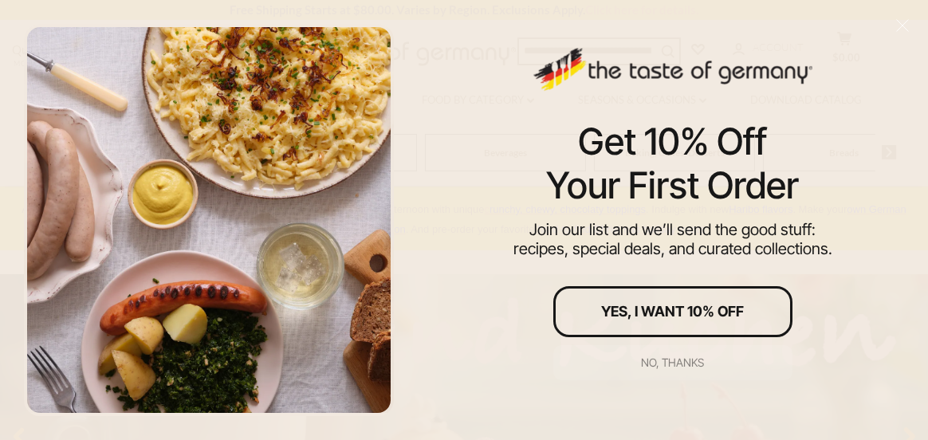
click at [683, 359] on div "No, thanks" at bounding box center [672, 362] width 63 height 11
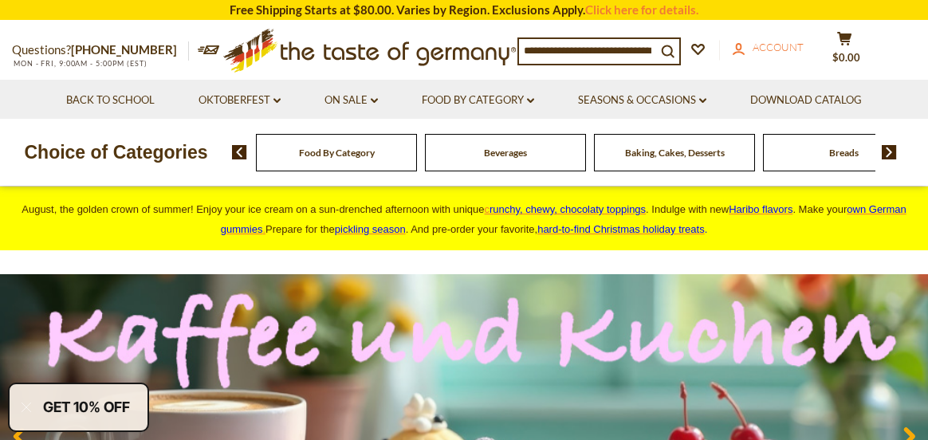
click at [788, 49] on span "Account" at bounding box center [778, 47] width 51 height 13
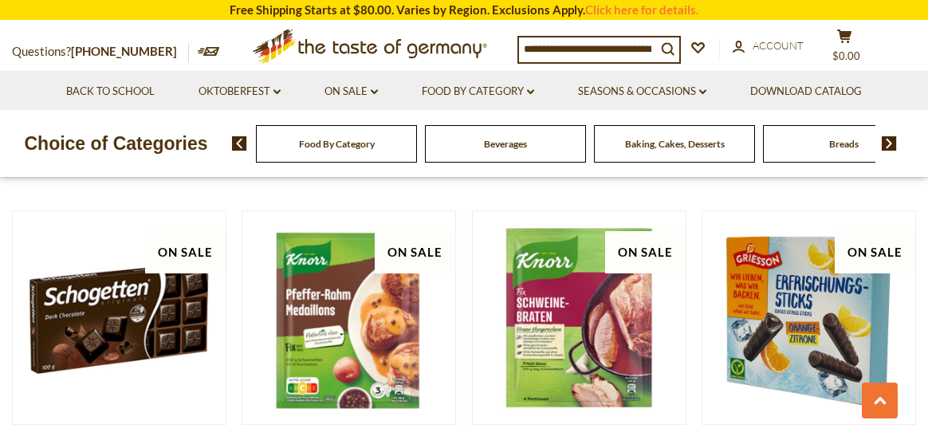
scroll to position [1834, 0]
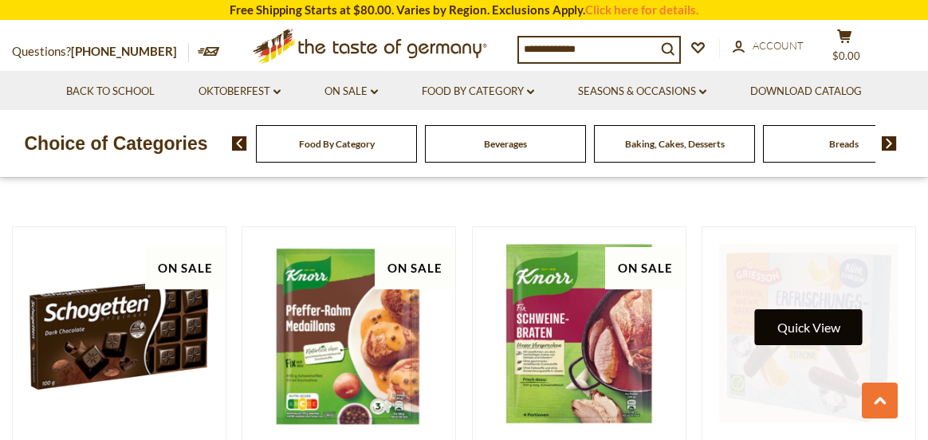
click at [803, 309] on button "Quick View" at bounding box center [809, 327] width 108 height 36
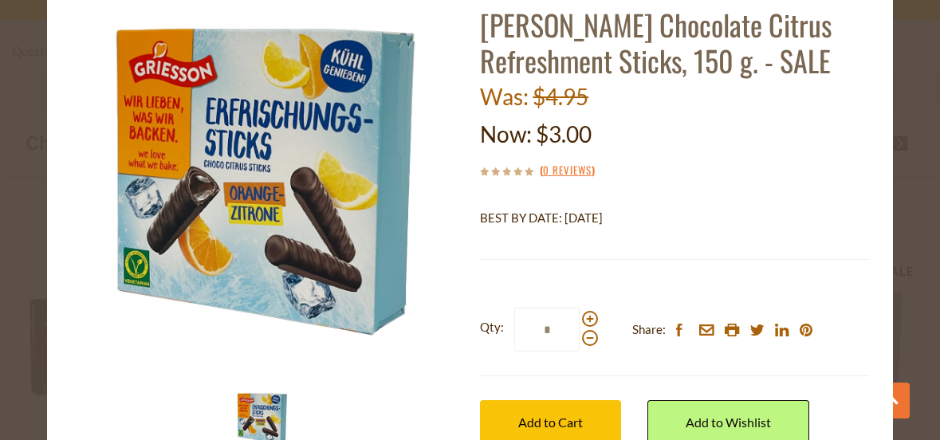
scroll to position [159, 0]
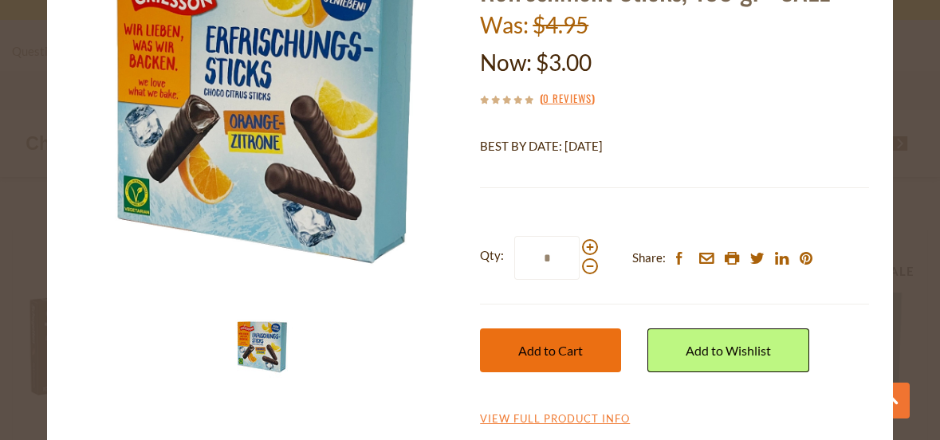
click at [561, 351] on span "Add to Cart" at bounding box center [550, 350] width 65 height 15
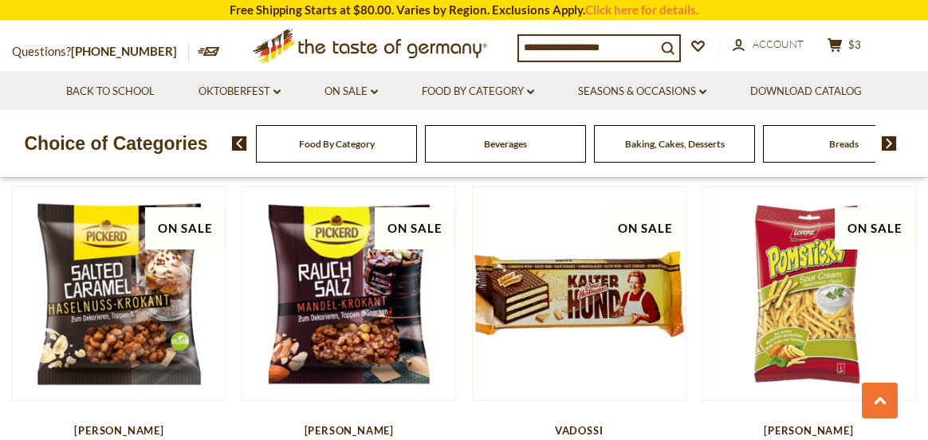
scroll to position [3429, 0]
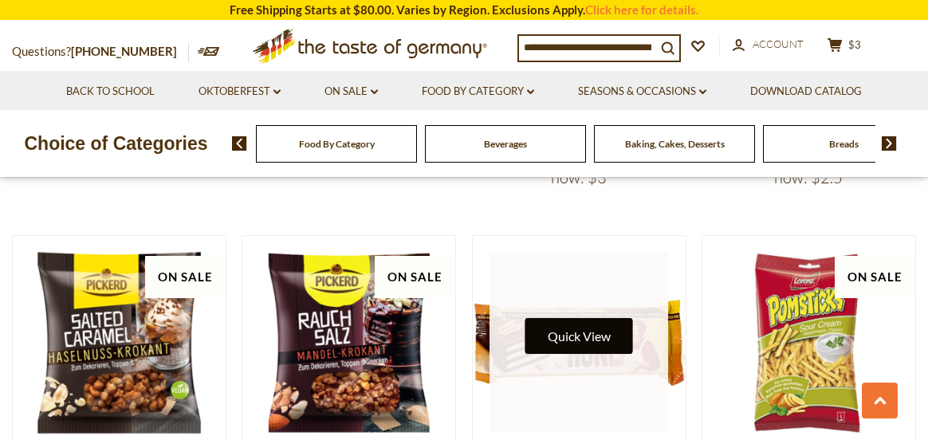
click at [602, 318] on button "Quick View" at bounding box center [580, 336] width 108 height 36
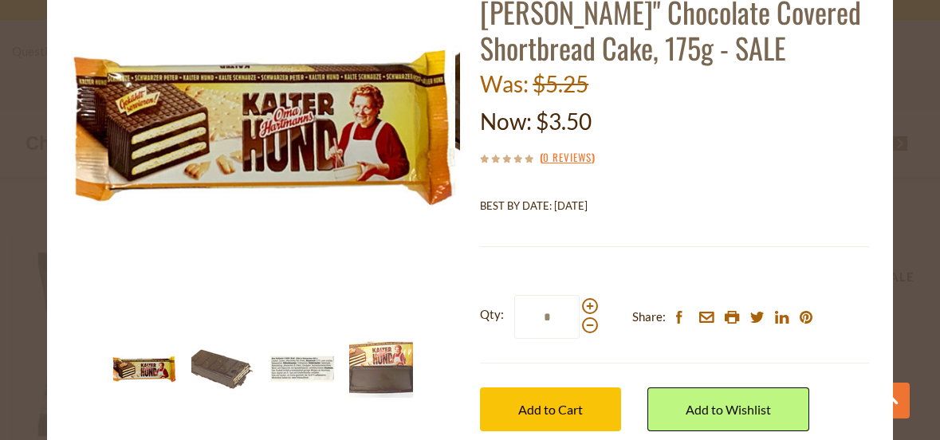
scroll to position [159, 0]
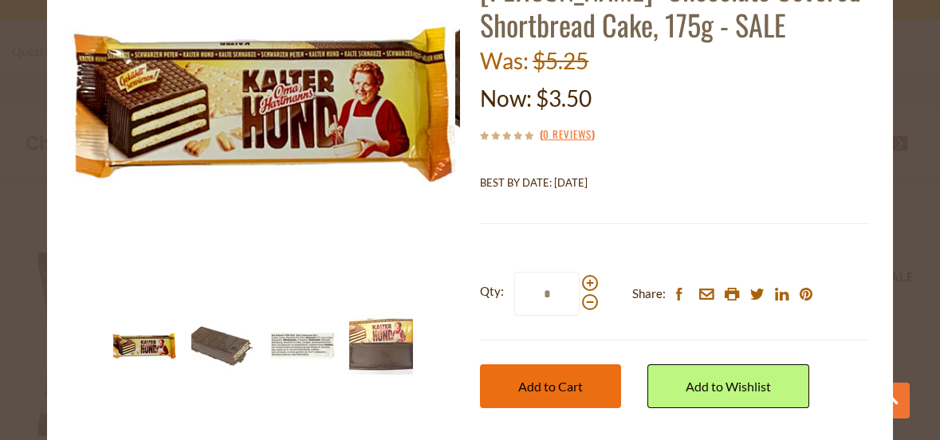
click at [561, 383] on span "Add to Cart" at bounding box center [550, 386] width 65 height 15
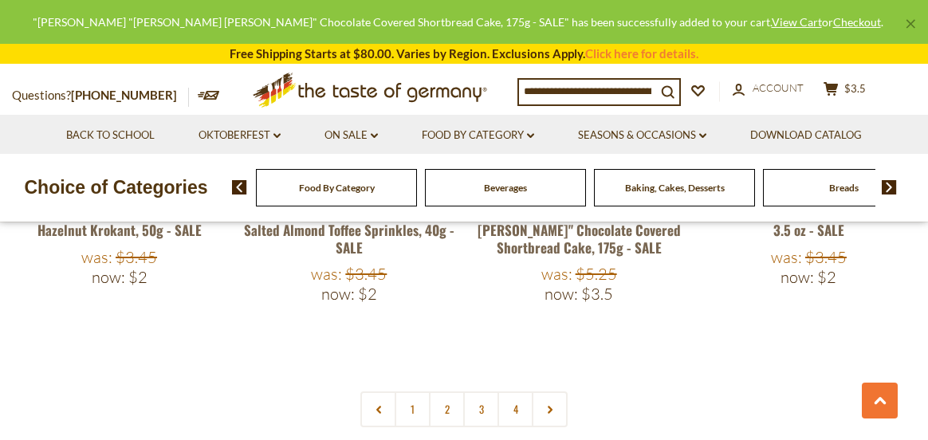
scroll to position [3748, 0]
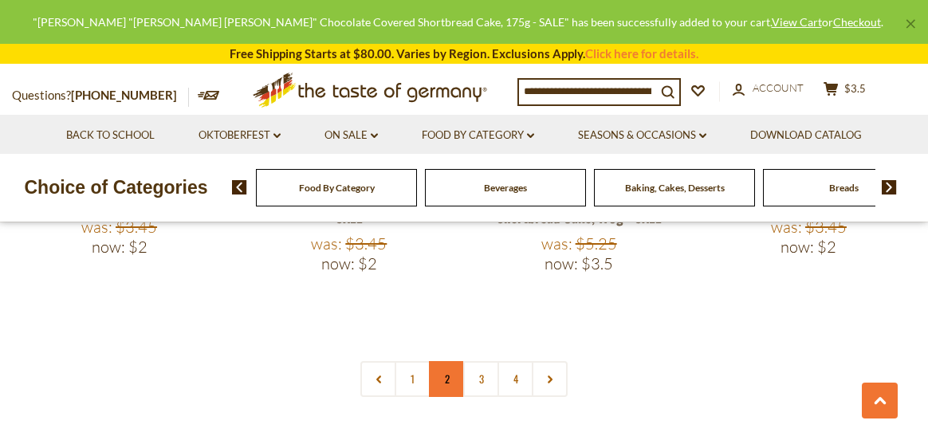
click at [447, 361] on link "2" at bounding box center [447, 379] width 36 height 36
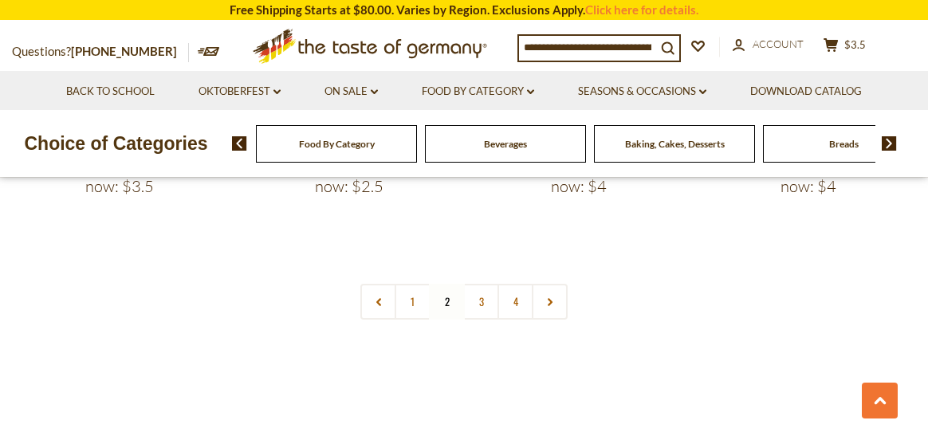
scroll to position [3799, 0]
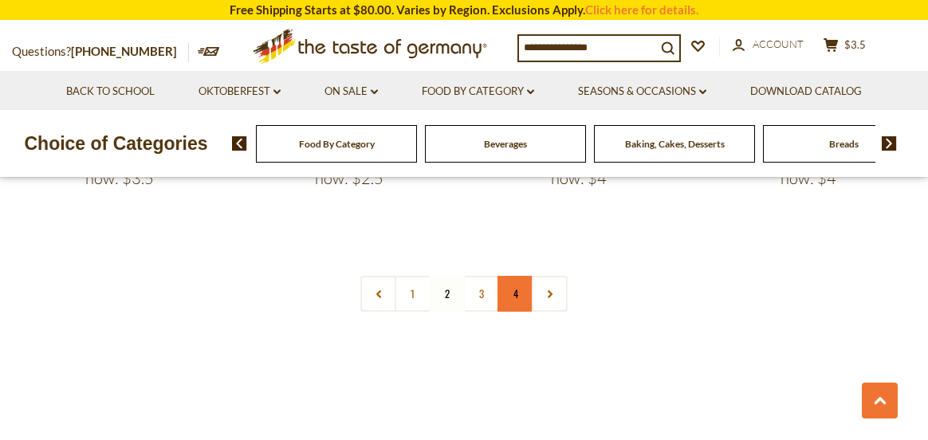
click at [519, 276] on link "4" at bounding box center [516, 294] width 36 height 36
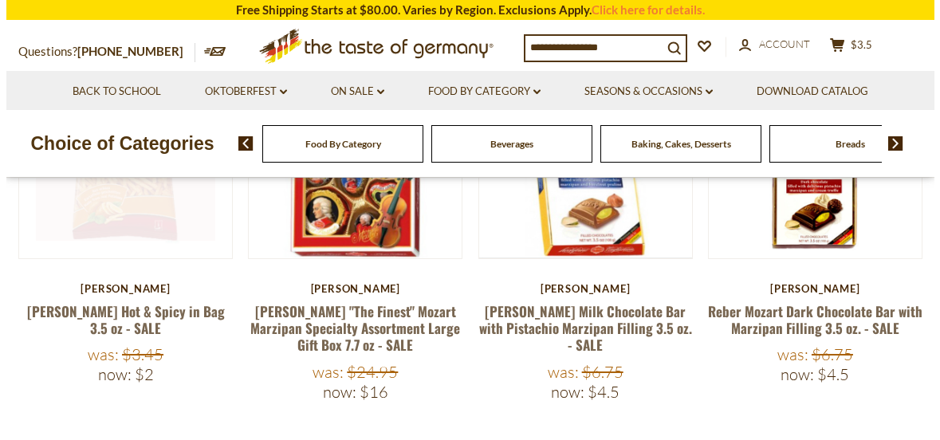
scroll to position [370, 0]
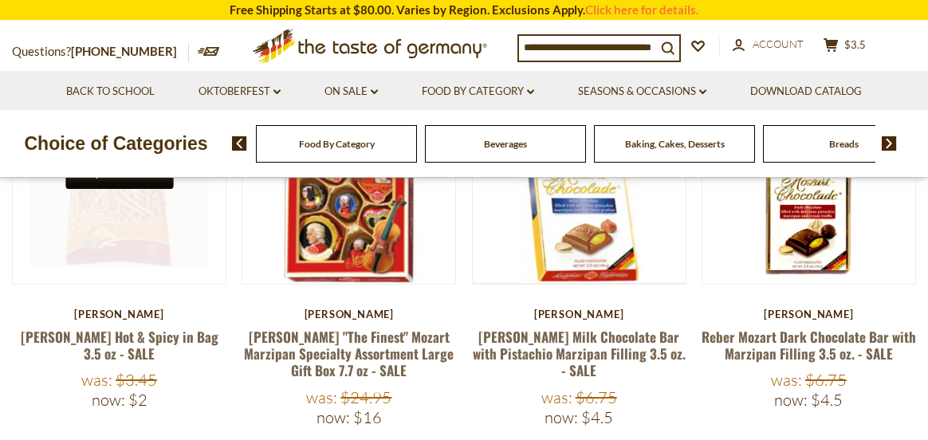
click at [126, 183] on button "Quick View" at bounding box center [119, 171] width 108 height 36
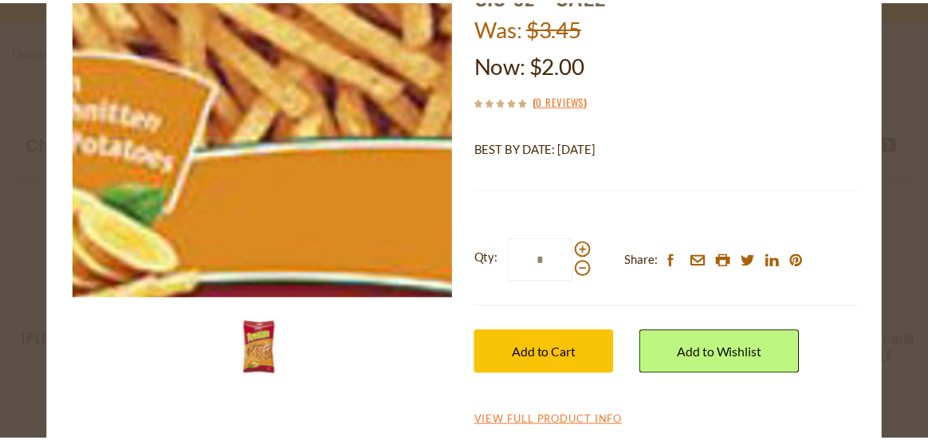
scroll to position [159, 0]
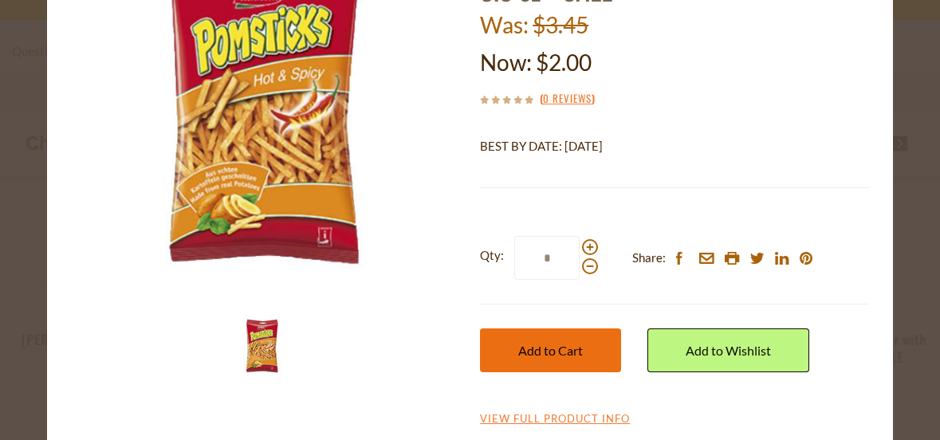
click at [527, 349] on span "Add to Cart" at bounding box center [550, 350] width 65 height 15
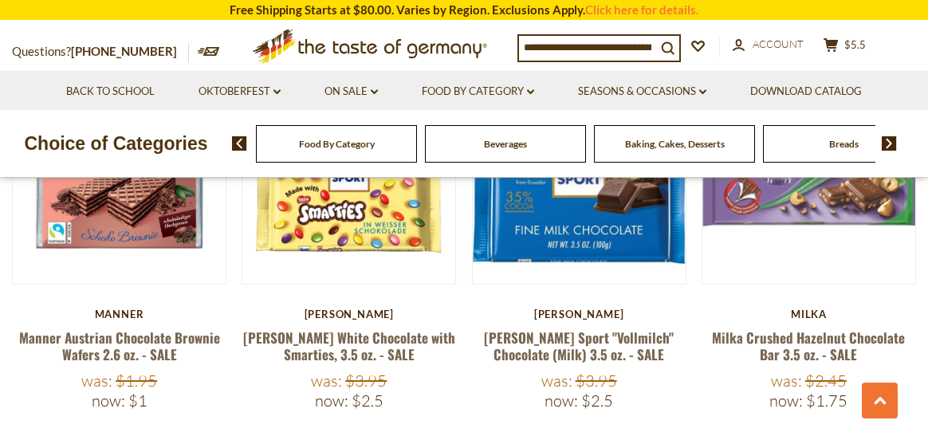
scroll to position [2364, 0]
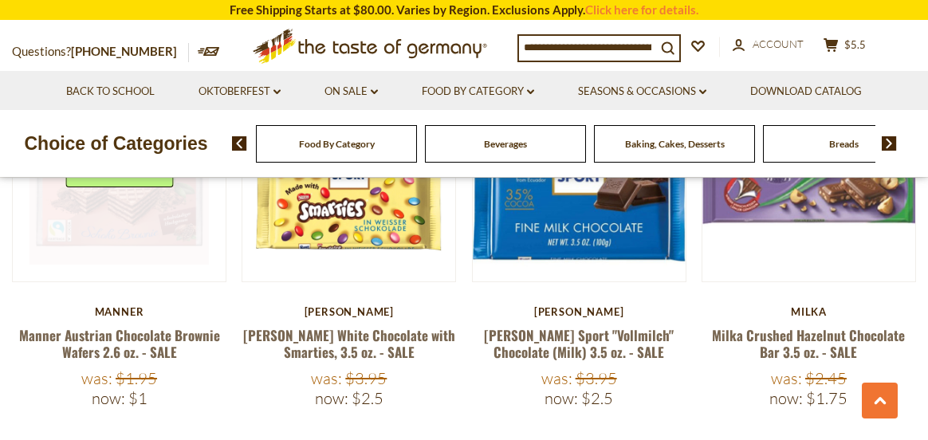
click at [147, 213] on link at bounding box center [119, 175] width 179 height 179
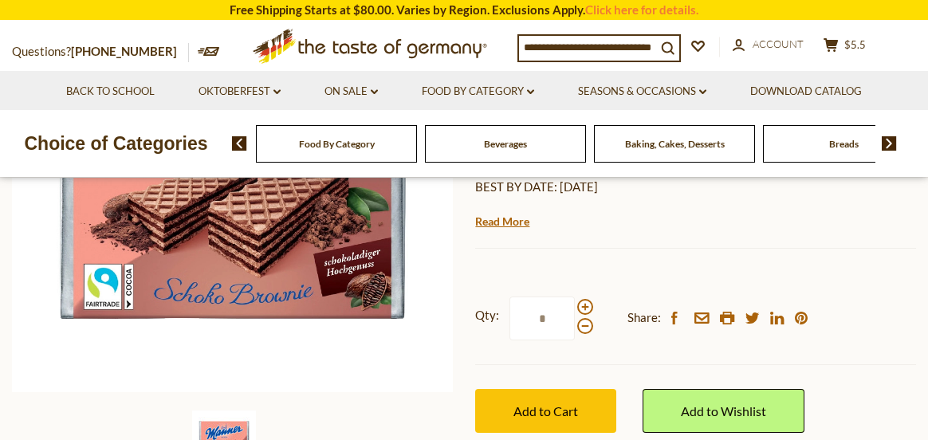
scroll to position [399, 0]
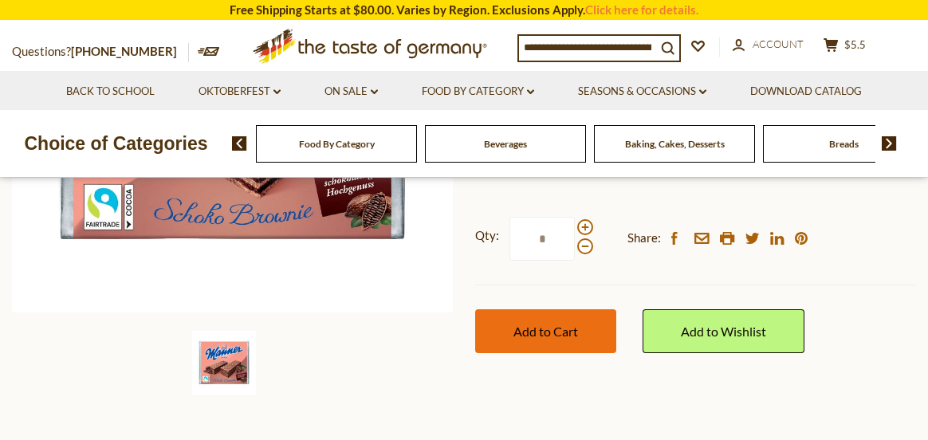
click at [567, 330] on span "Add to Cart" at bounding box center [546, 331] width 65 height 15
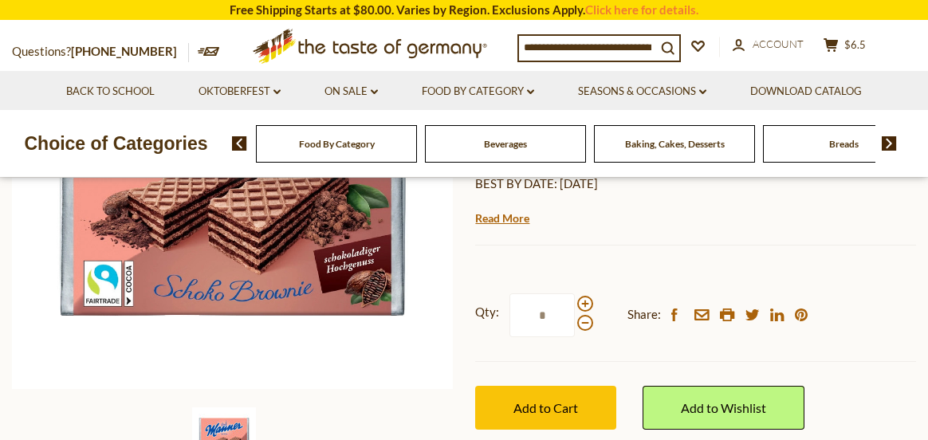
scroll to position [319, 0]
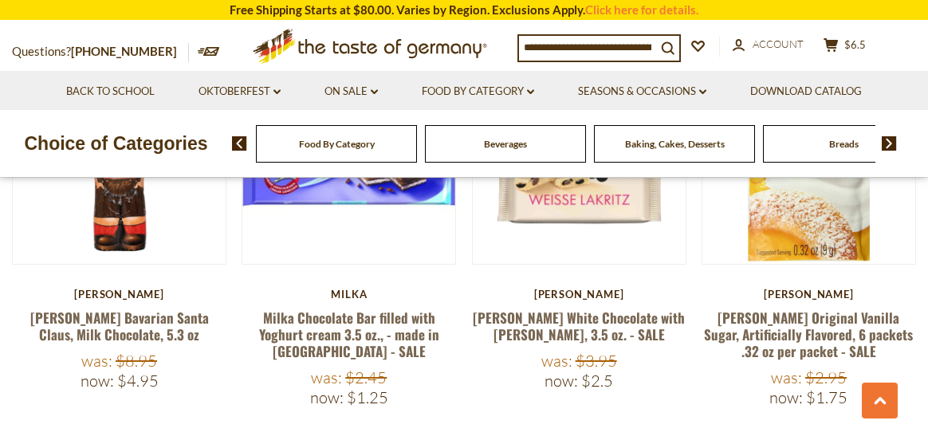
scroll to position [1854, 0]
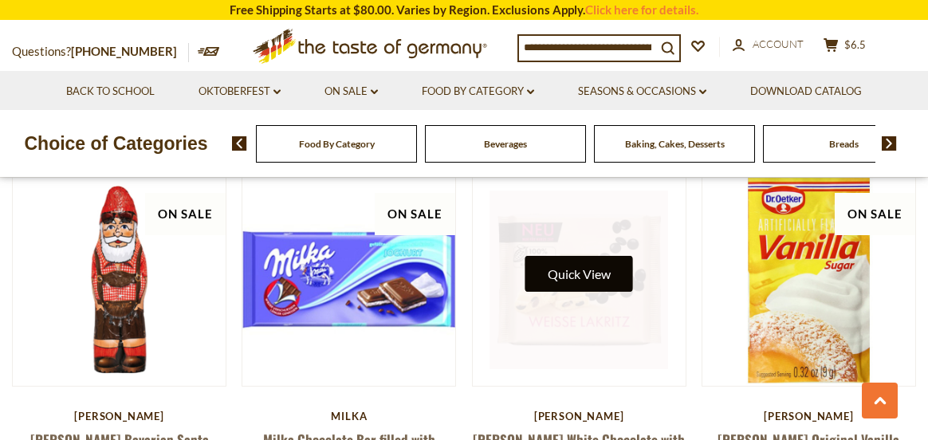
click at [591, 275] on button "Quick View" at bounding box center [580, 274] width 108 height 36
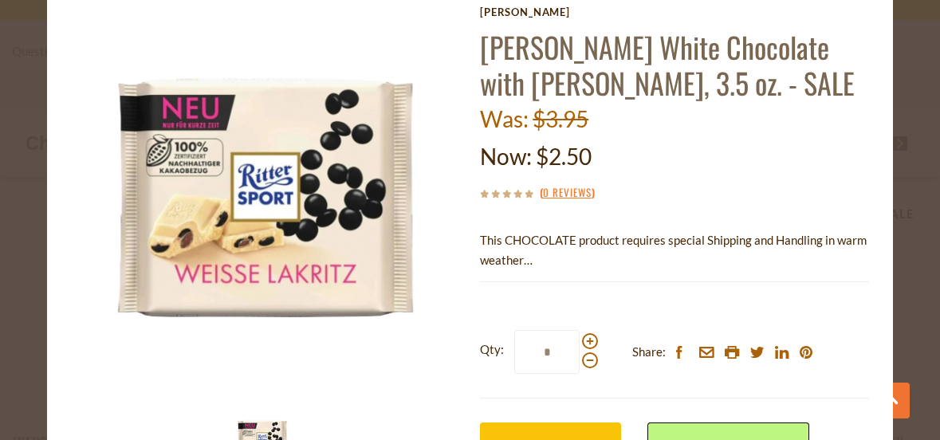
scroll to position [80, 0]
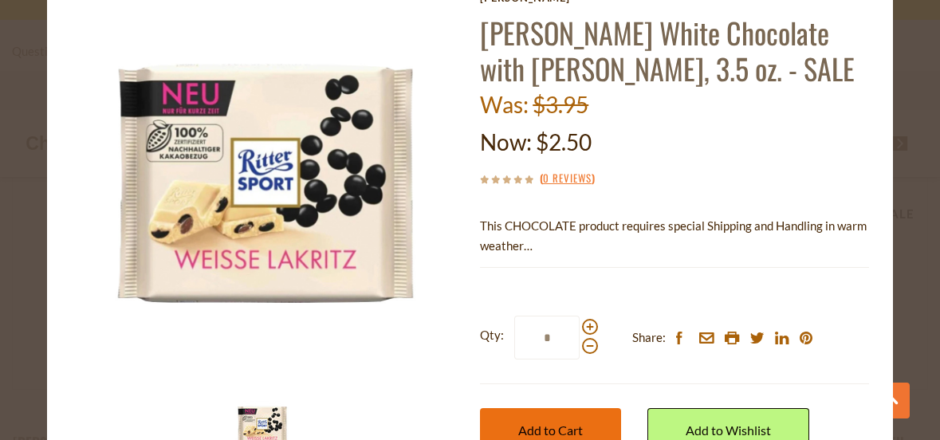
click at [527, 427] on span "Add to Cart" at bounding box center [550, 430] width 65 height 15
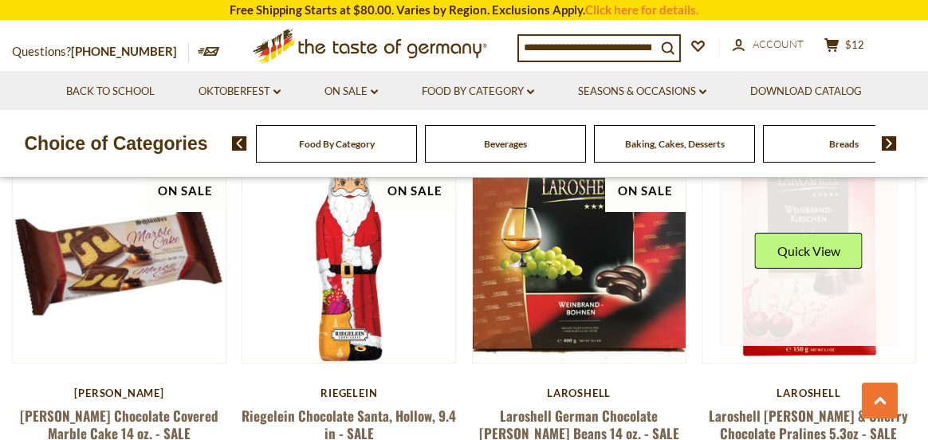
scroll to position [2652, 0]
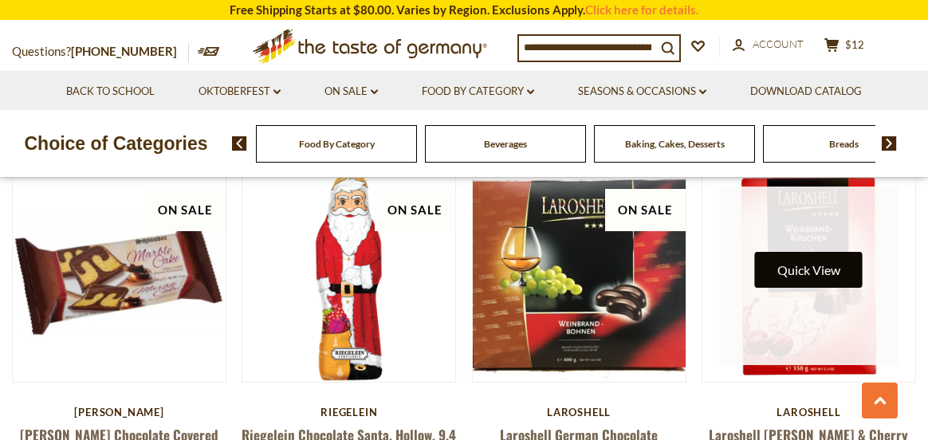
click at [839, 270] on button "Quick View" at bounding box center [809, 270] width 108 height 36
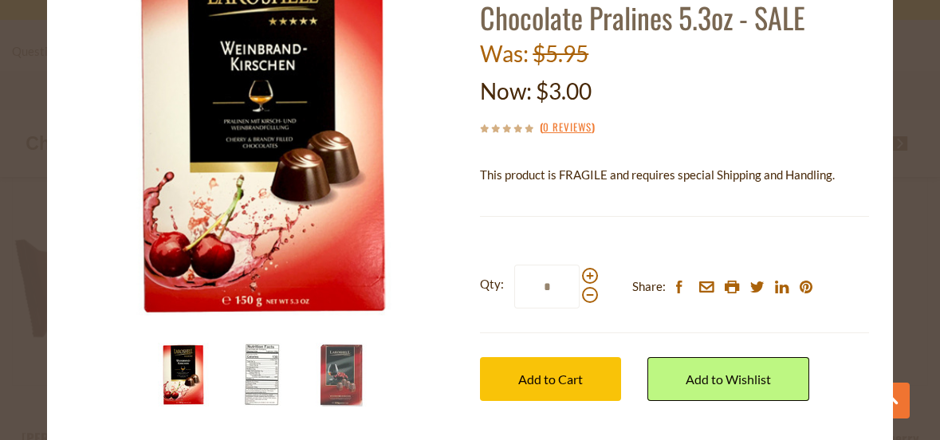
scroll to position [159, 0]
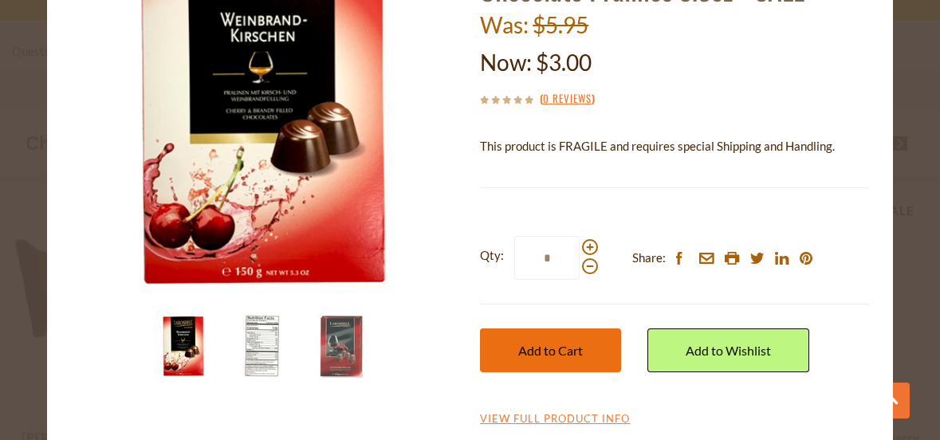
click at [549, 349] on span "Add to Cart" at bounding box center [550, 350] width 65 height 15
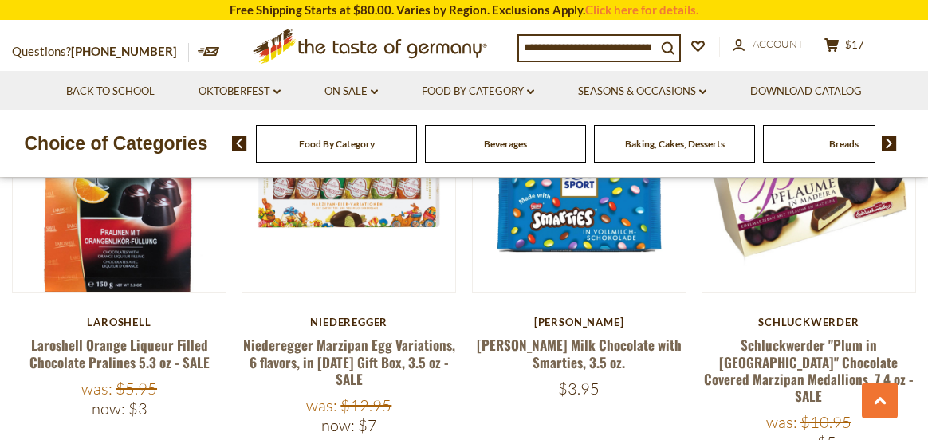
scroll to position [3050, 0]
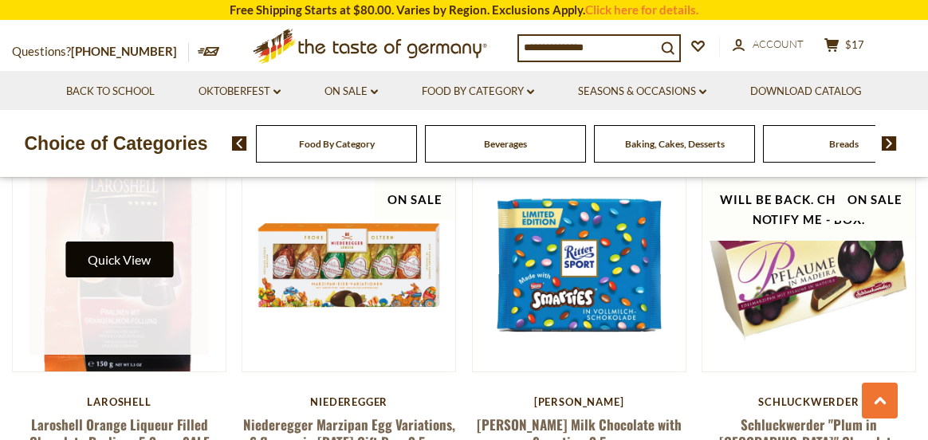
click at [136, 261] on button "Quick View" at bounding box center [119, 260] width 108 height 36
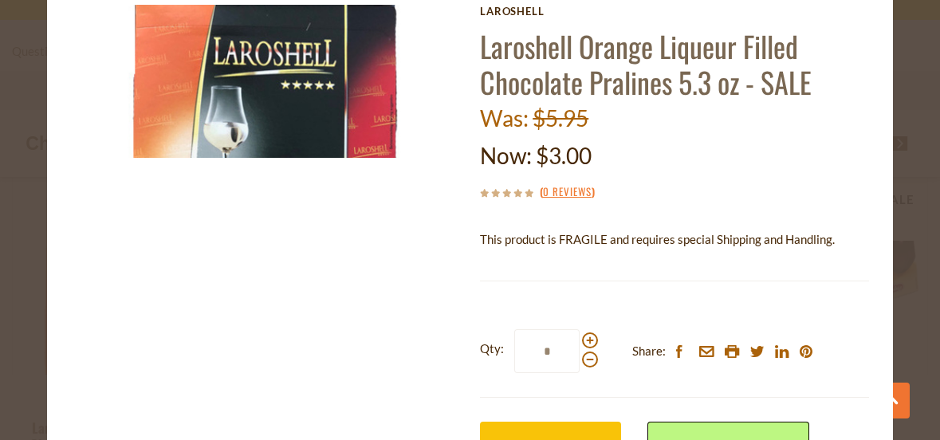
scroll to position [159, 0]
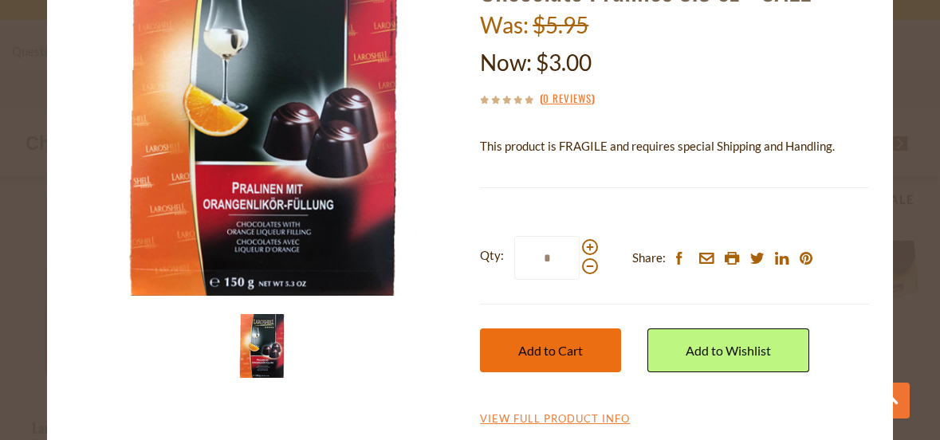
click at [529, 346] on span "Add to Cart" at bounding box center [550, 350] width 65 height 15
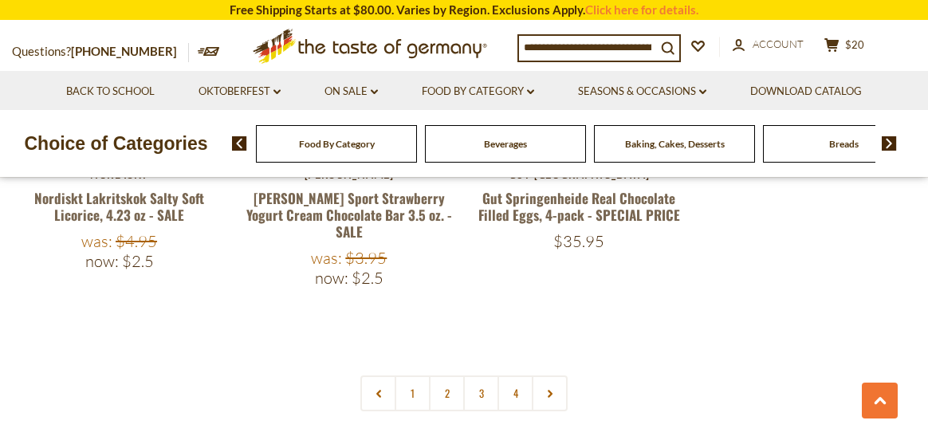
scroll to position [3768, 0]
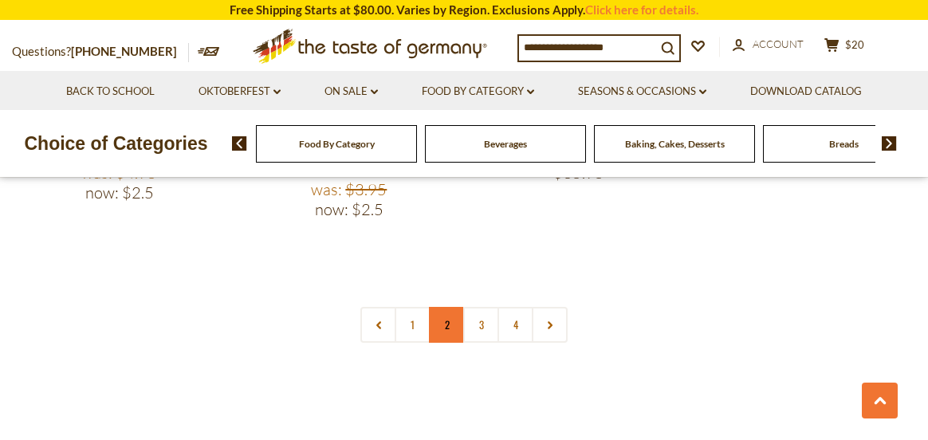
click at [447, 307] on link "2" at bounding box center [447, 325] width 36 height 36
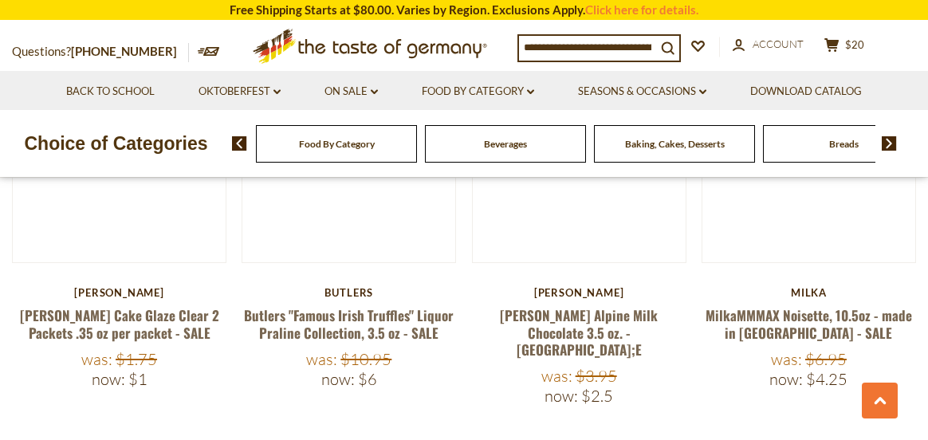
scroll to position [1088, 0]
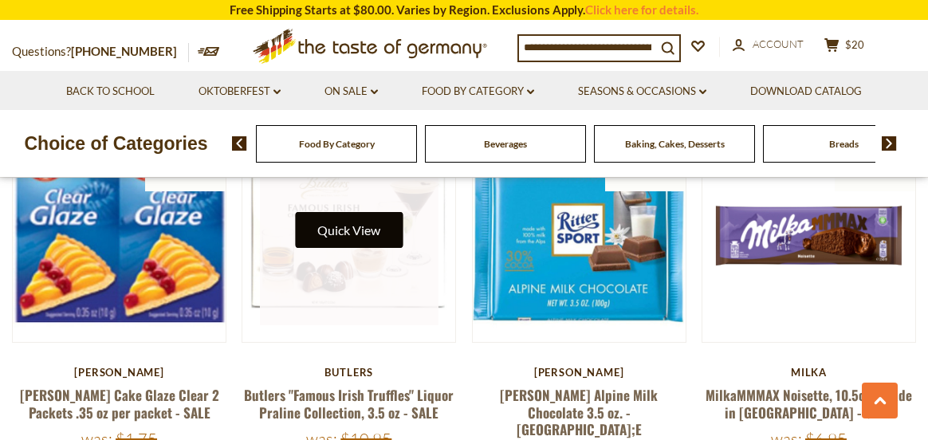
click at [361, 231] on button "Quick View" at bounding box center [349, 230] width 108 height 36
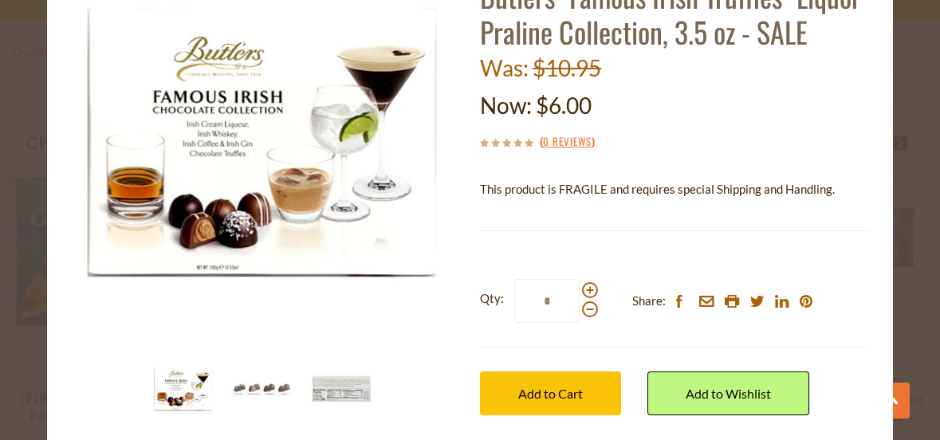
scroll to position [159, 0]
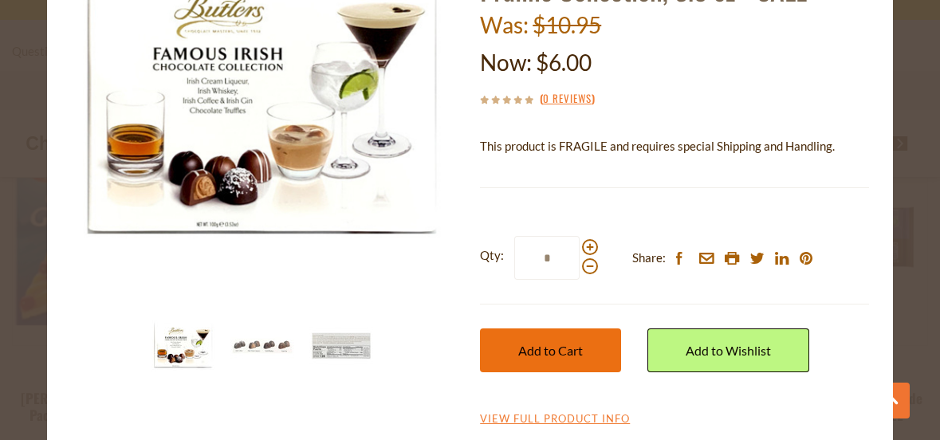
click at [532, 351] on span "Add to Cart" at bounding box center [550, 350] width 65 height 15
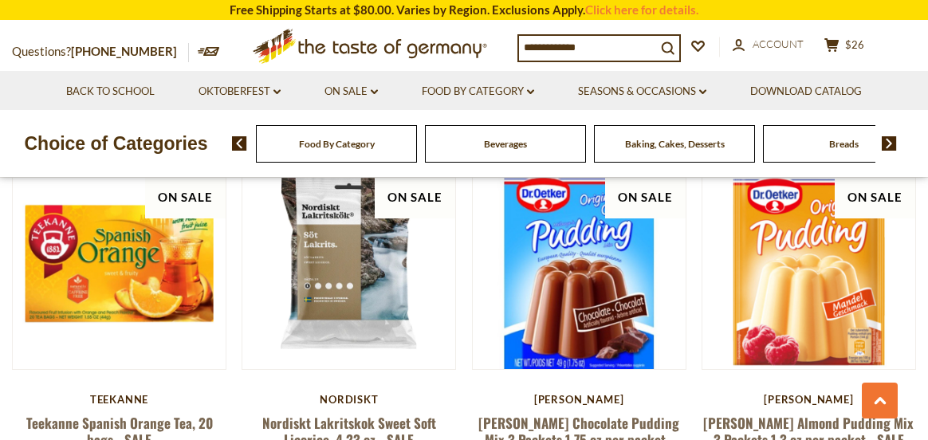
scroll to position [2284, 0]
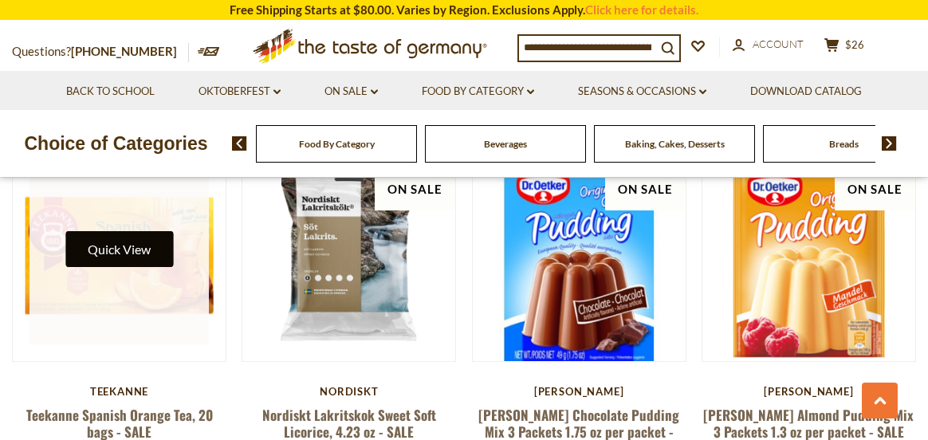
click at [129, 231] on button "Quick View" at bounding box center [119, 249] width 108 height 36
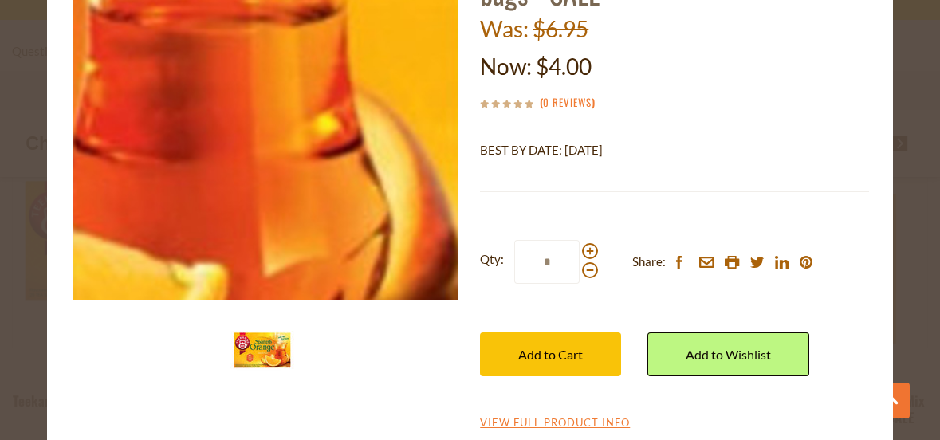
scroll to position [159, 0]
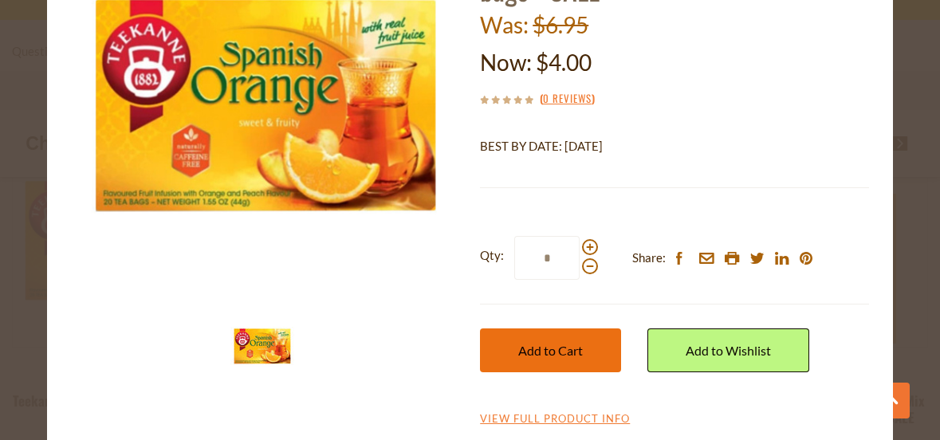
click at [538, 352] on span "Add to Cart" at bounding box center [550, 350] width 65 height 15
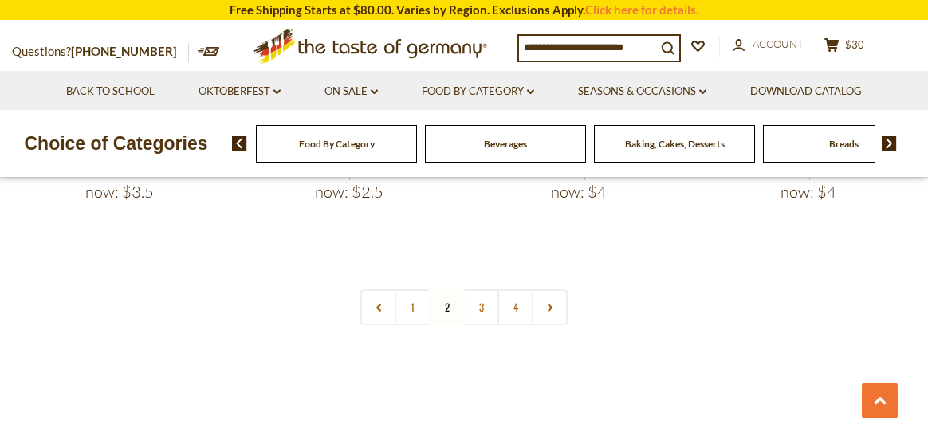
scroll to position [3799, 0]
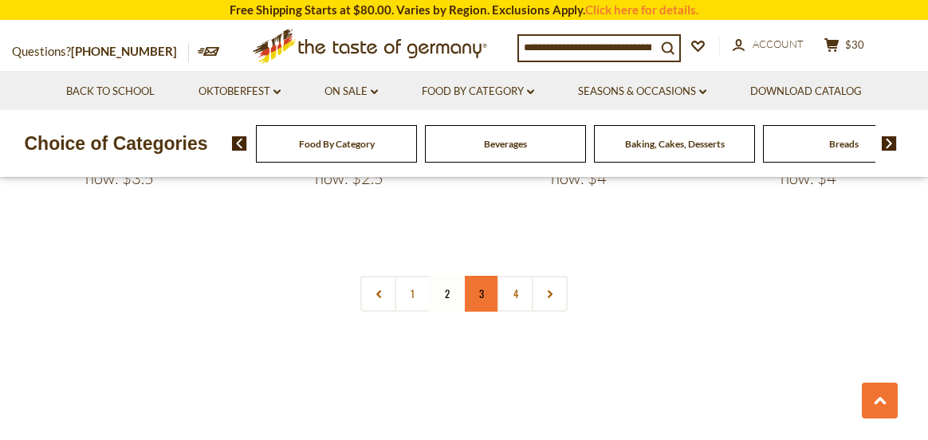
click at [479, 276] on link "3" at bounding box center [481, 294] width 36 height 36
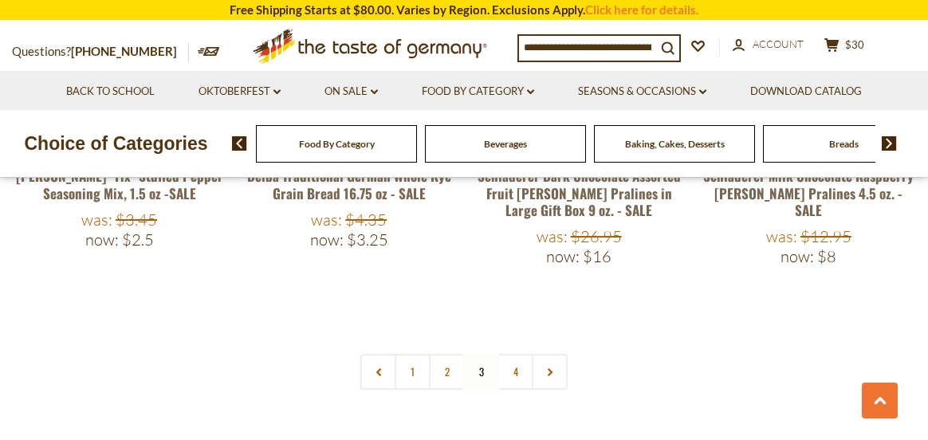
scroll to position [3879, 0]
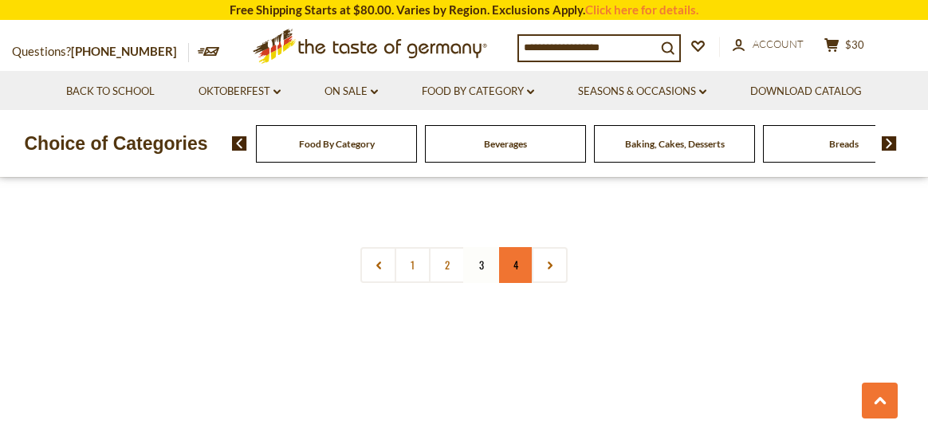
click at [516, 247] on link "4" at bounding box center [516, 265] width 36 height 36
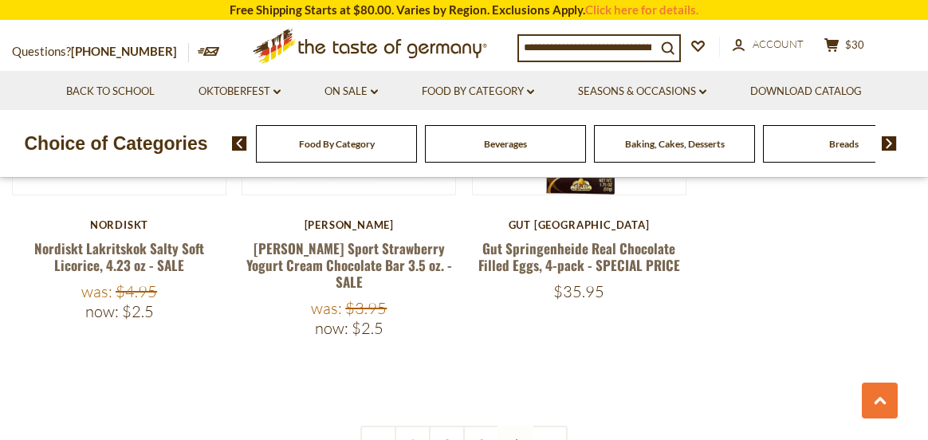
scroll to position [3640, 0]
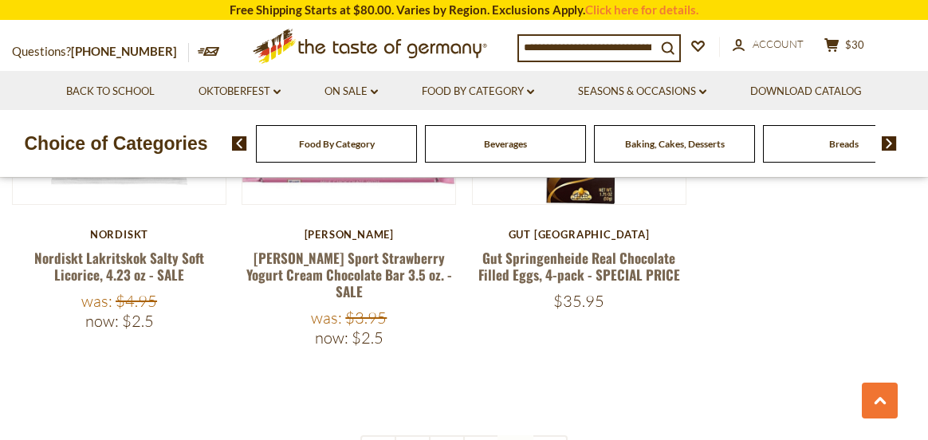
click at [892, 140] on img at bounding box center [889, 143] width 15 height 14
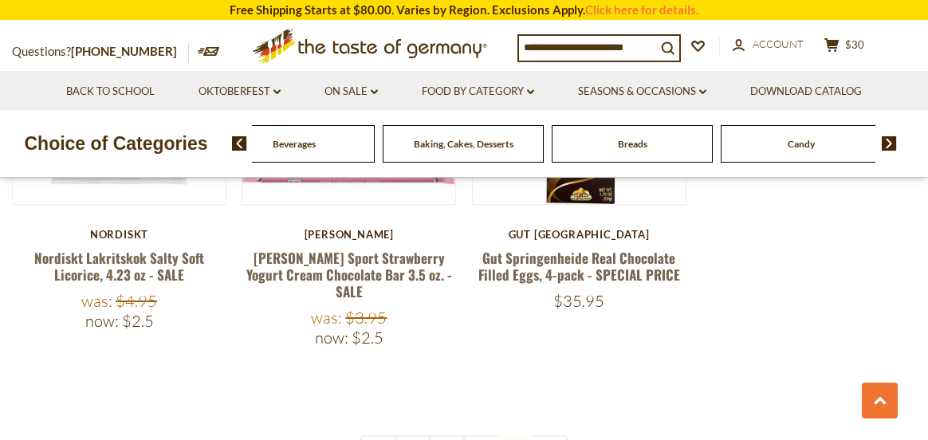
click at [891, 140] on img at bounding box center [889, 143] width 15 height 14
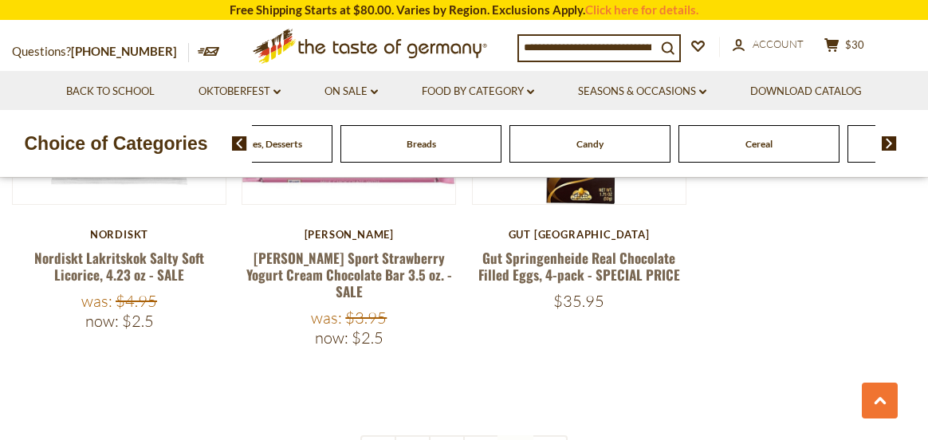
click at [891, 140] on img at bounding box center [889, 143] width 15 height 14
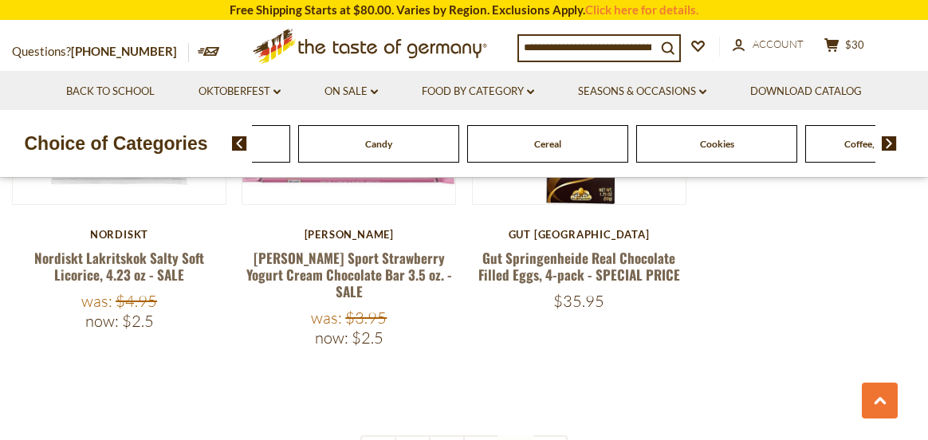
click at [891, 140] on img at bounding box center [889, 143] width 15 height 14
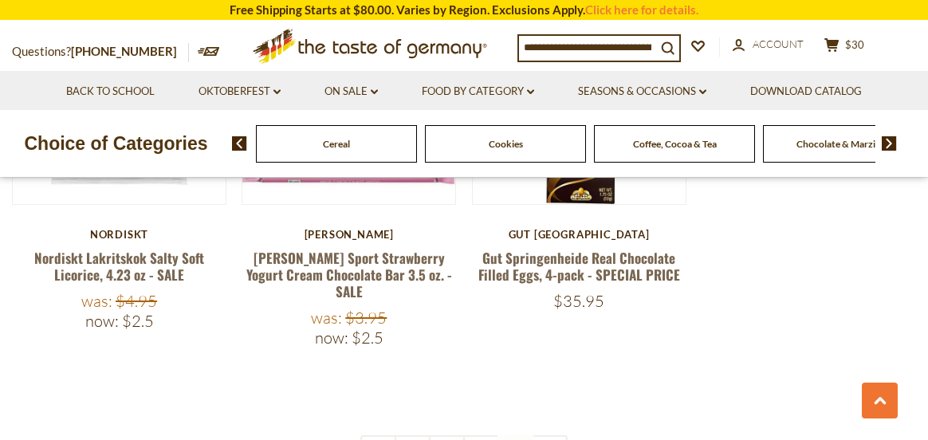
click at [891, 140] on img at bounding box center [889, 143] width 15 height 14
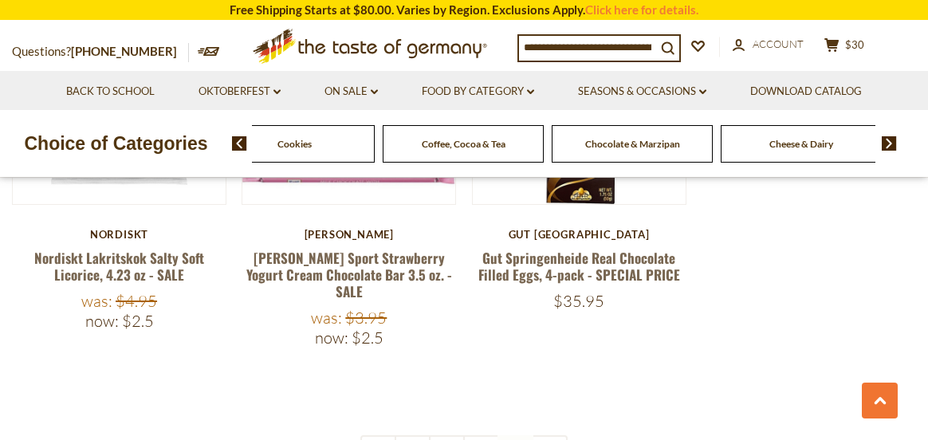
click at [891, 140] on img at bounding box center [889, 143] width 15 height 14
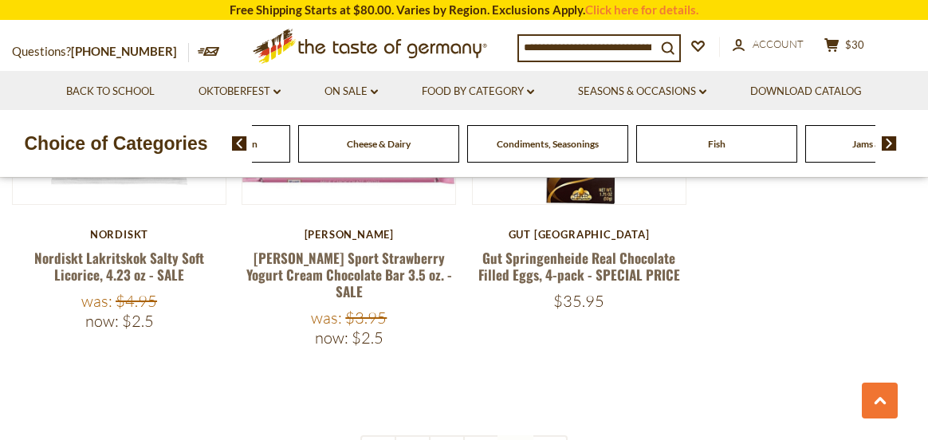
click at [891, 140] on img at bounding box center [889, 143] width 15 height 14
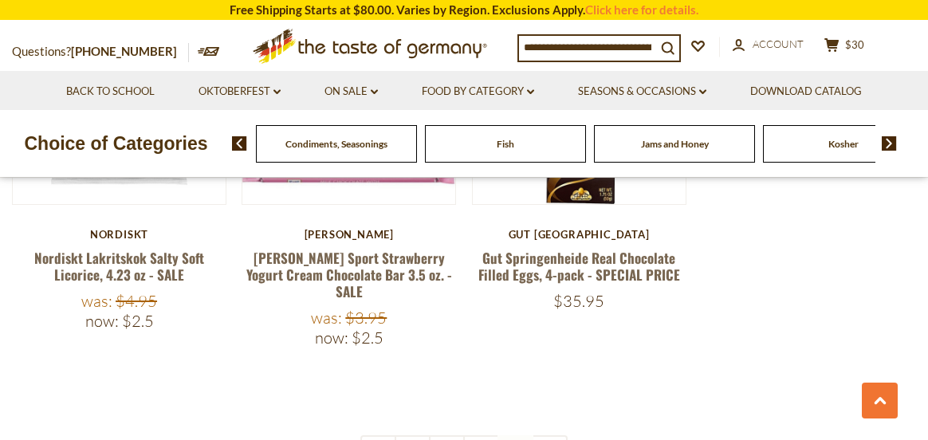
click at [891, 140] on img at bounding box center [889, 143] width 15 height 14
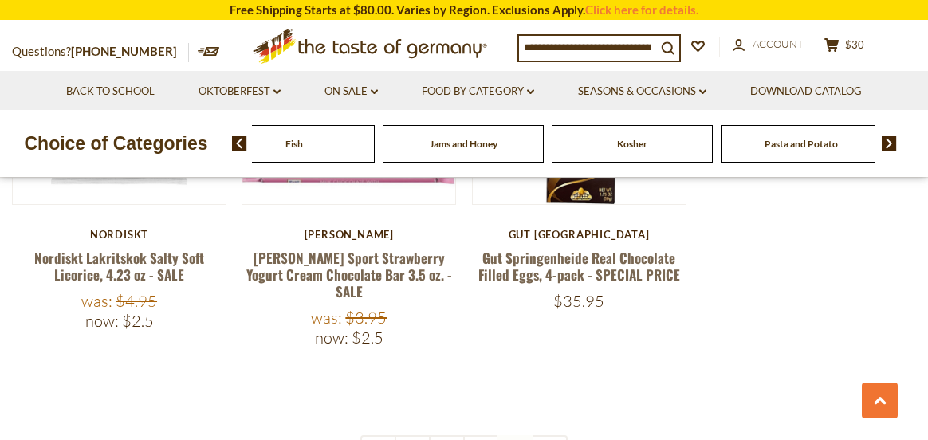
click at [891, 140] on img at bounding box center [889, 143] width 15 height 14
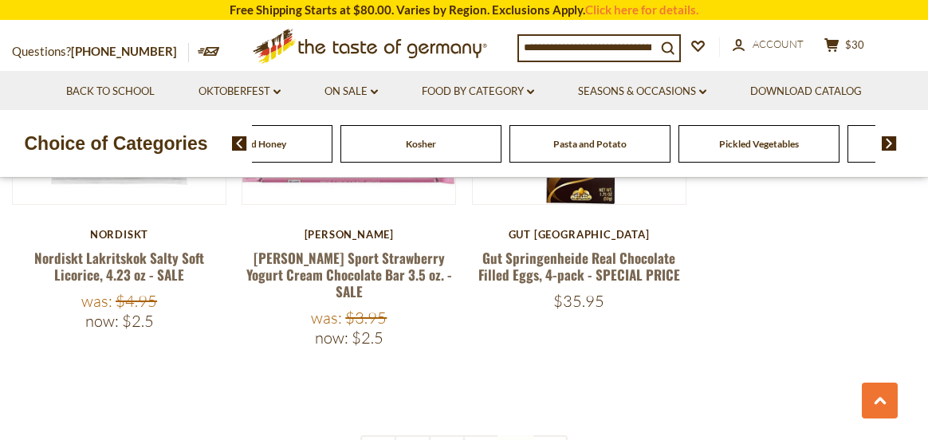
click at [891, 140] on img at bounding box center [889, 143] width 15 height 14
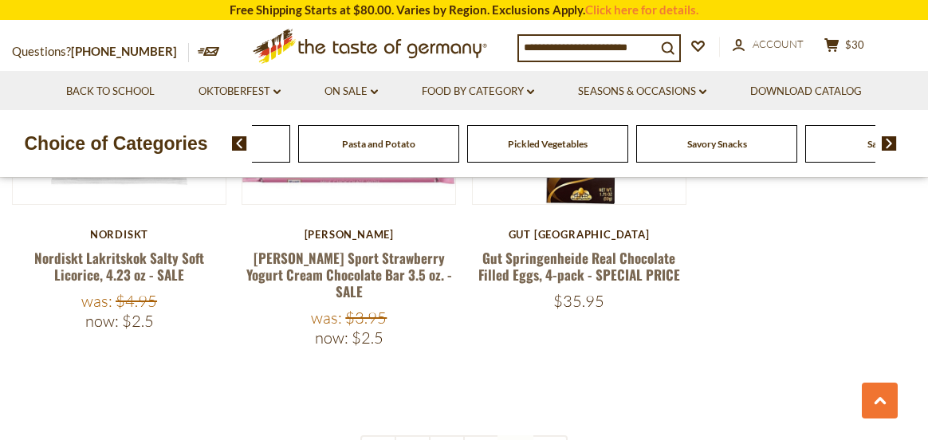
click at [891, 140] on img at bounding box center [889, 143] width 15 height 14
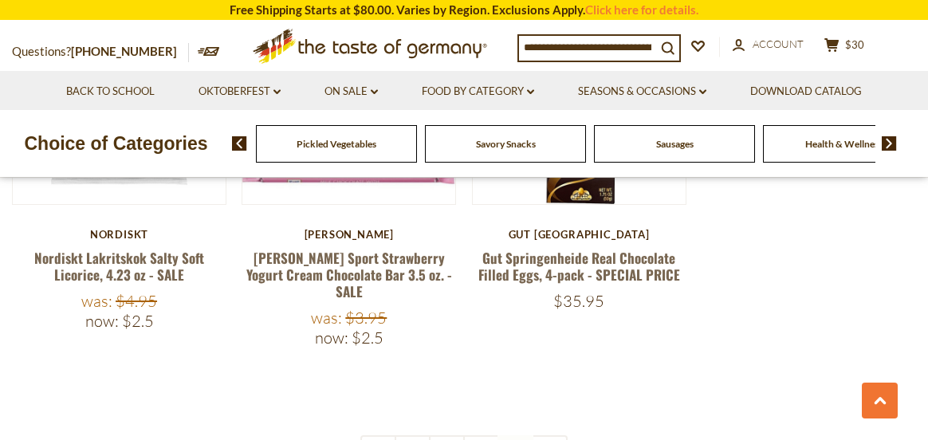
click at [891, 140] on img at bounding box center [889, 143] width 15 height 14
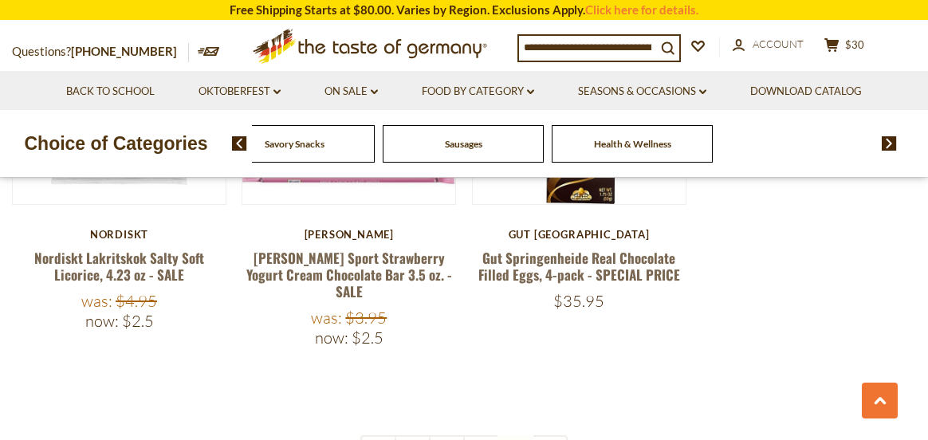
click at [238, 144] on img at bounding box center [239, 143] width 15 height 14
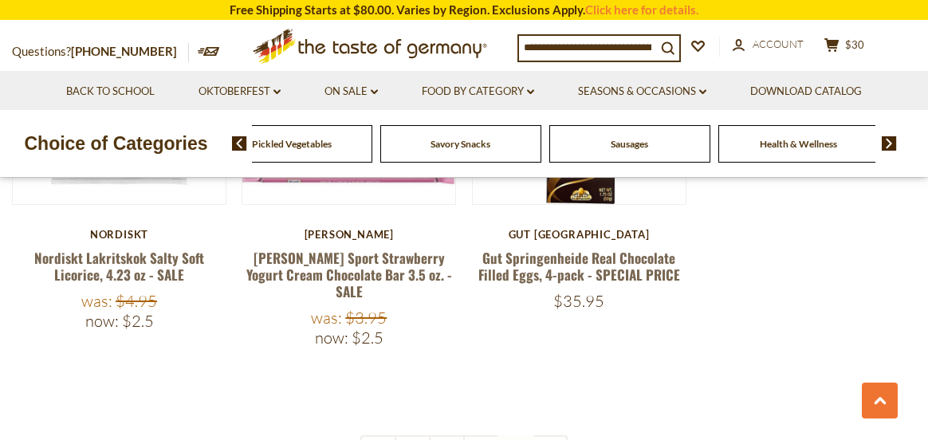
click at [238, 144] on img at bounding box center [239, 143] width 15 height 14
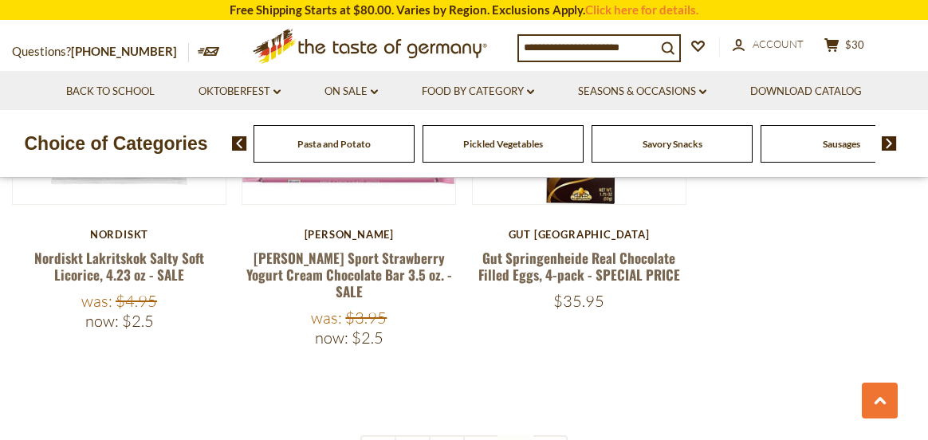
click at [238, 144] on img at bounding box center [239, 143] width 15 height 14
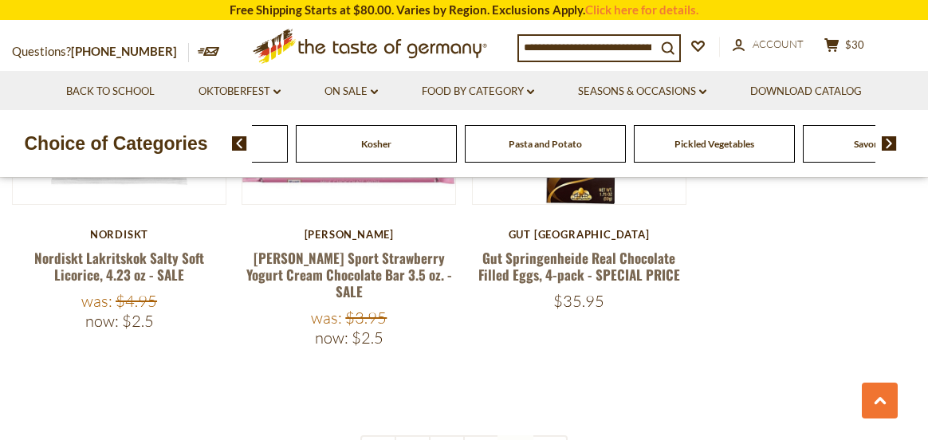
click at [238, 144] on img at bounding box center [239, 143] width 15 height 14
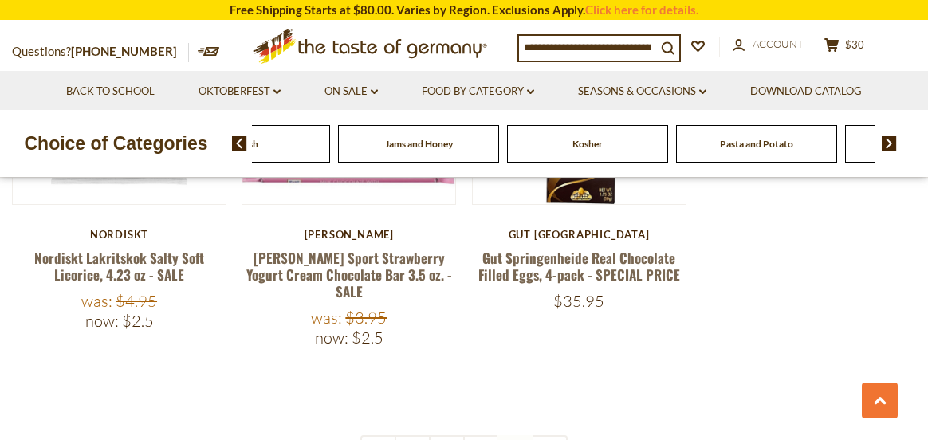
click at [238, 144] on img at bounding box center [239, 143] width 15 height 14
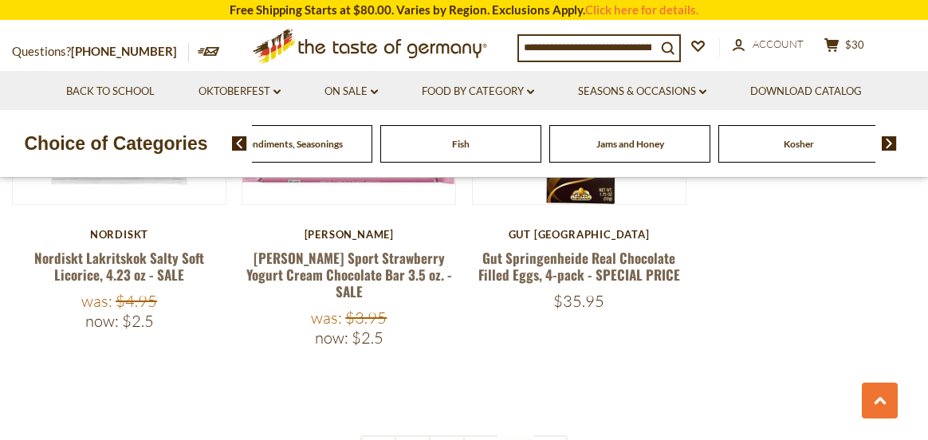
click at [238, 144] on img at bounding box center [239, 143] width 15 height 14
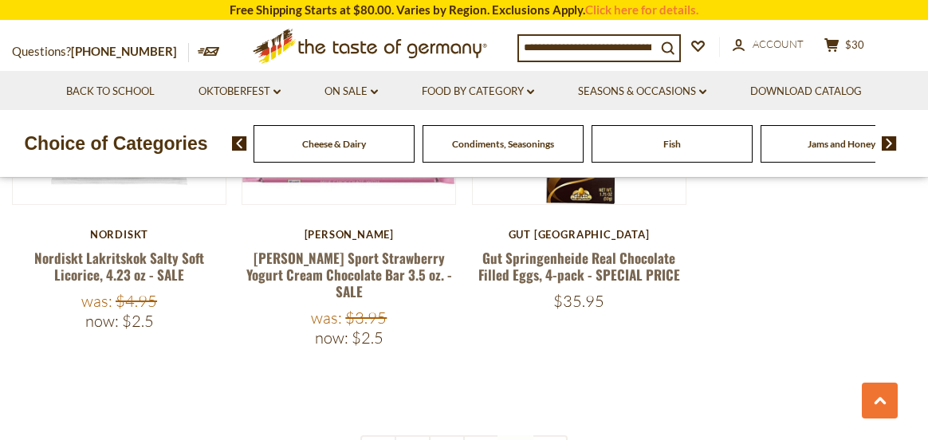
click at [238, 144] on img at bounding box center [239, 143] width 15 height 14
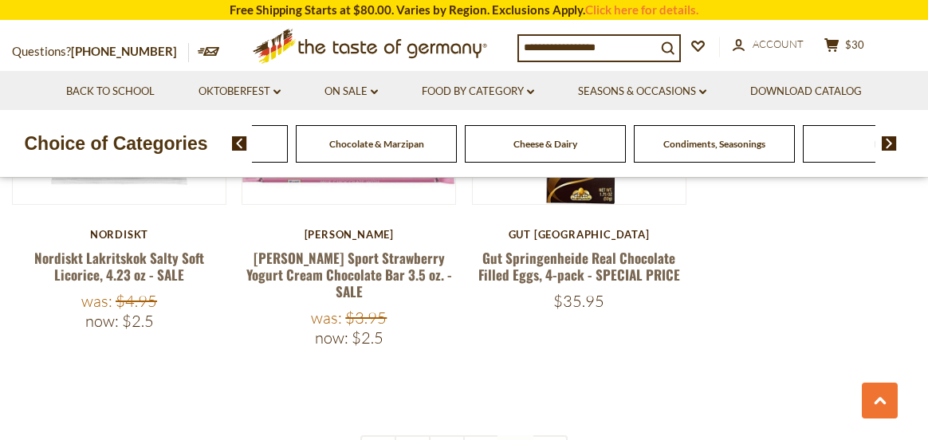
click at [238, 144] on img at bounding box center [239, 143] width 15 height 14
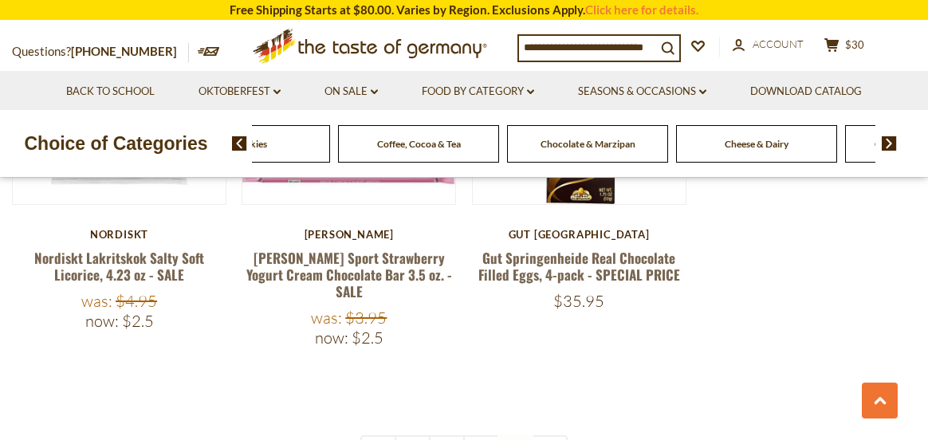
click at [238, 144] on img at bounding box center [239, 143] width 15 height 14
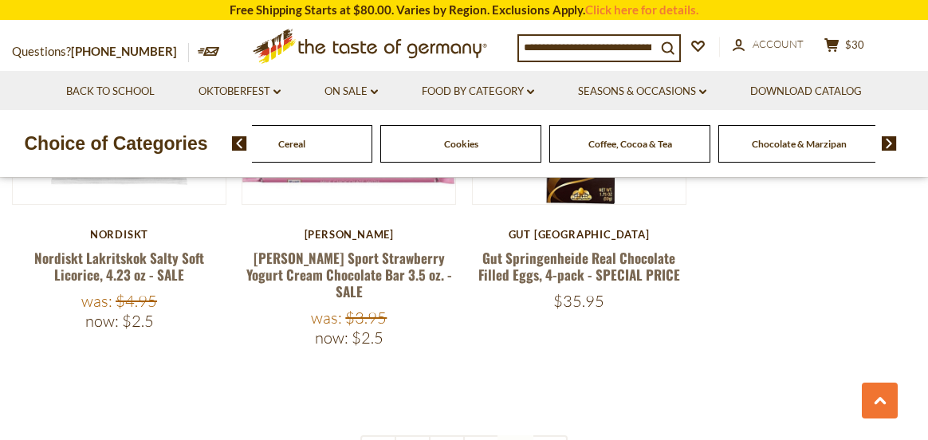
drag, startPoint x: 466, startPoint y: 152, endPoint x: 459, endPoint y: 143, distance: 12.0
click at [459, 143] on span "Cookies" at bounding box center [461, 144] width 34 height 12
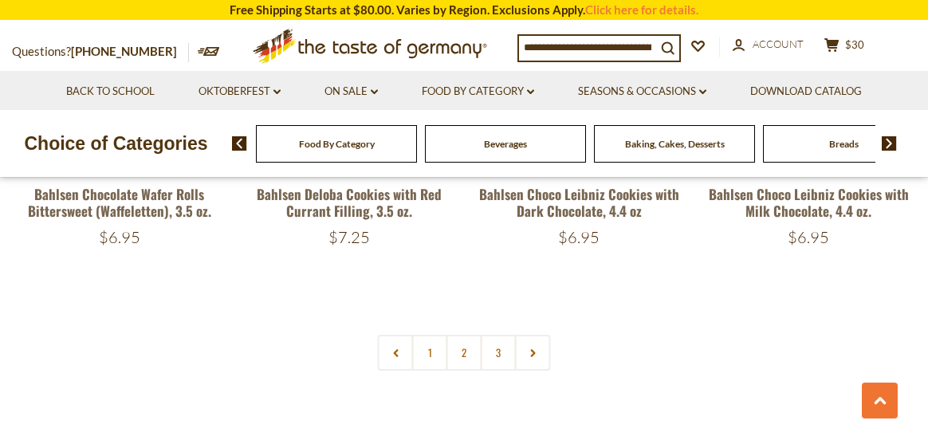
scroll to position [3748, 0]
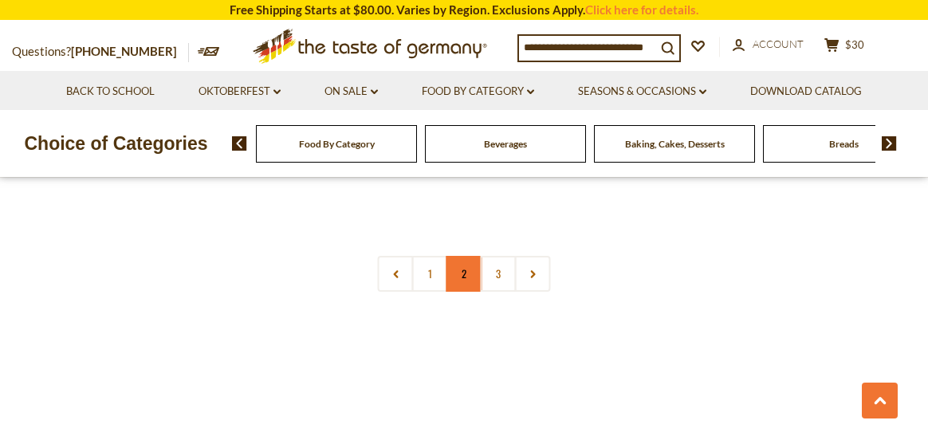
click at [468, 259] on link "2" at bounding box center [465, 274] width 36 height 36
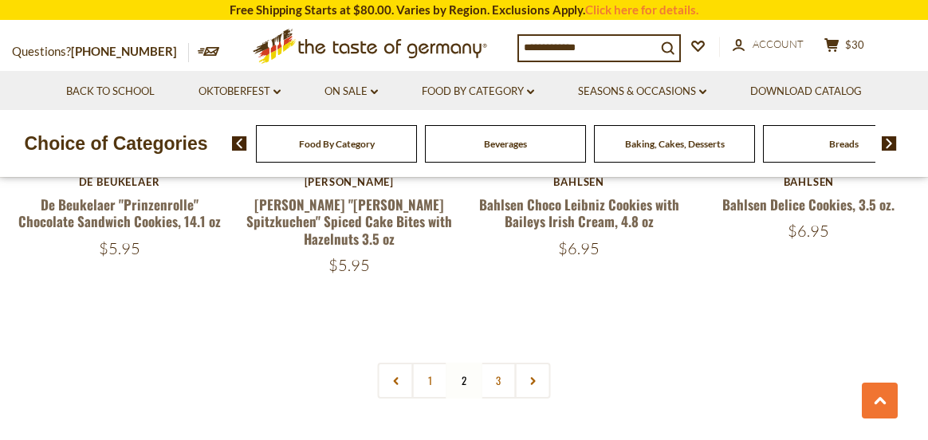
scroll to position [3668, 0]
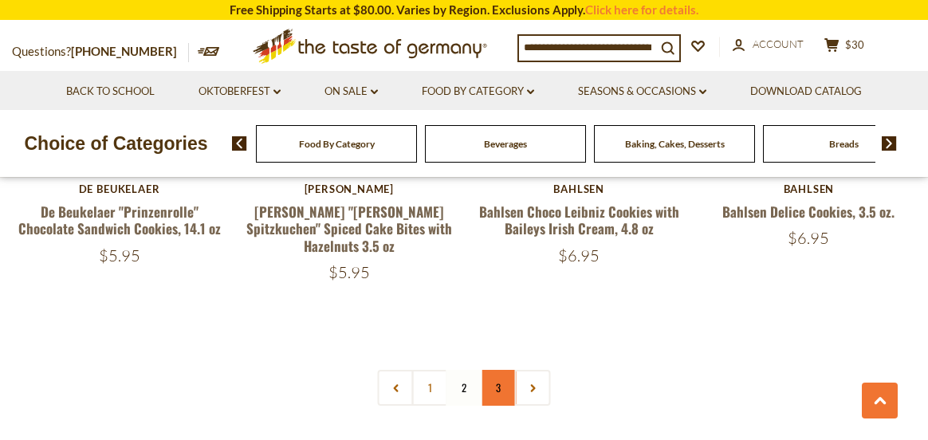
click at [502, 370] on link "3" at bounding box center [499, 388] width 36 height 36
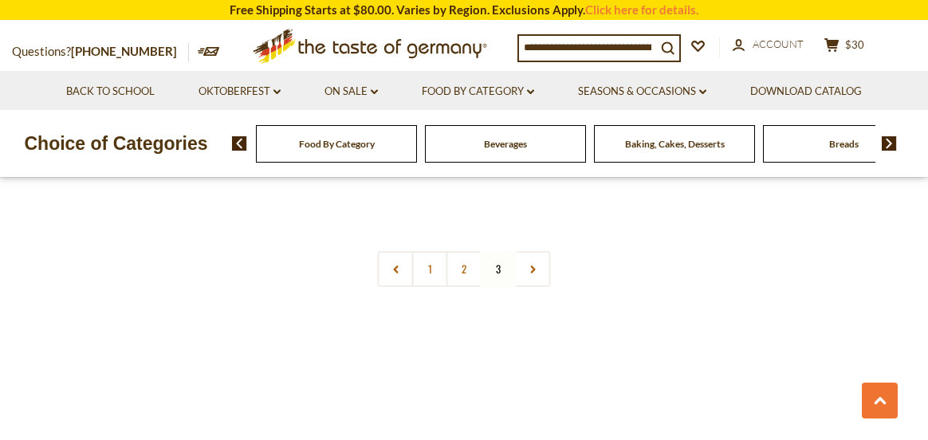
scroll to position [1479, 0]
click at [429, 280] on link "1" at bounding box center [430, 280] width 36 height 36
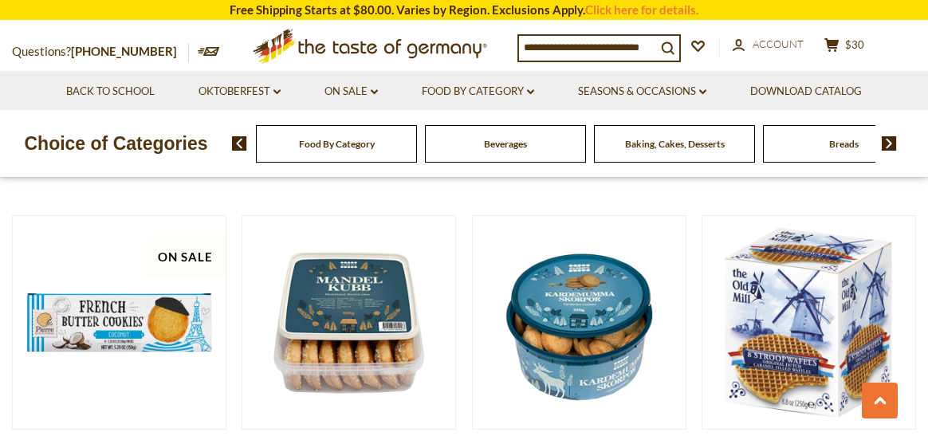
scroll to position [762, 0]
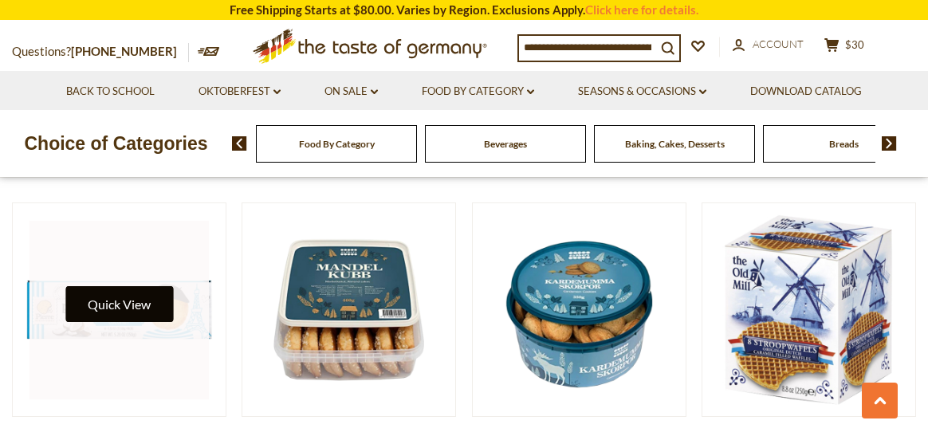
click at [112, 307] on button "Quick View" at bounding box center [119, 304] width 108 height 36
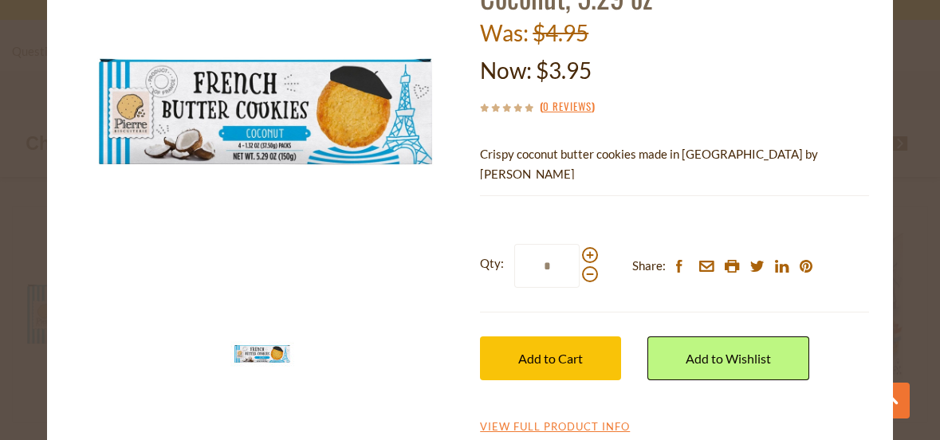
scroll to position [159, 0]
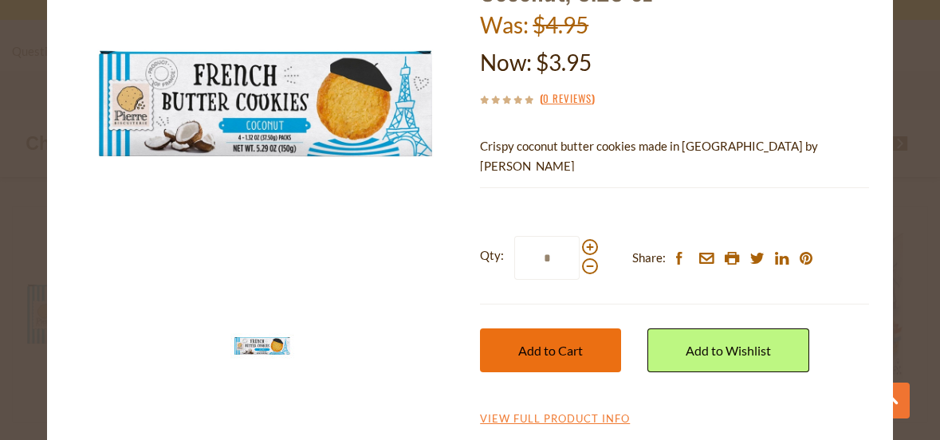
click at [547, 352] on span "Add to Cart" at bounding box center [550, 350] width 65 height 15
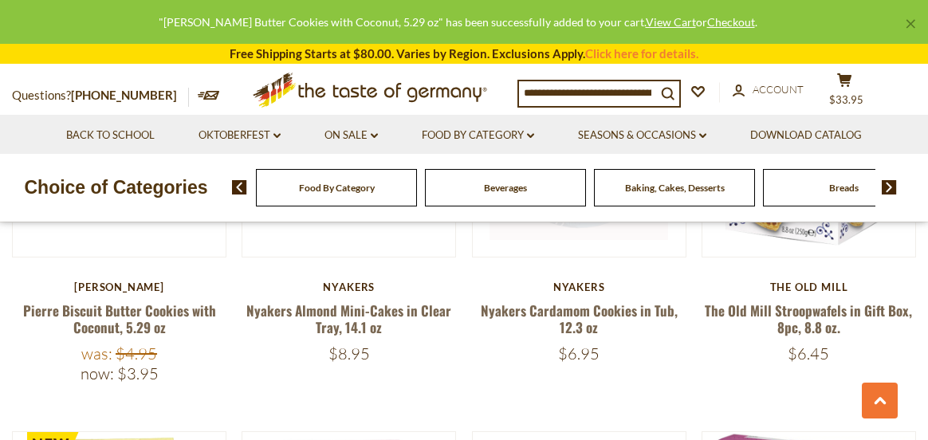
scroll to position [762, 0]
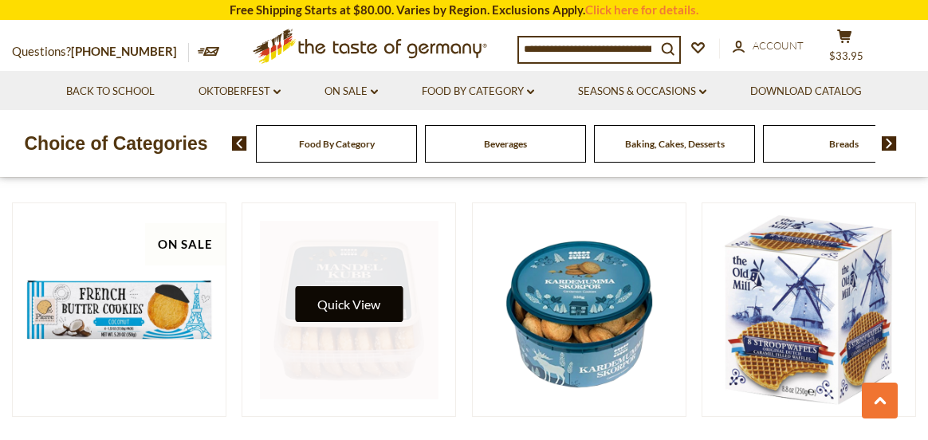
click at [356, 301] on button "Quick View" at bounding box center [349, 304] width 108 height 36
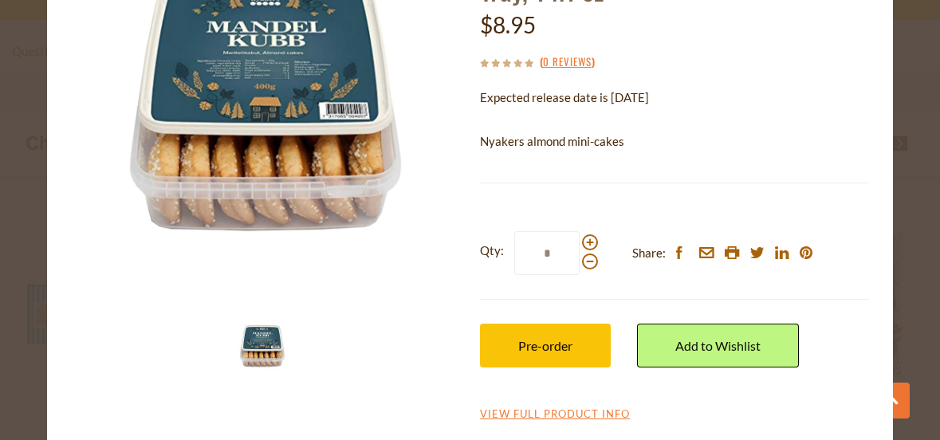
scroll to position [0, 0]
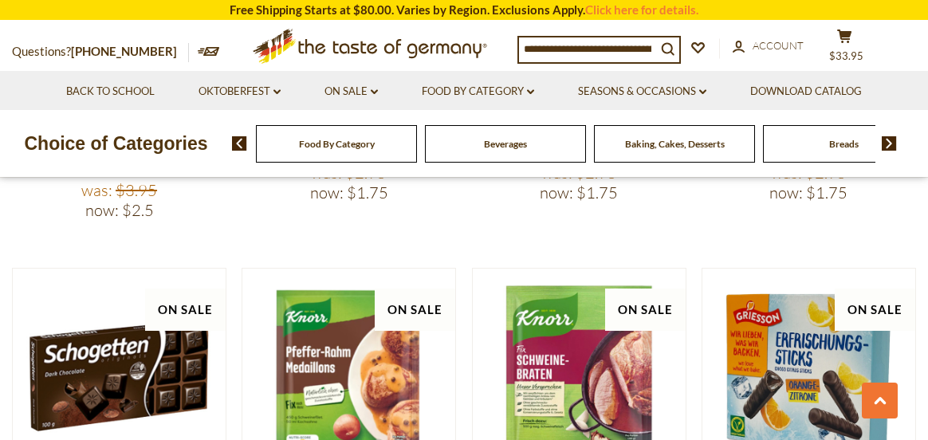
scroll to position [1727, 0]
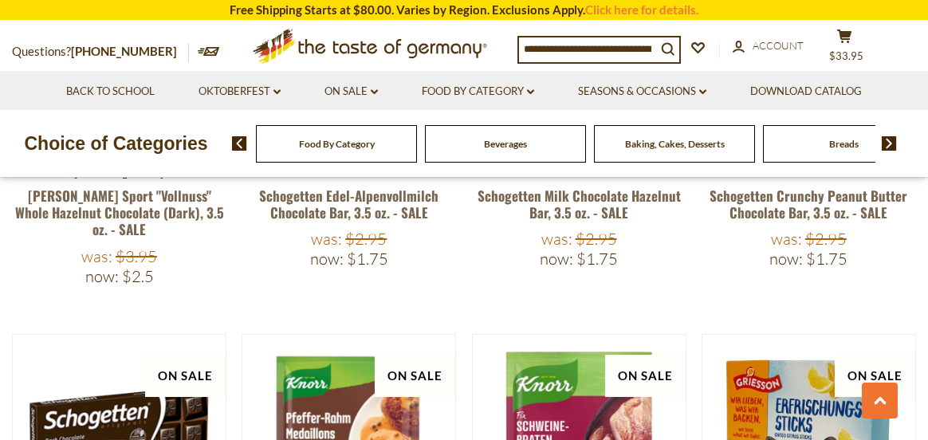
click at [887, 141] on img at bounding box center [889, 143] width 15 height 14
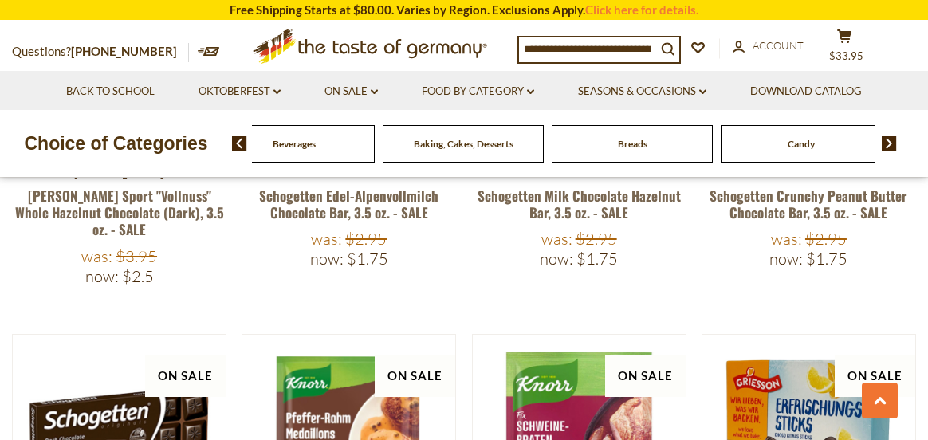
click at [887, 141] on img at bounding box center [889, 143] width 15 height 14
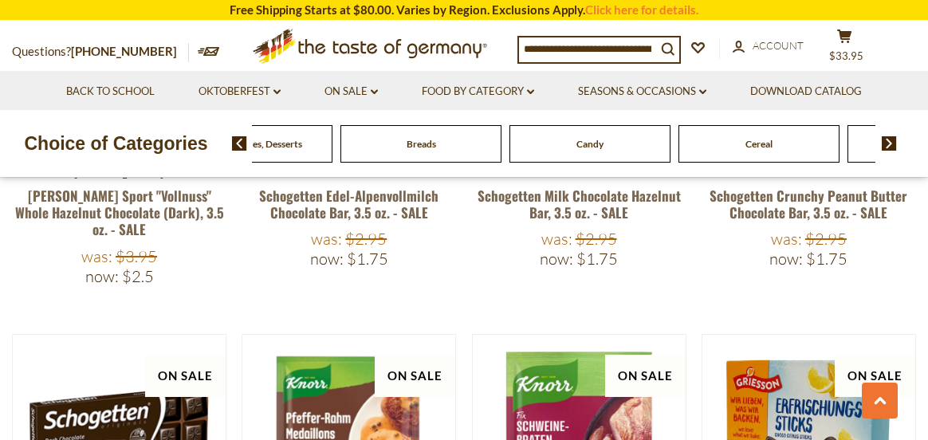
click at [887, 141] on img at bounding box center [889, 143] width 15 height 14
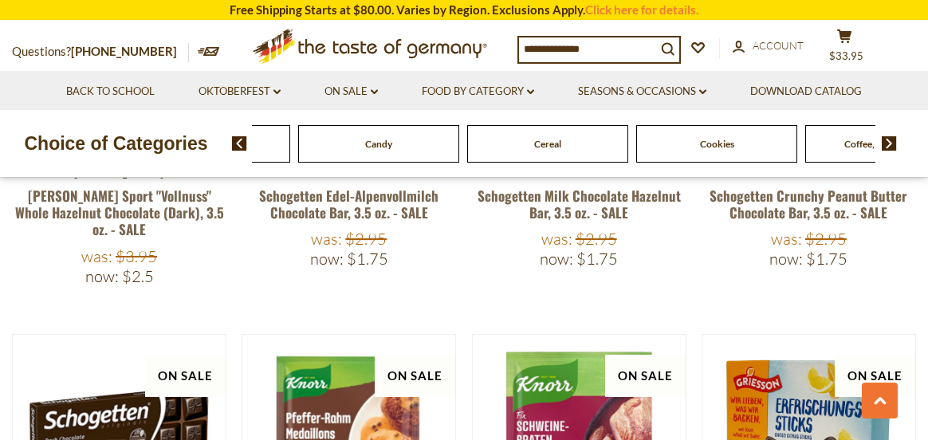
click at [711, 144] on span "Cookies" at bounding box center [717, 144] width 34 height 12
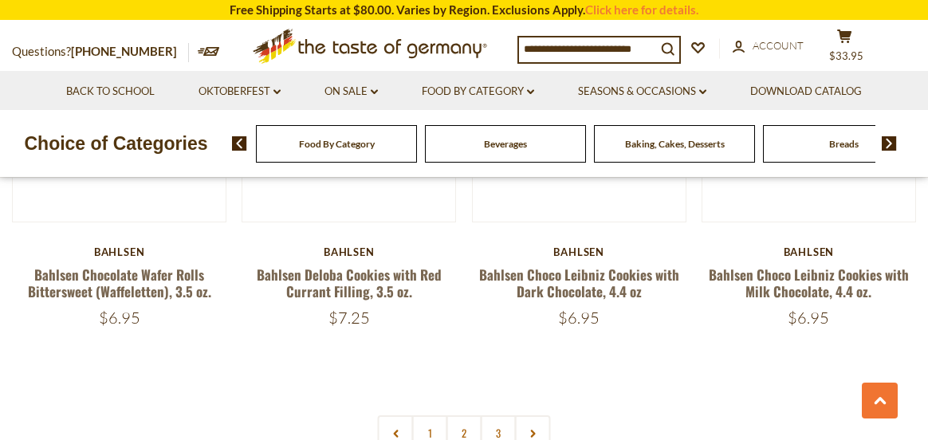
scroll to position [3668, 0]
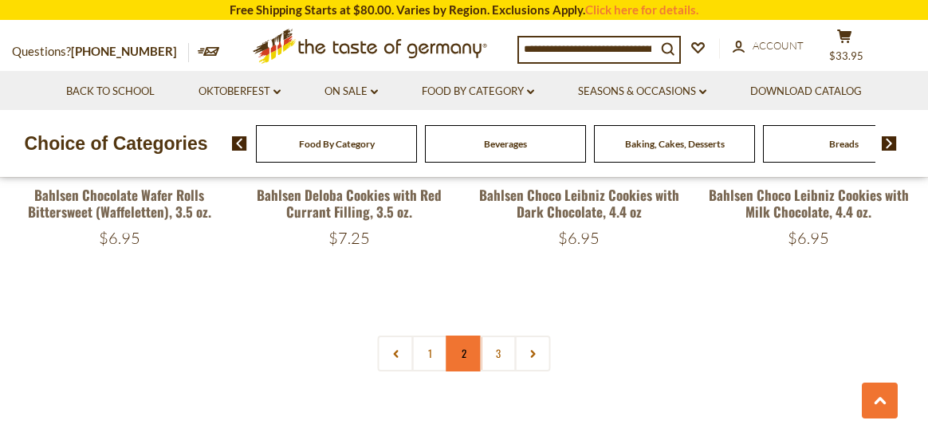
click at [468, 336] on link "2" at bounding box center [465, 354] width 36 height 36
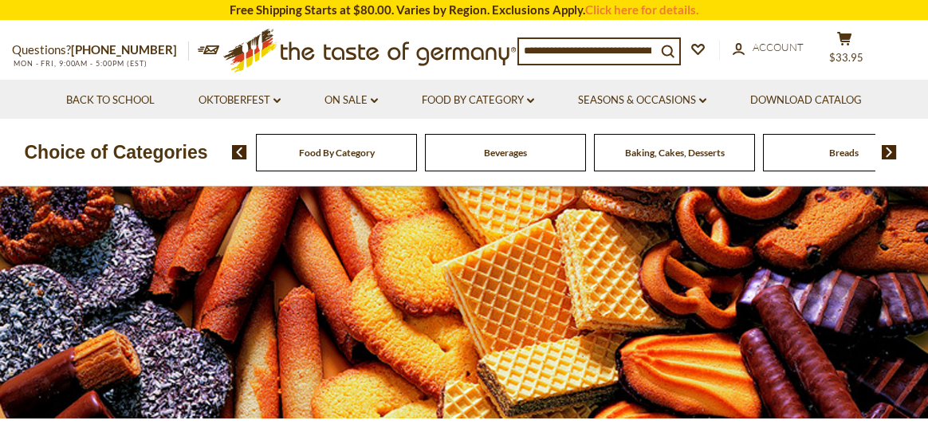
scroll to position [0, 0]
click at [349, 95] on link "On Sale dropdown_arrow" at bounding box center [351, 101] width 53 height 18
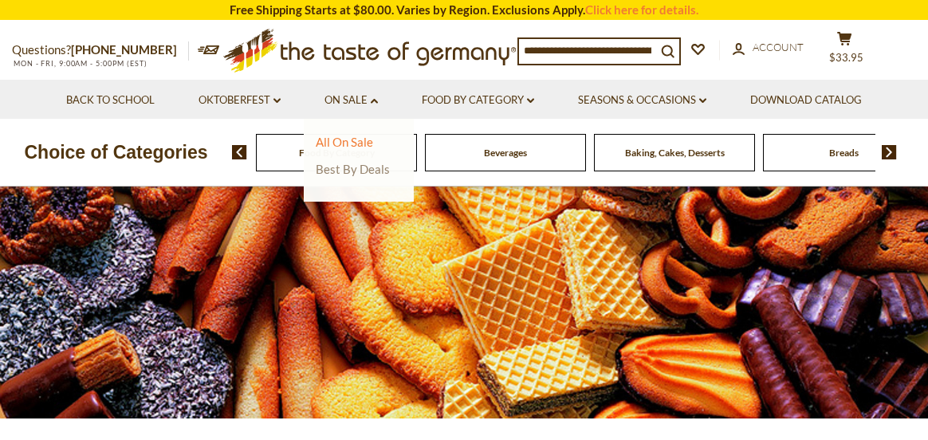
click at [338, 170] on link "Best By Deals" at bounding box center [353, 169] width 74 height 14
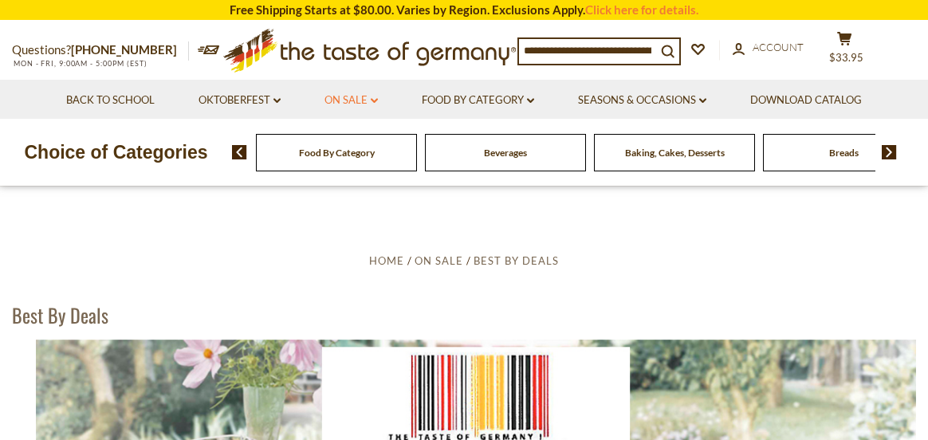
click at [352, 96] on link "On Sale dropdown_arrow" at bounding box center [351, 101] width 53 height 18
click at [348, 143] on link "All On Sale" at bounding box center [344, 142] width 57 height 14
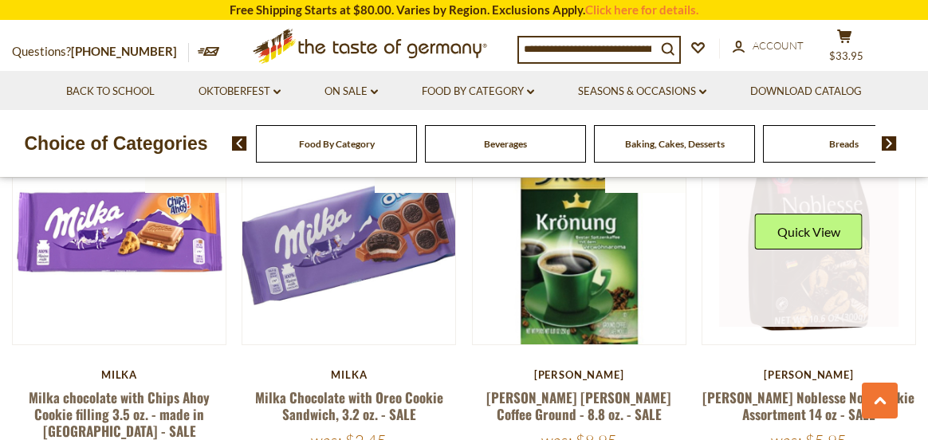
scroll to position [718, 0]
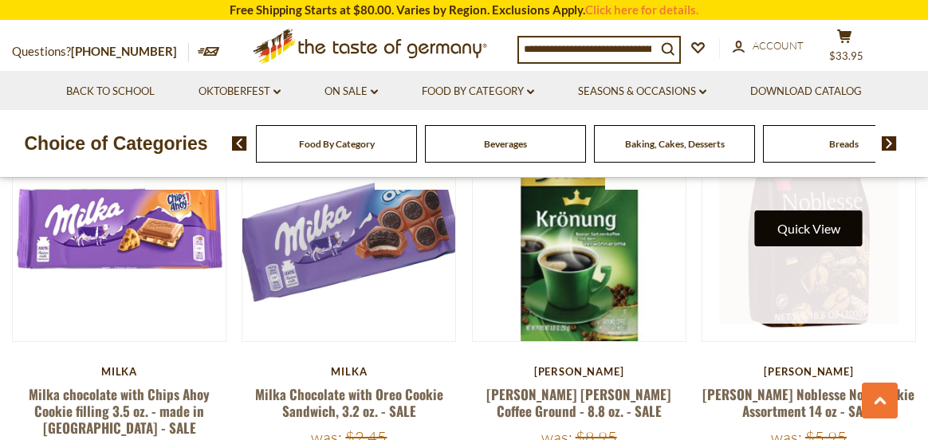
click at [819, 211] on button "Quick View" at bounding box center [809, 229] width 108 height 36
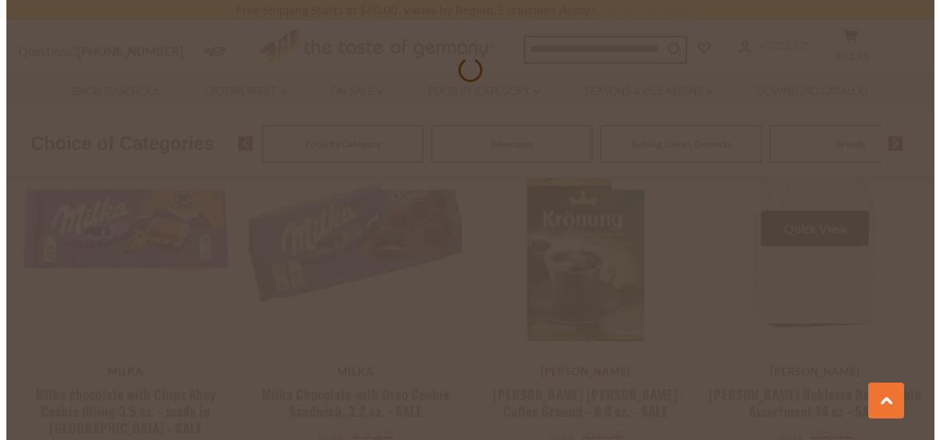
scroll to position [720, 0]
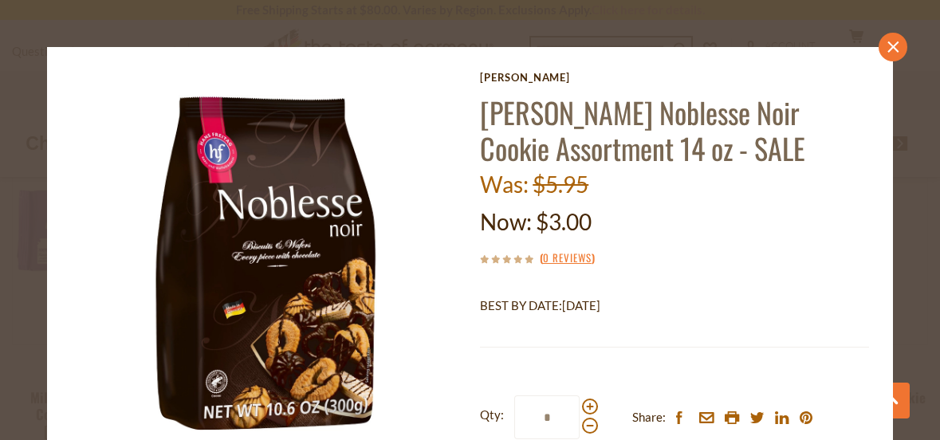
click at [888, 49] on icon at bounding box center [893, 46] width 11 height 11
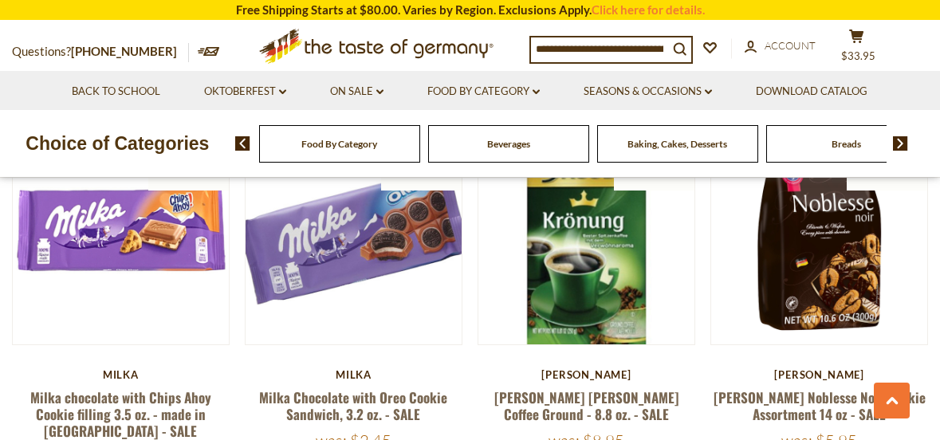
click at [884, 49] on div at bounding box center [470, 220] width 940 height 440
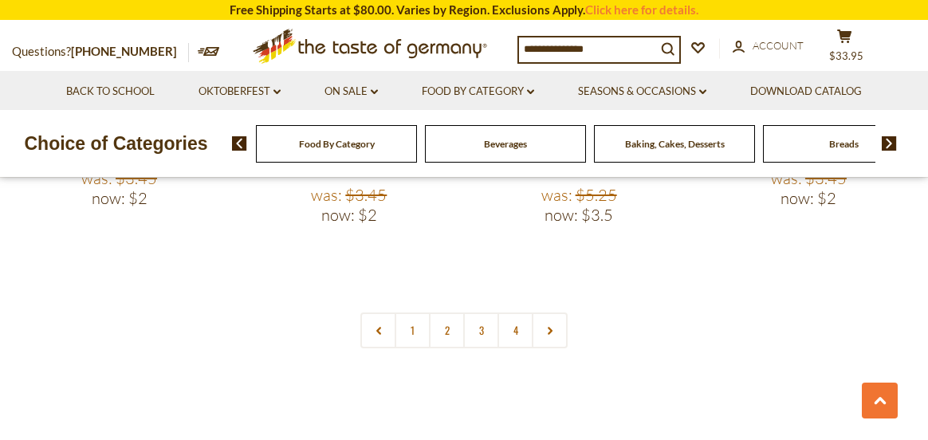
scroll to position [3748, 0]
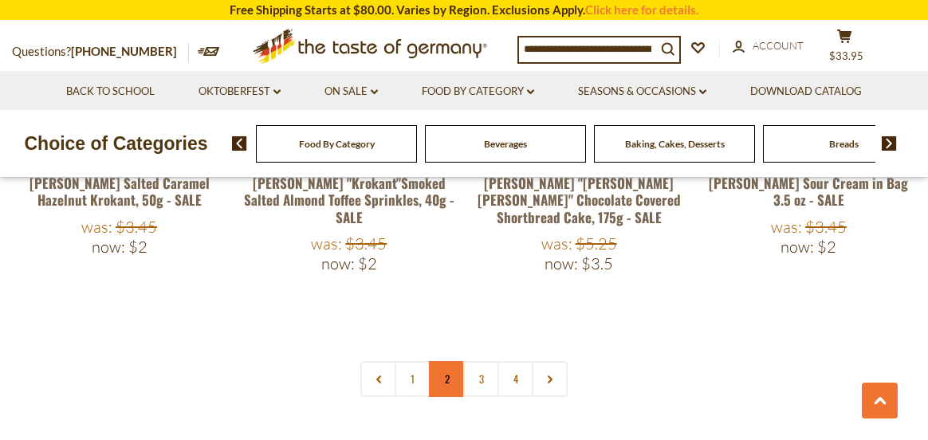
click at [451, 361] on link "2" at bounding box center [447, 379] width 36 height 36
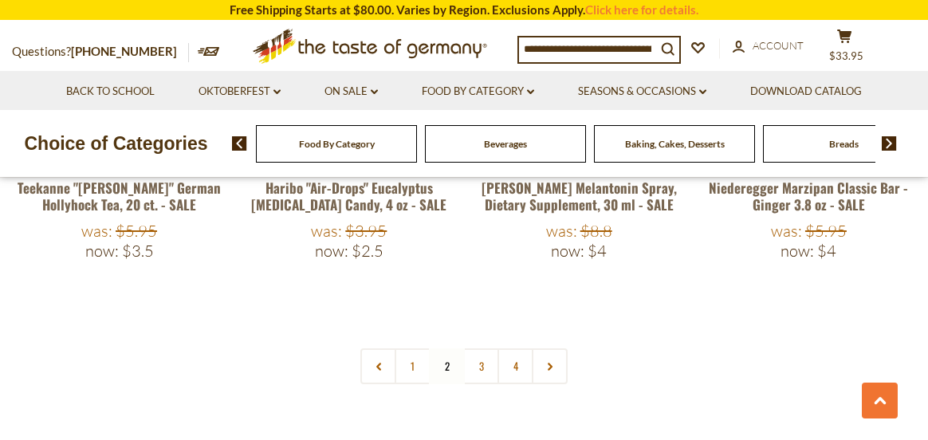
scroll to position [3720, 0]
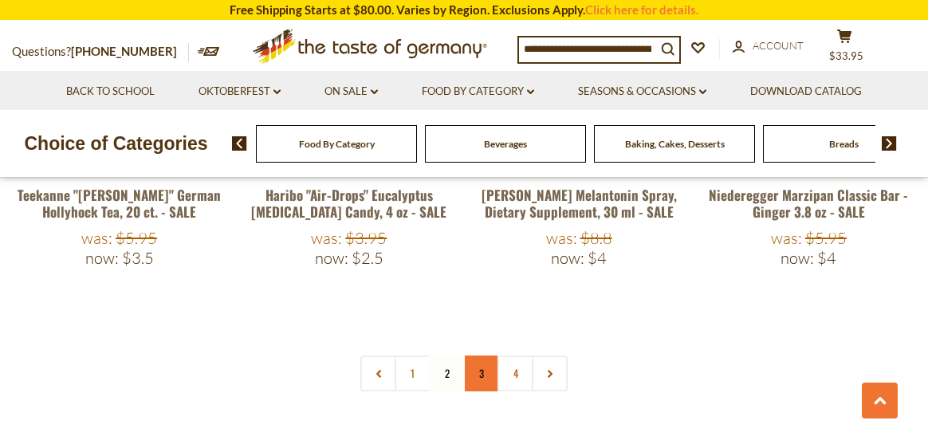
click at [478, 356] on link "3" at bounding box center [481, 374] width 36 height 36
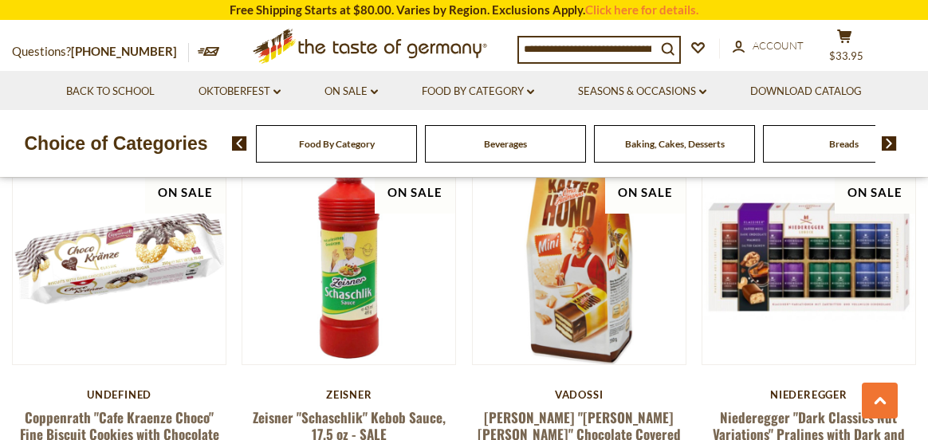
scroll to position [1088, 0]
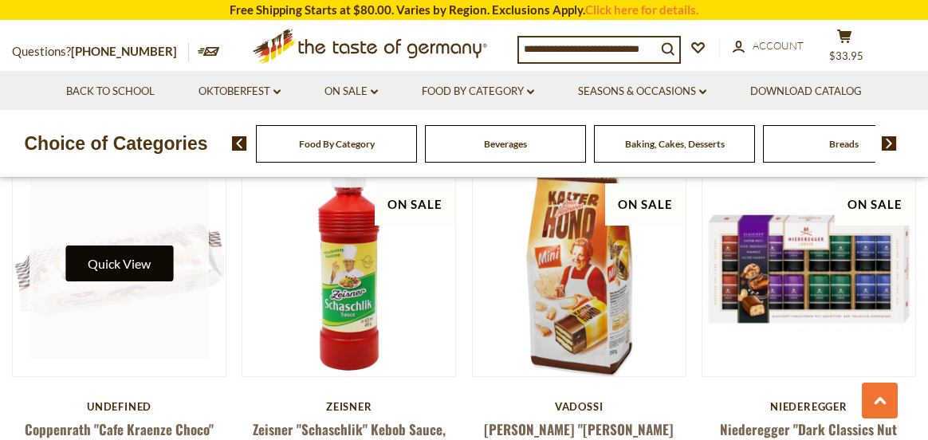
click at [130, 249] on button "Quick View" at bounding box center [119, 264] width 108 height 36
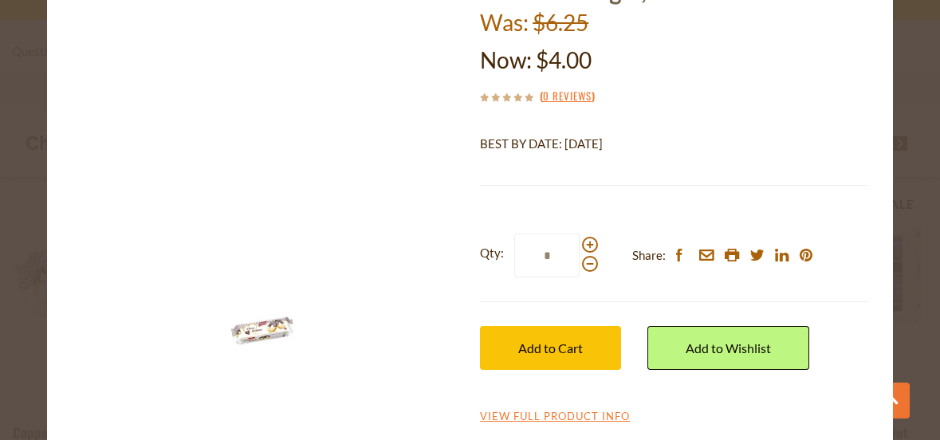
scroll to position [184, 0]
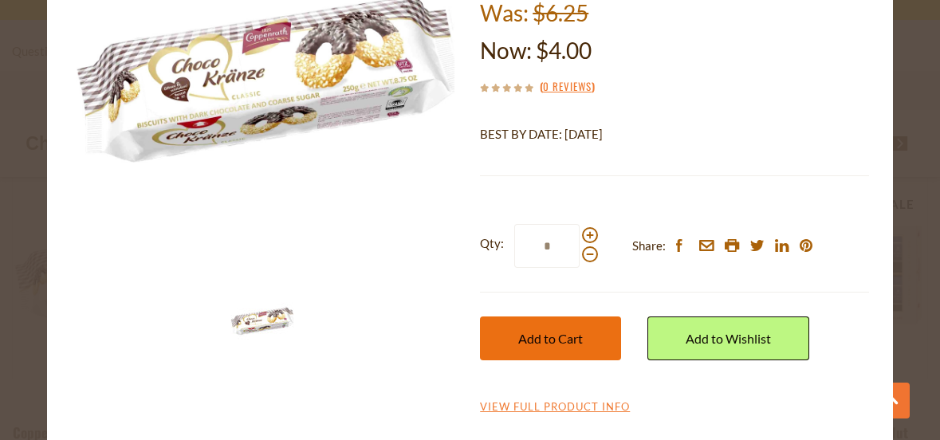
click at [561, 337] on span "Add to Cart" at bounding box center [550, 338] width 65 height 15
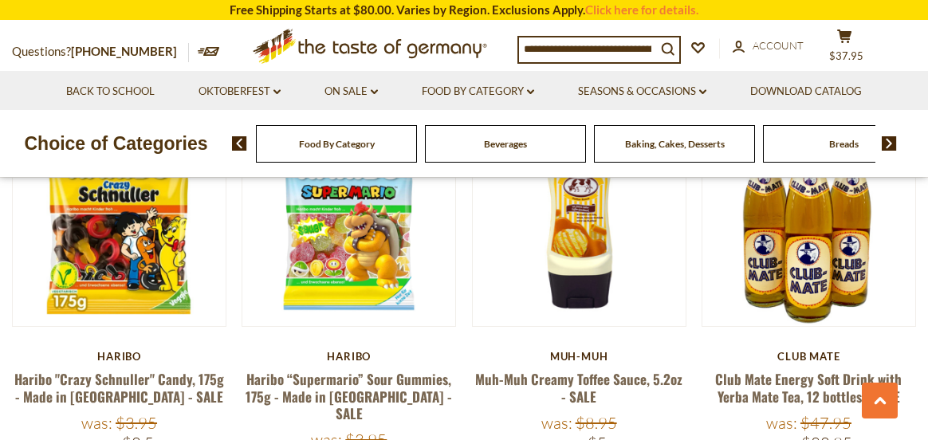
scroll to position [2045, 0]
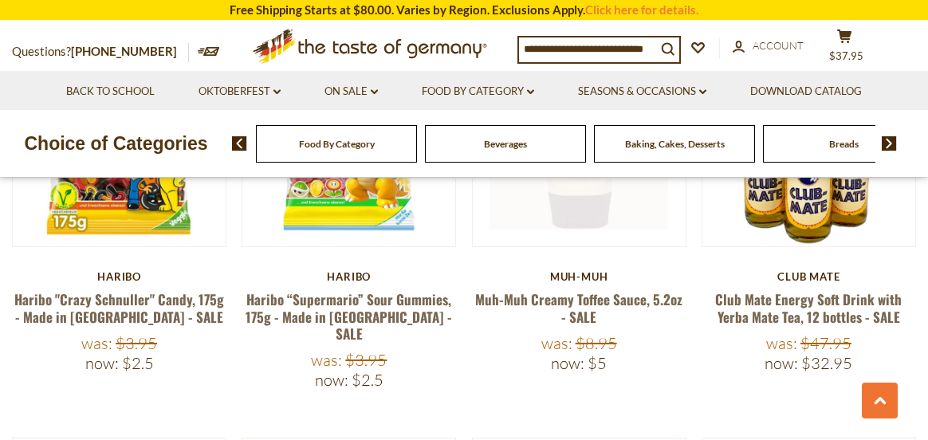
click at [584, 197] on link at bounding box center [579, 139] width 179 height 179
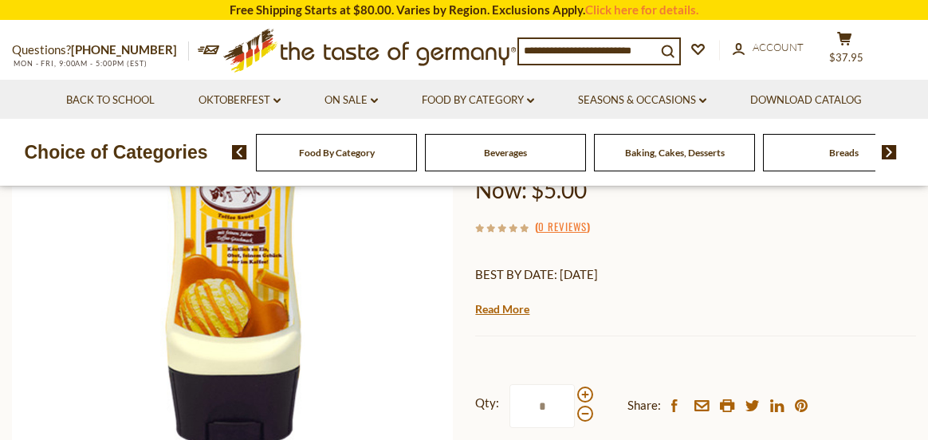
scroll to position [319, 0]
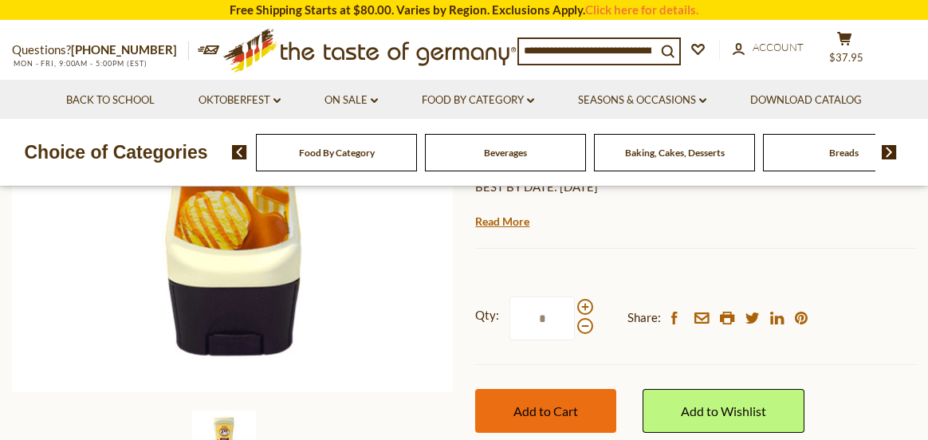
click at [557, 408] on span "Add to Cart" at bounding box center [546, 411] width 65 height 15
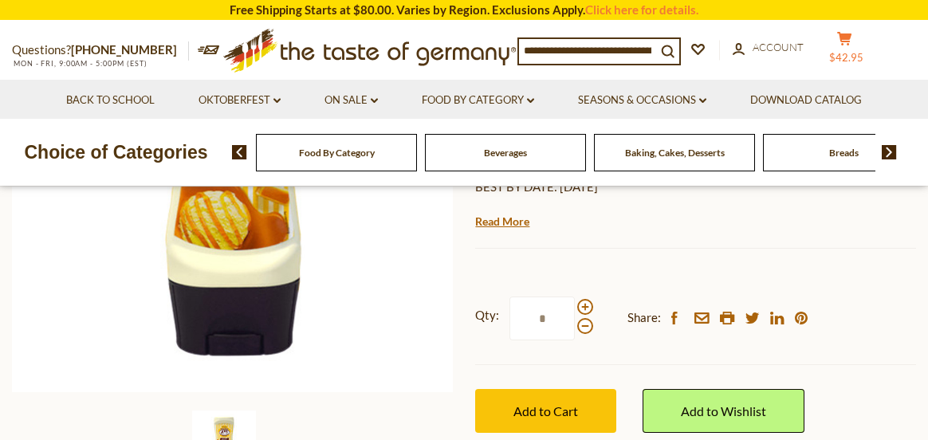
click at [852, 34] on icon at bounding box center [844, 39] width 14 height 14
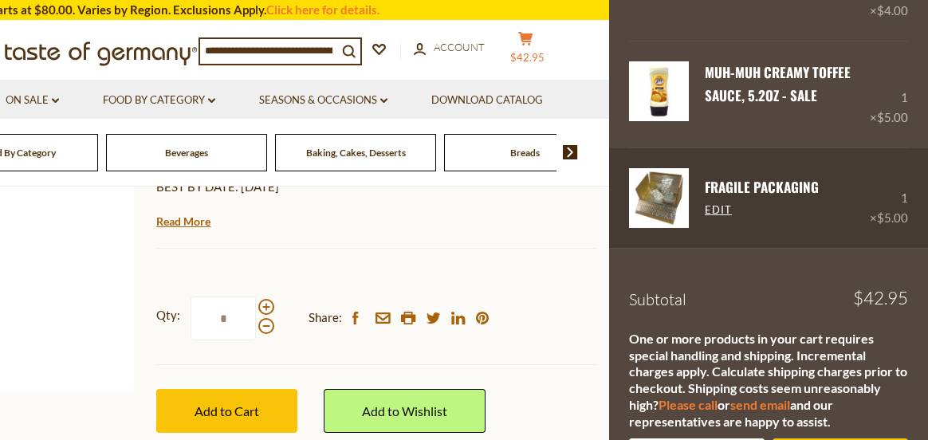
scroll to position [1399, 0]
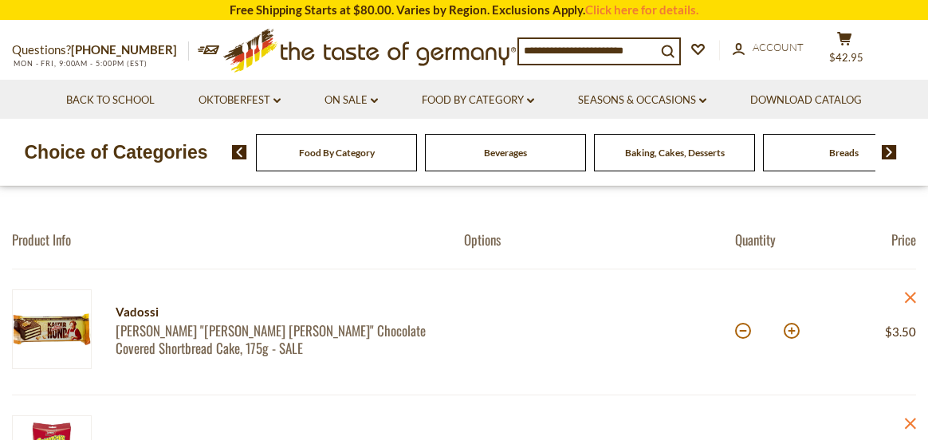
scroll to position [159, 0]
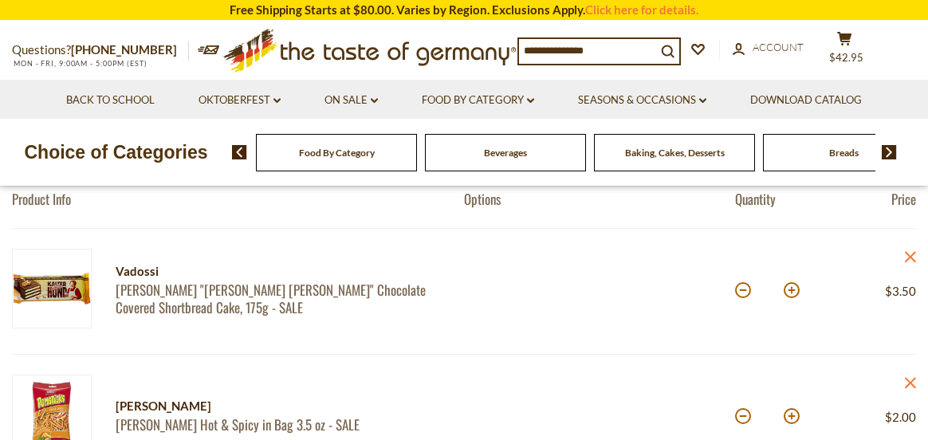
click at [793, 289] on button at bounding box center [792, 290] width 16 height 16
type input "*"
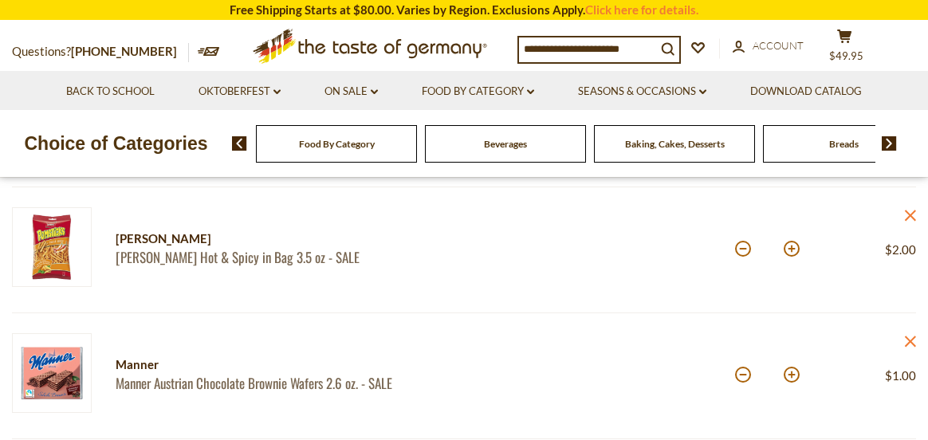
scroll to position [319, 0]
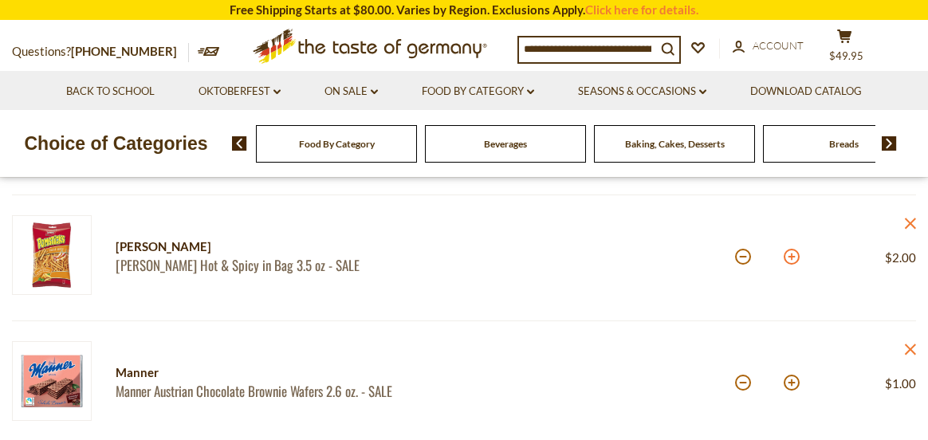
click at [794, 254] on button at bounding box center [792, 257] width 16 height 16
type input "*"
click at [794, 384] on button at bounding box center [792, 383] width 16 height 16
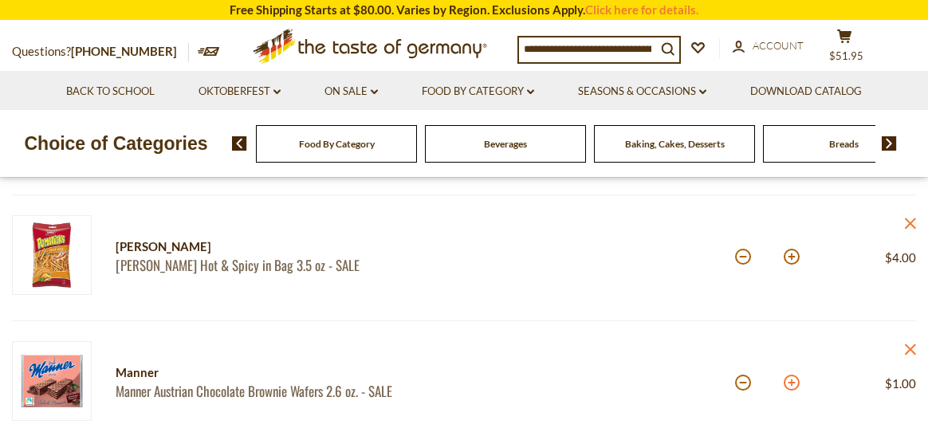
click at [794, 384] on button at bounding box center [792, 383] width 16 height 16
type input "*"
click at [794, 384] on button at bounding box center [792, 383] width 16 height 16
type input "*"
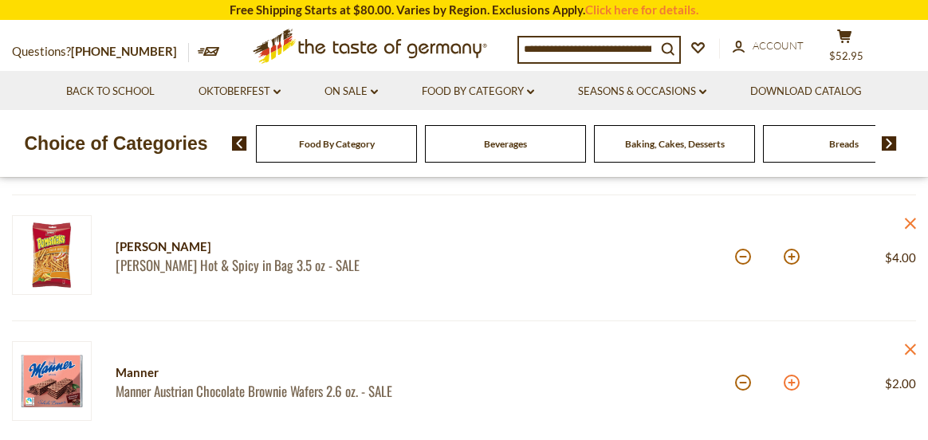
click at [792, 383] on button at bounding box center [792, 383] width 16 height 16
type input "*"
click at [792, 383] on button at bounding box center [792, 383] width 16 height 16
click at [795, 386] on button at bounding box center [792, 383] width 16 height 16
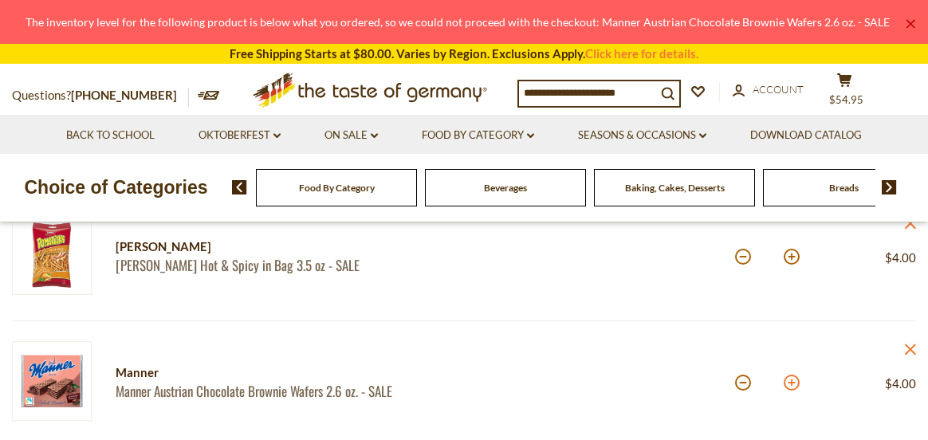
click at [795, 386] on button at bounding box center [792, 383] width 16 height 16
type input "*"
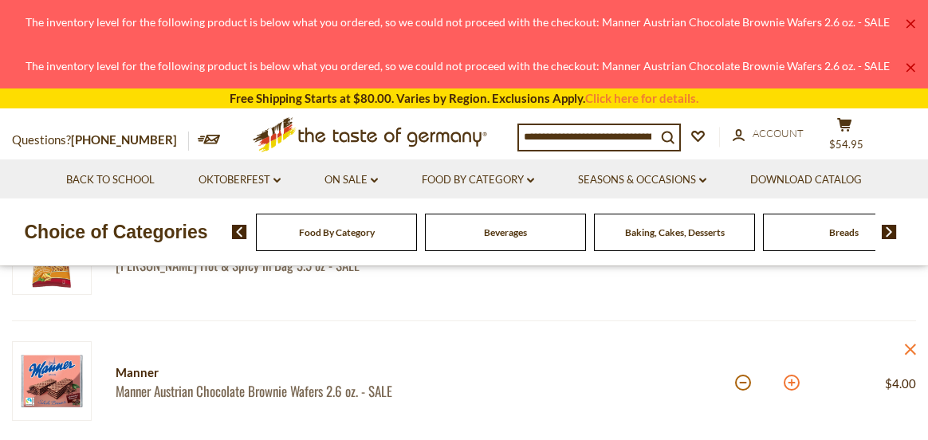
click at [790, 384] on button at bounding box center [792, 383] width 16 height 16
click at [791, 383] on button at bounding box center [792, 383] width 16 height 16
click at [790, 384] on button at bounding box center [792, 383] width 16 height 16
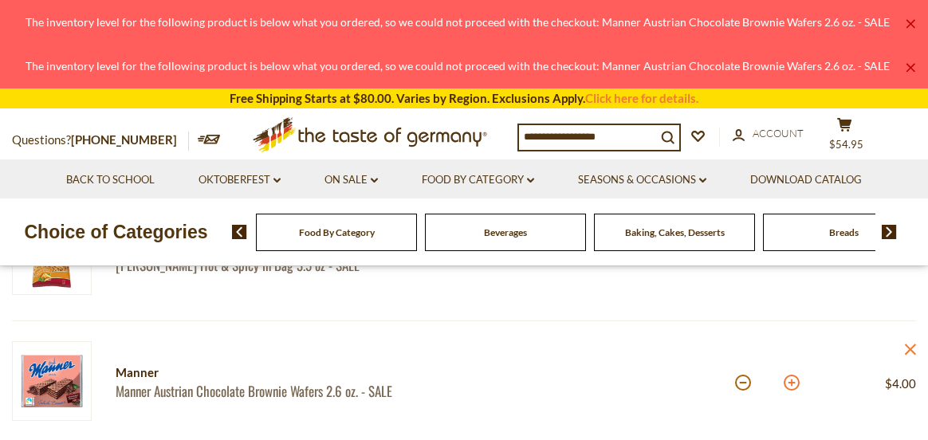
click at [790, 384] on button at bounding box center [792, 383] width 16 height 16
type input "**"
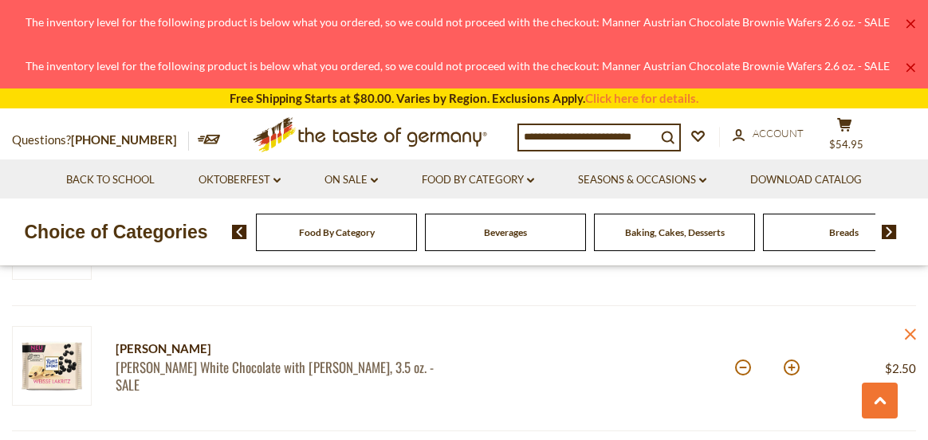
scroll to position [478, 0]
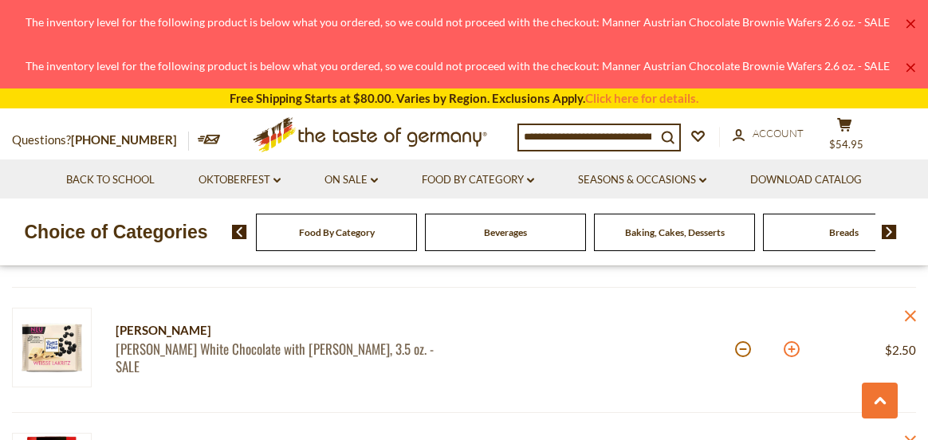
click at [790, 349] on button at bounding box center [792, 349] width 16 height 16
type input "*"
click at [793, 353] on button at bounding box center [792, 349] width 16 height 16
type input "*"
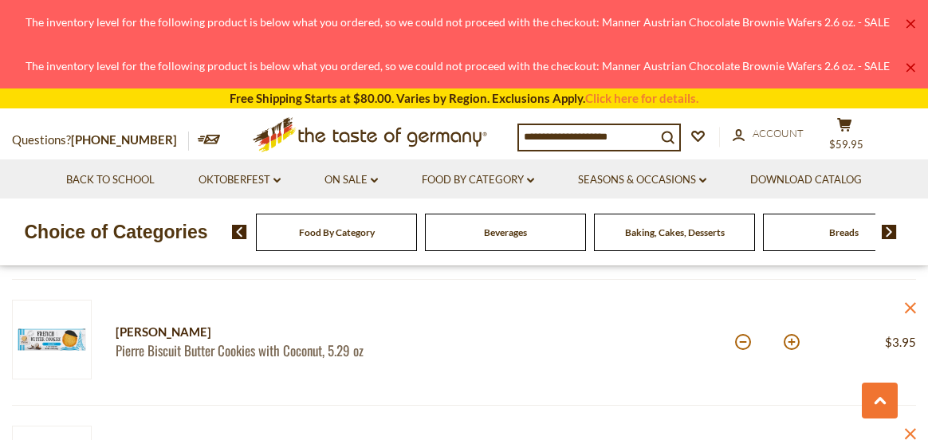
scroll to position [1116, 0]
click at [795, 343] on button at bounding box center [792, 341] width 16 height 16
type input "*"
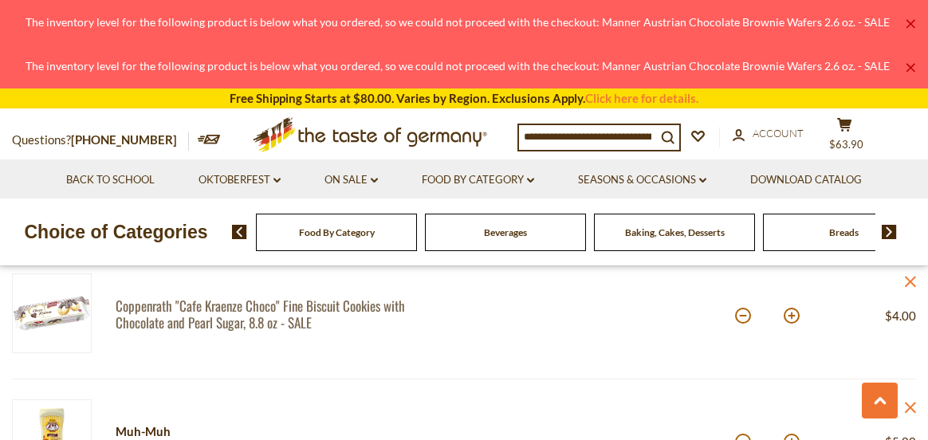
scroll to position [1276, 0]
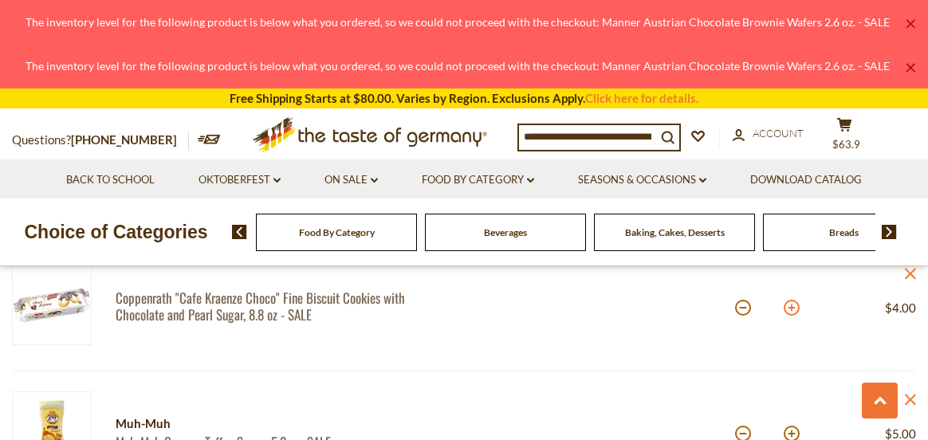
click at [792, 308] on button at bounding box center [792, 308] width 16 height 16
type input "*"
click at [796, 309] on button at bounding box center [792, 308] width 16 height 16
type input "*"
click at [794, 309] on button at bounding box center [792, 308] width 16 height 16
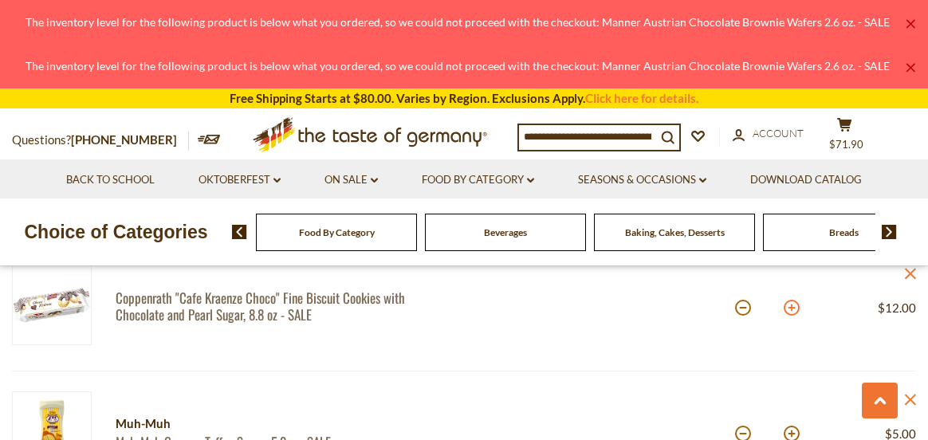
type input "*"
click at [789, 306] on button at bounding box center [792, 308] width 16 height 16
type input "*"
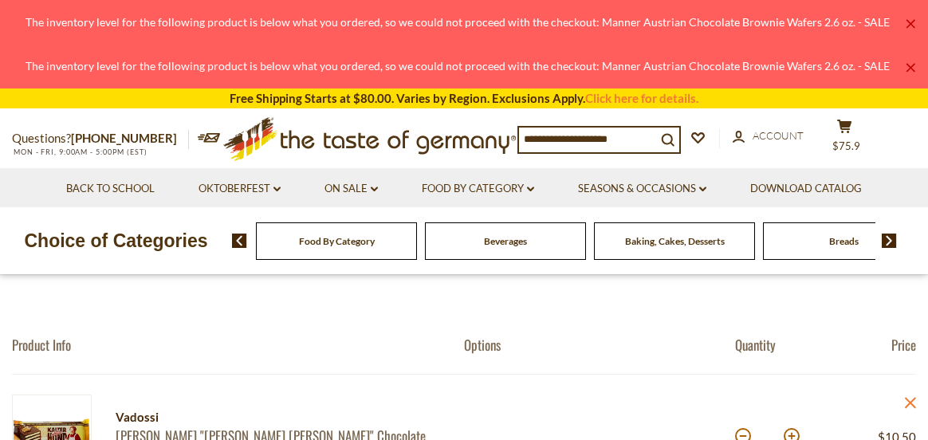
scroll to position [0, 0]
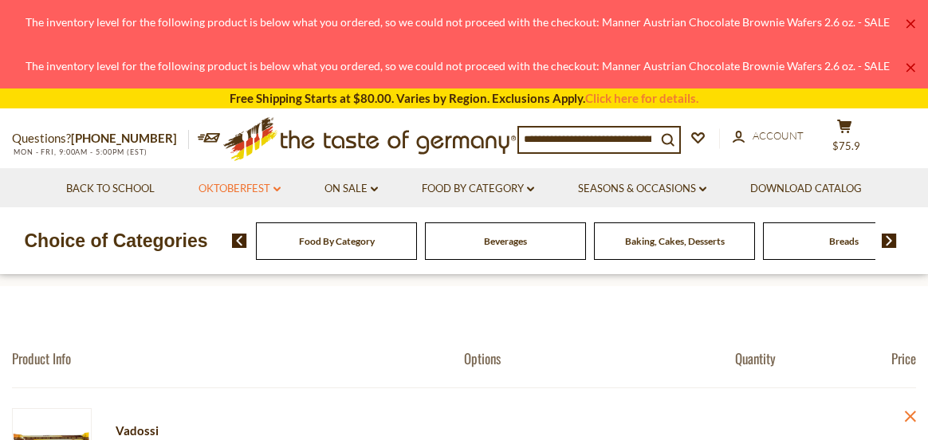
click at [245, 187] on link "Oktoberfest dropdown_arrow" at bounding box center [240, 189] width 82 height 18
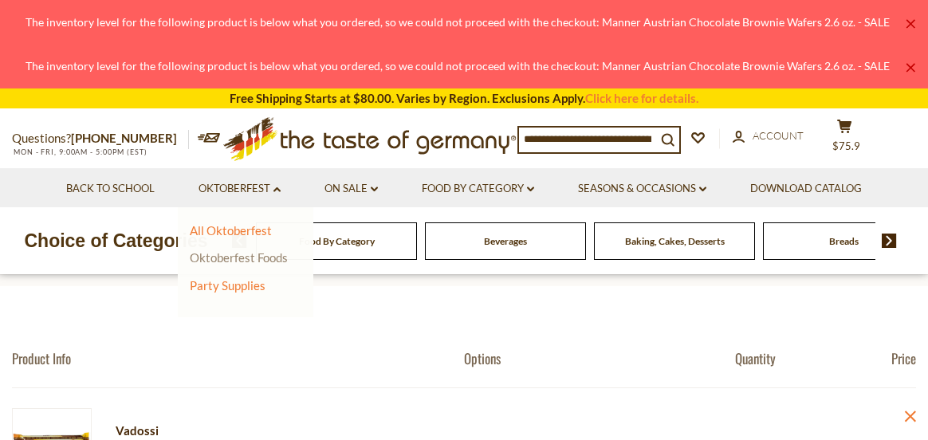
click at [255, 258] on link "Oktoberfest Foods" at bounding box center [239, 257] width 98 height 14
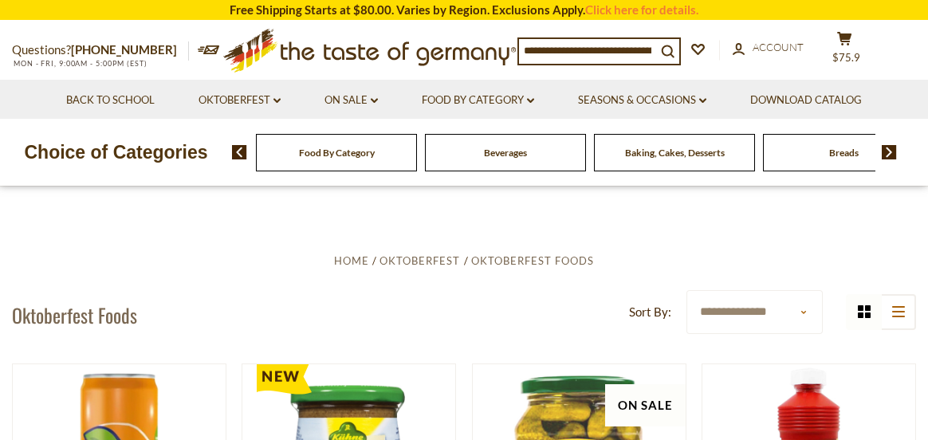
click at [886, 151] on img at bounding box center [889, 152] width 15 height 14
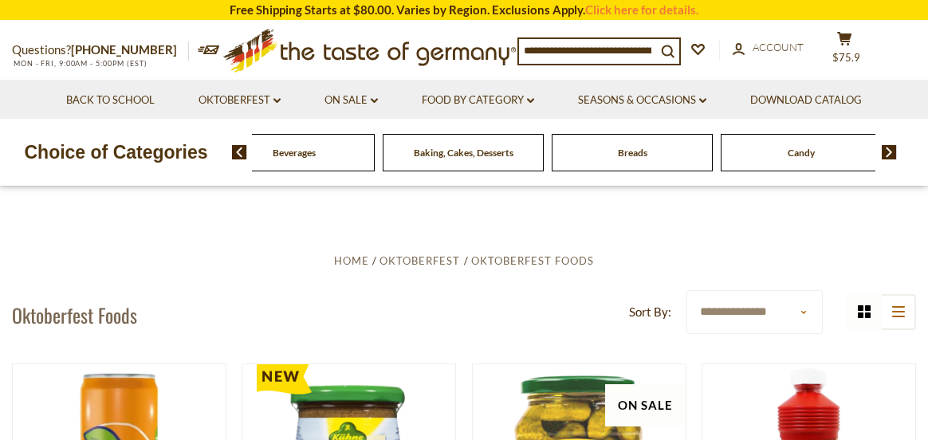
click at [886, 151] on img at bounding box center [889, 152] width 15 height 14
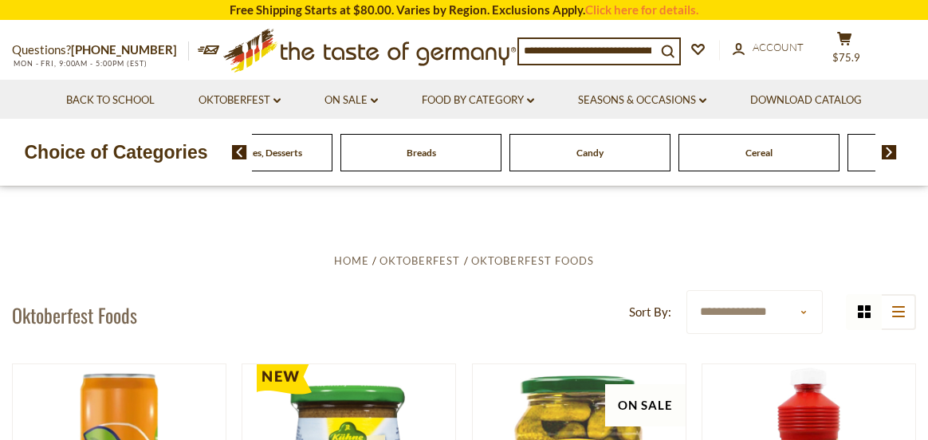
click at [886, 151] on img at bounding box center [889, 152] width 15 height 14
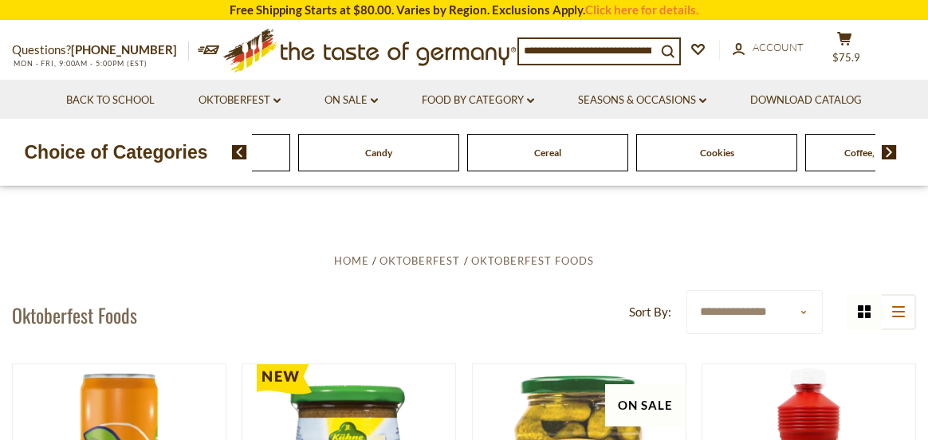
click at [886, 151] on img at bounding box center [889, 152] width 15 height 14
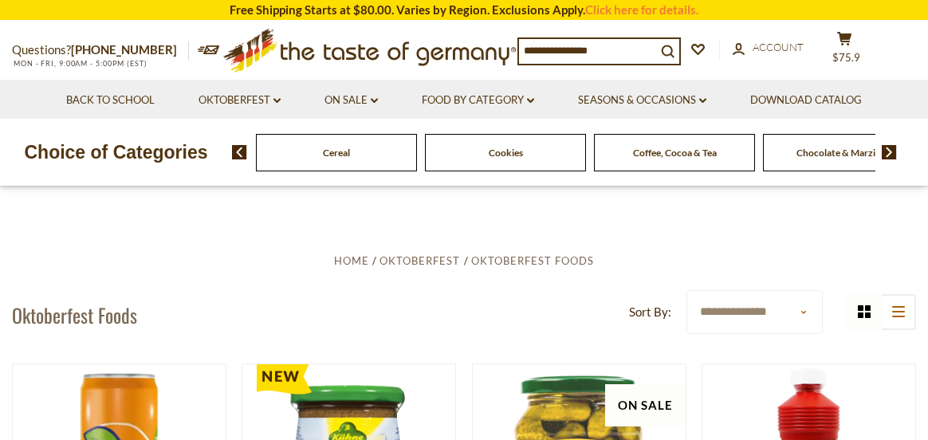
click at [887, 150] on img at bounding box center [889, 152] width 15 height 14
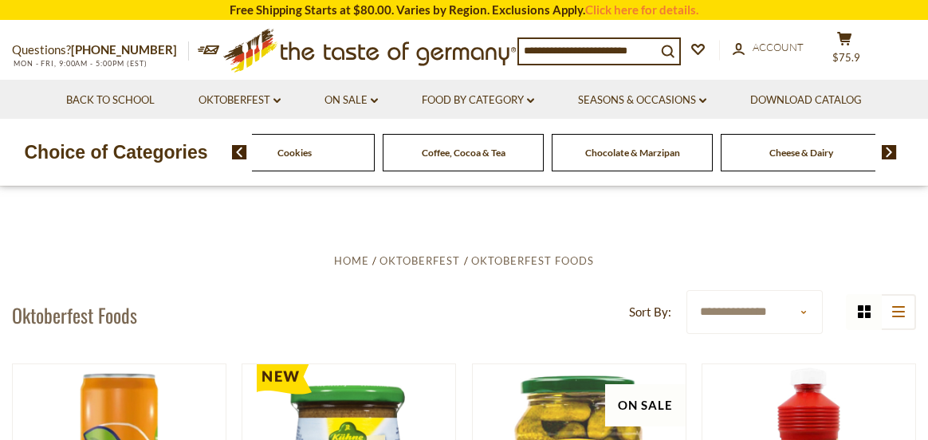
click at [887, 150] on img at bounding box center [889, 152] width 15 height 14
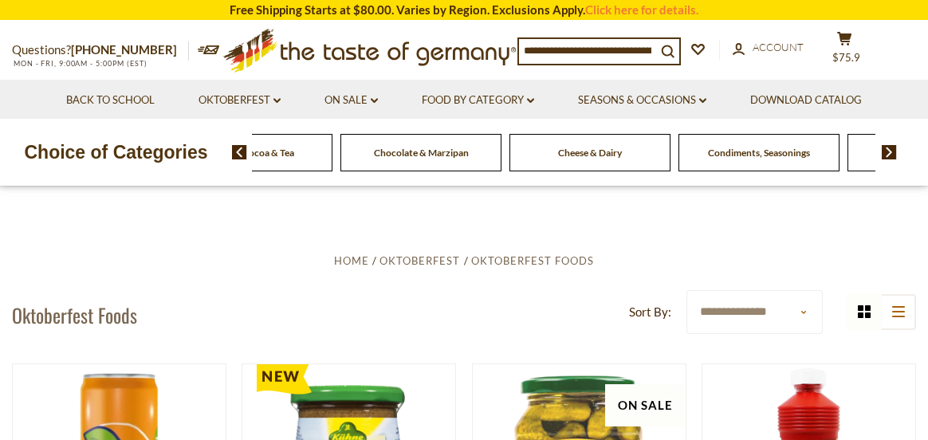
click at [887, 150] on img at bounding box center [889, 152] width 15 height 14
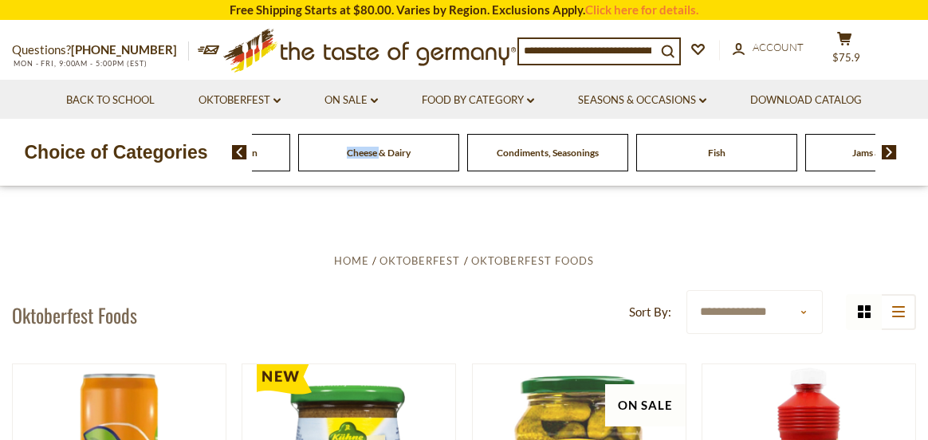
click at [530, 155] on span "Condiments, Seasonings" at bounding box center [548, 153] width 102 height 12
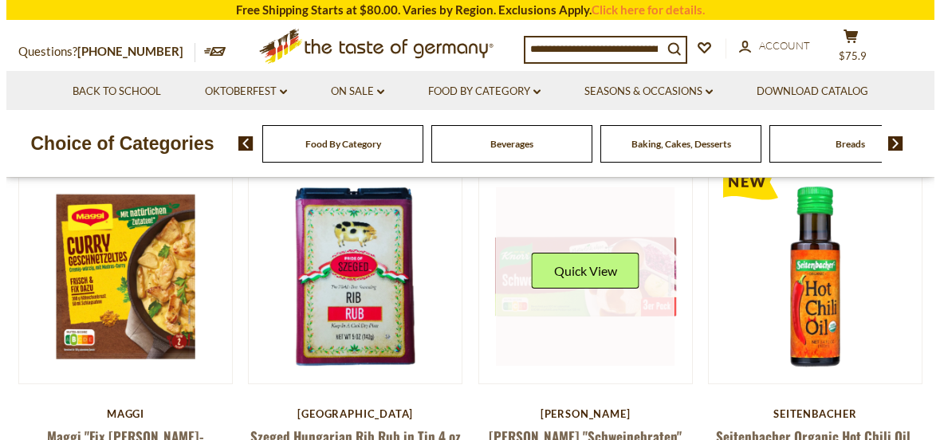
scroll to position [399, 0]
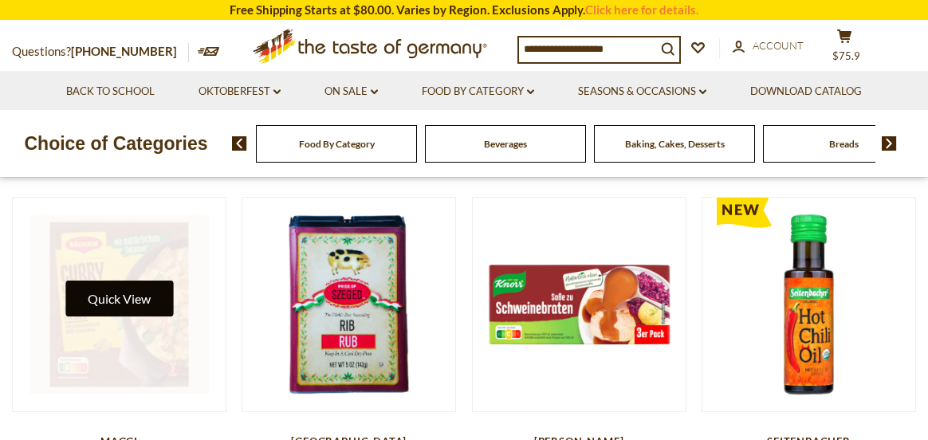
click at [131, 300] on button "Quick View" at bounding box center [119, 299] width 108 height 36
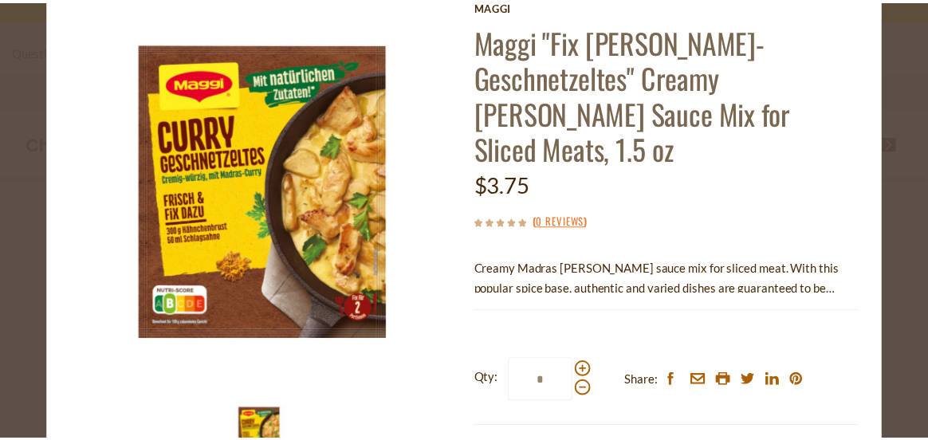
scroll to position [159, 0]
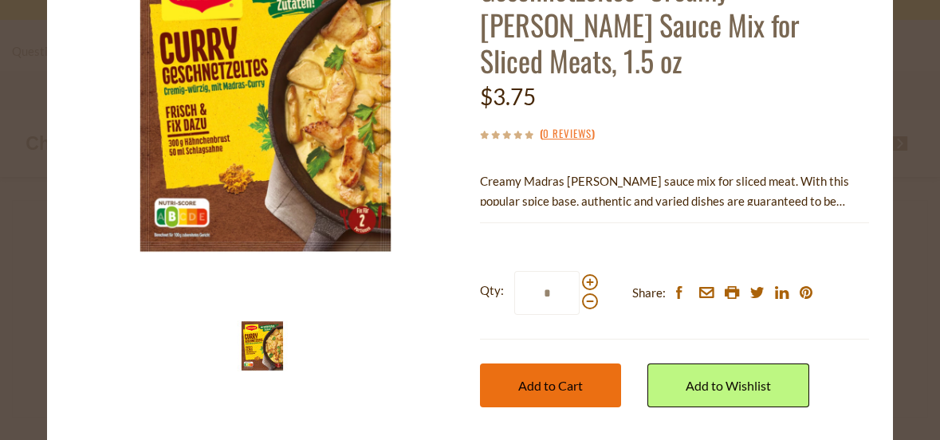
click at [567, 378] on span "Add to Cart" at bounding box center [550, 385] width 65 height 15
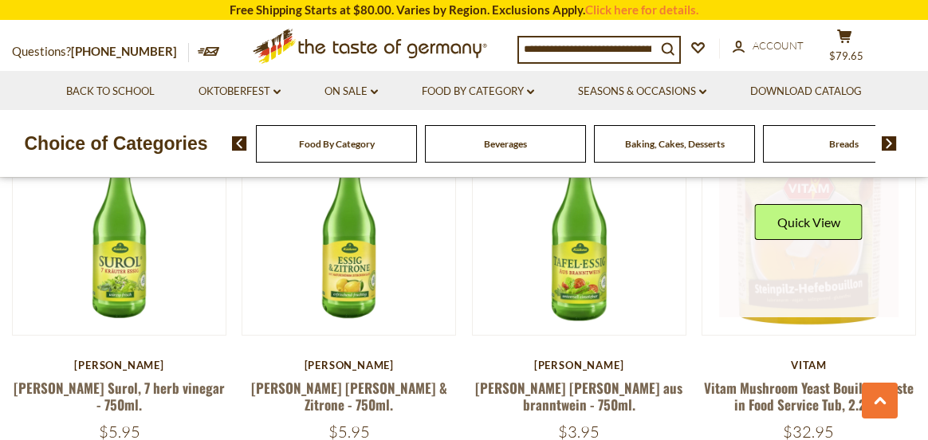
scroll to position [957, 0]
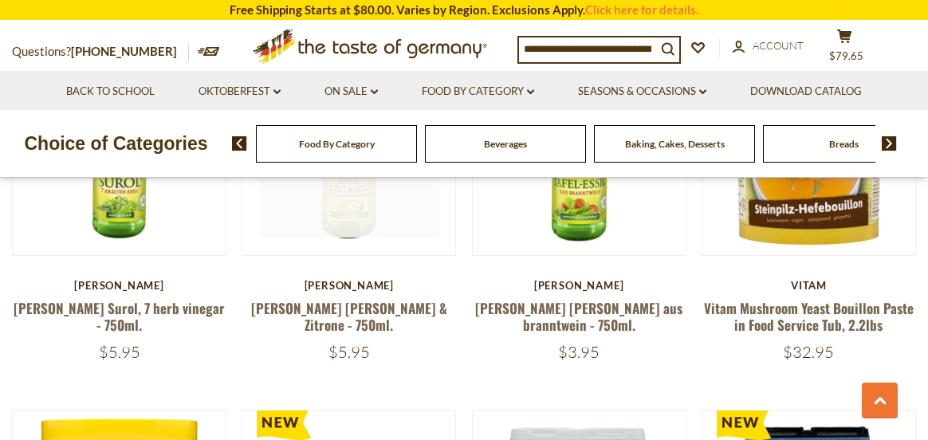
click at [355, 191] on link at bounding box center [349, 148] width 179 height 179
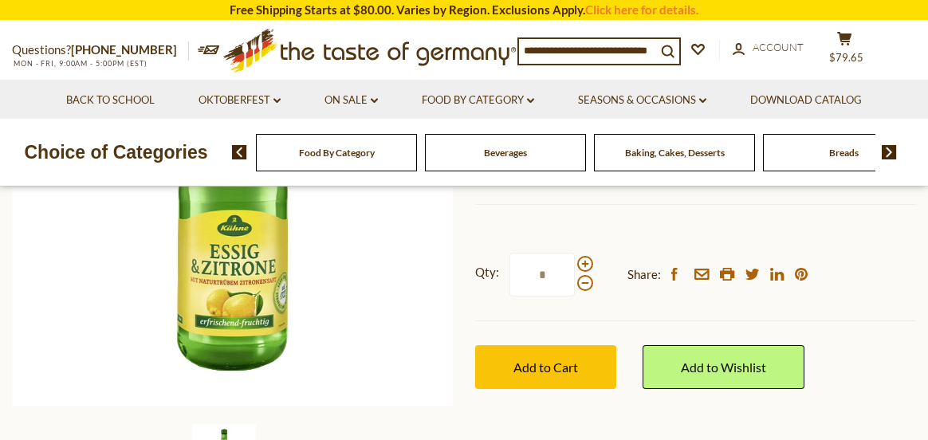
scroll to position [319, 0]
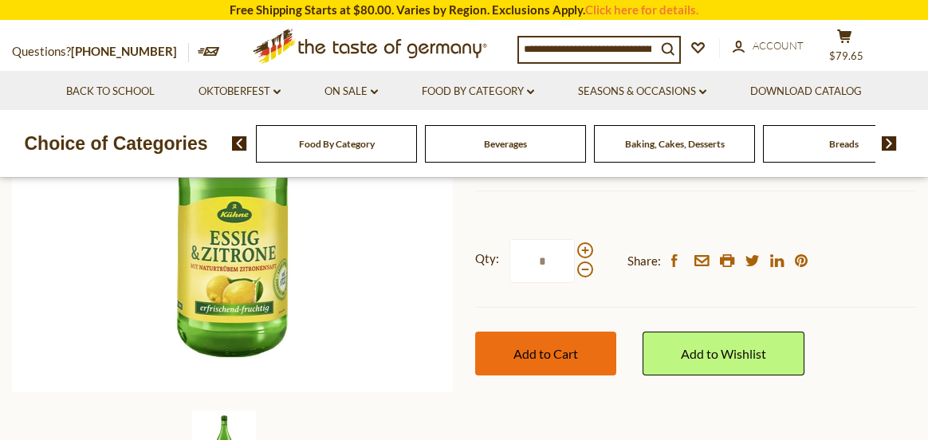
click at [529, 346] on span "Add to Cart" at bounding box center [546, 353] width 65 height 15
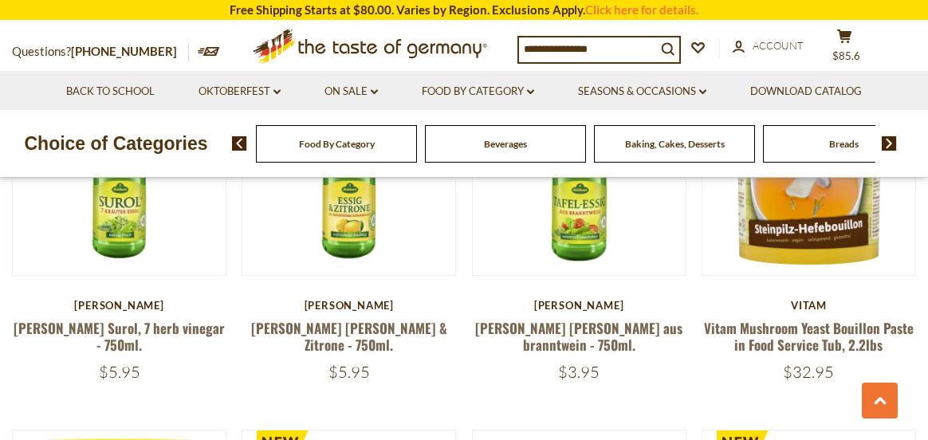
scroll to position [877, 0]
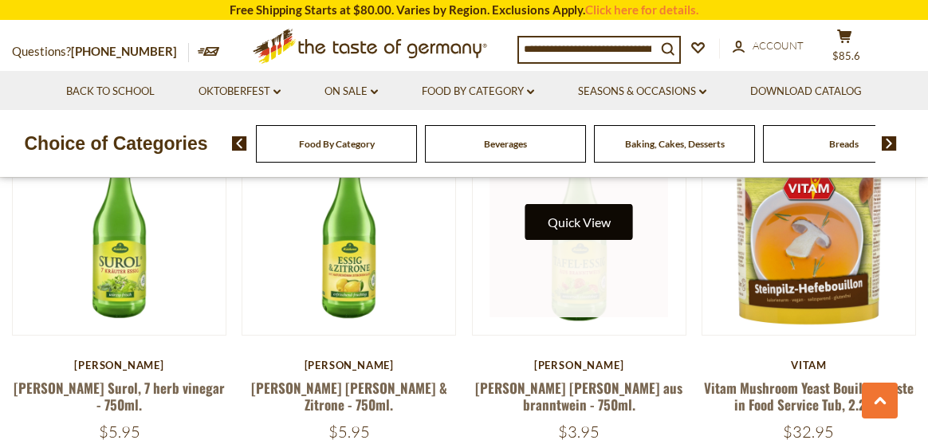
click at [587, 204] on button "Quick View" at bounding box center [580, 222] width 108 height 36
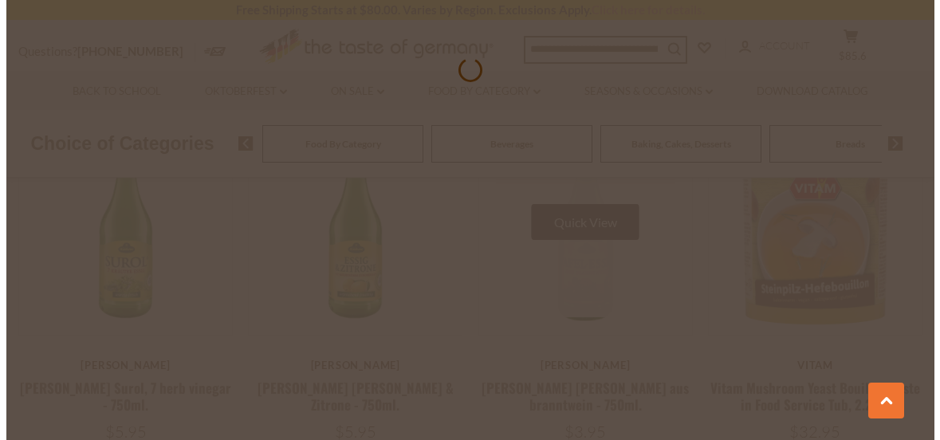
scroll to position [883, 0]
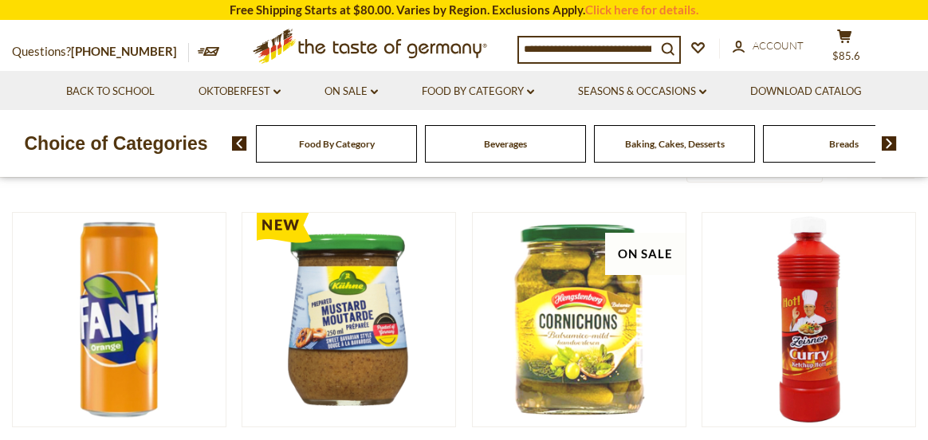
scroll to position [159, 0]
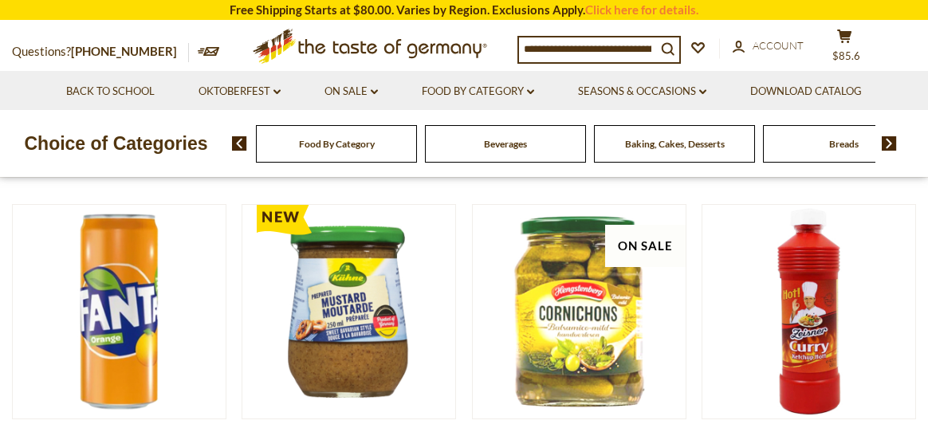
click at [896, 144] on img at bounding box center [889, 143] width 15 height 14
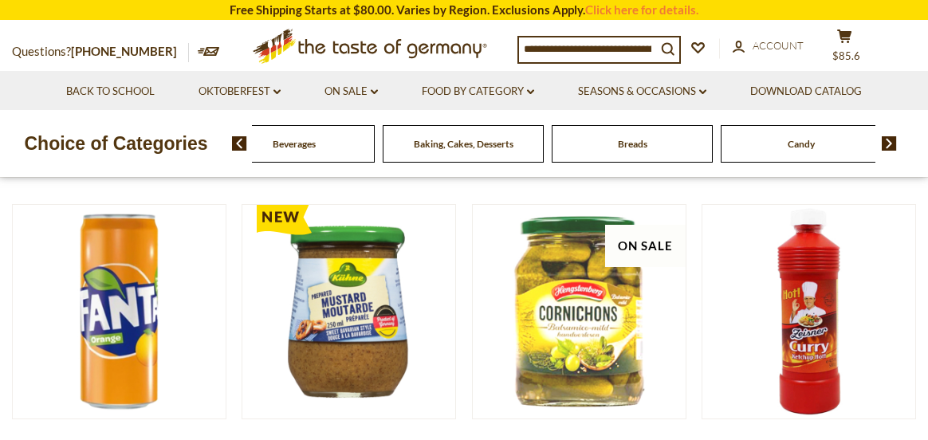
click at [887, 147] on img at bounding box center [889, 143] width 15 height 14
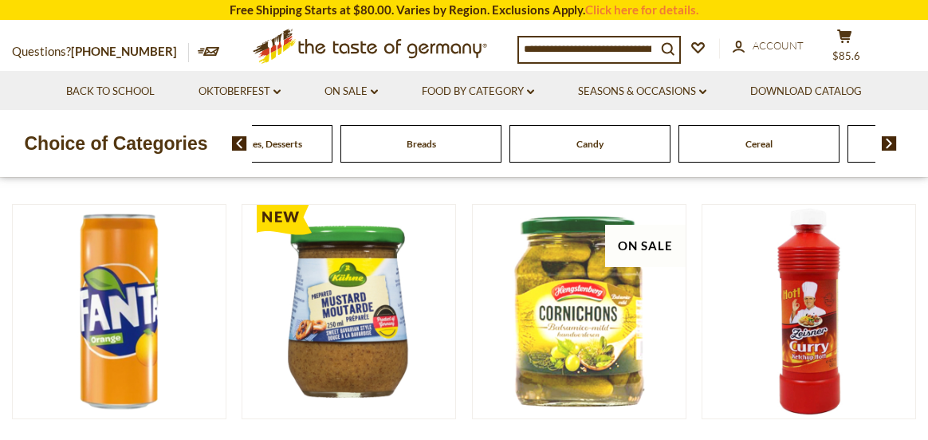
click at [887, 147] on img at bounding box center [889, 143] width 15 height 14
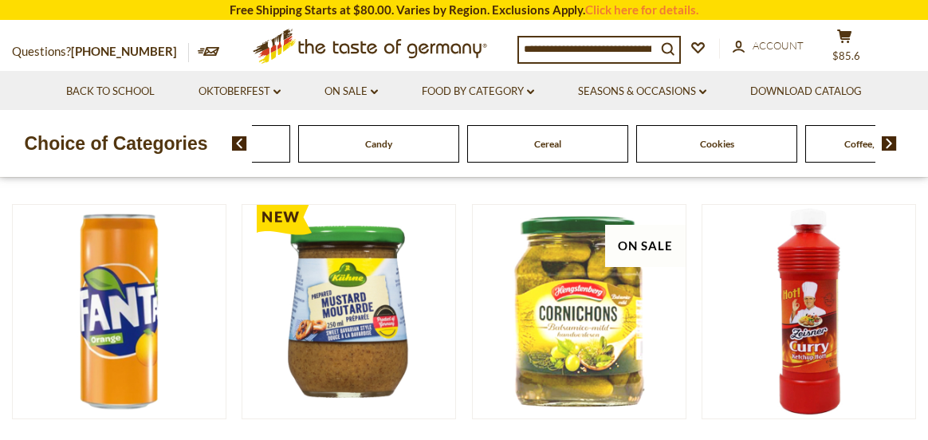
click at [887, 147] on img at bounding box center [889, 143] width 15 height 14
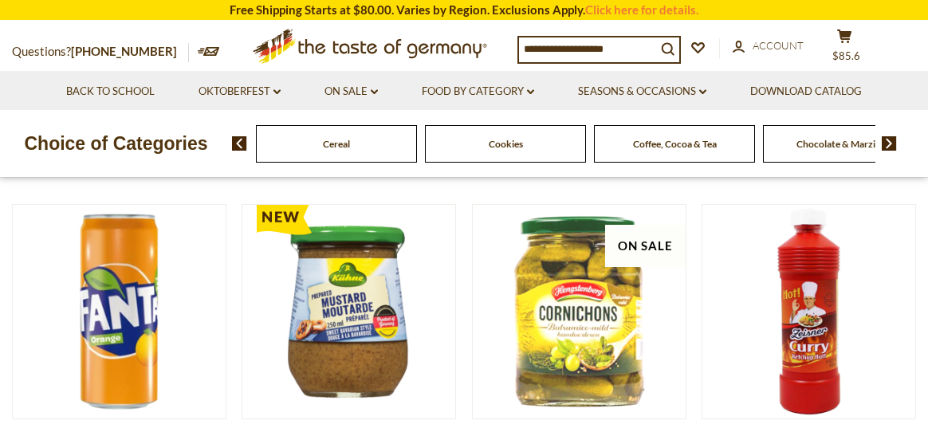
click at [887, 147] on img at bounding box center [889, 143] width 15 height 14
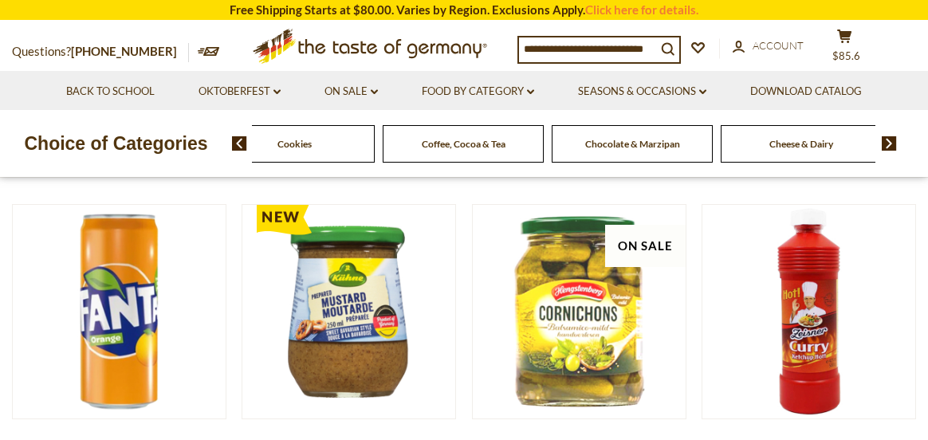
click at [887, 147] on img at bounding box center [889, 143] width 15 height 14
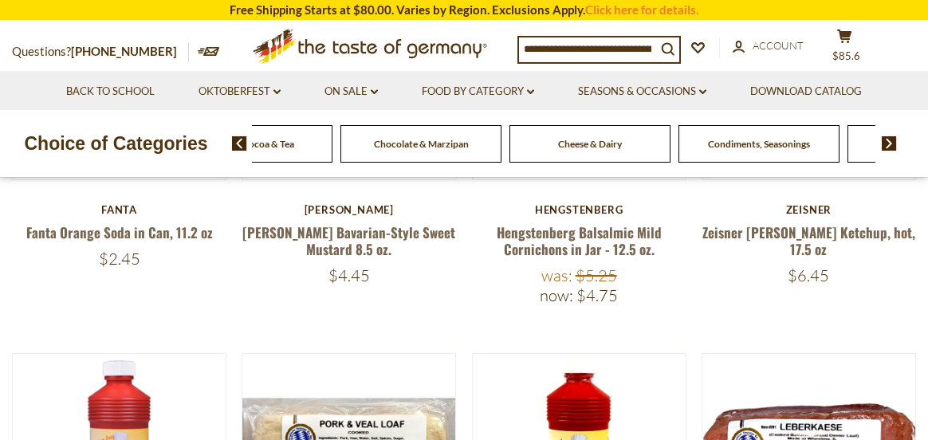
scroll to position [0, 0]
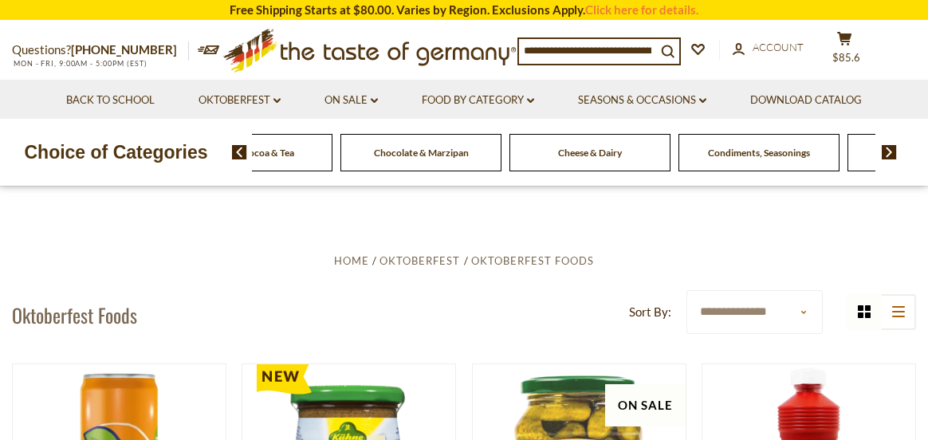
click at [746, 152] on span "Condiments, Seasonings" at bounding box center [759, 153] width 102 height 12
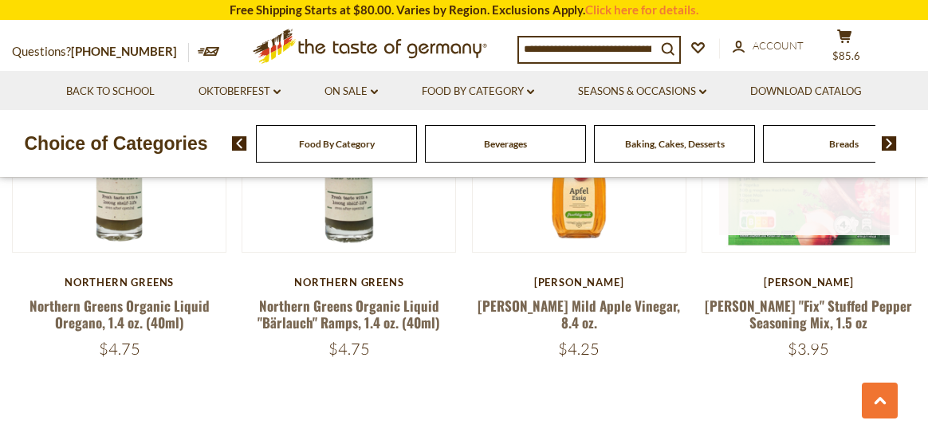
scroll to position [3668, 0]
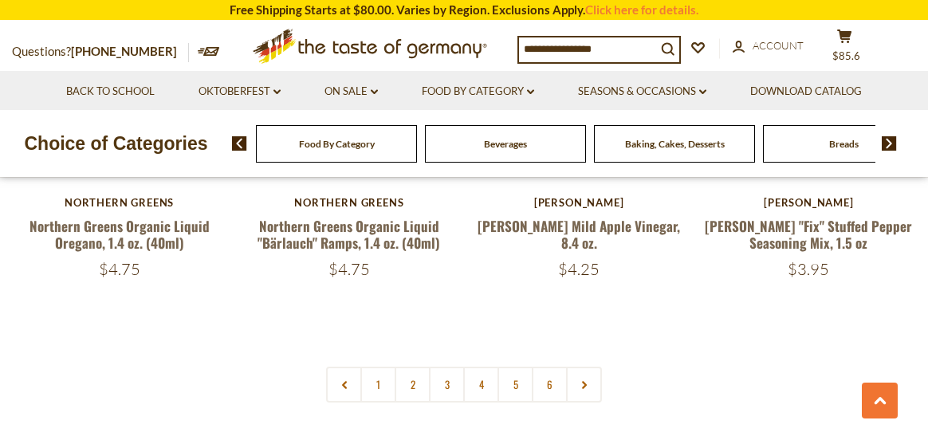
click at [412, 367] on link "2" at bounding box center [413, 385] width 36 height 36
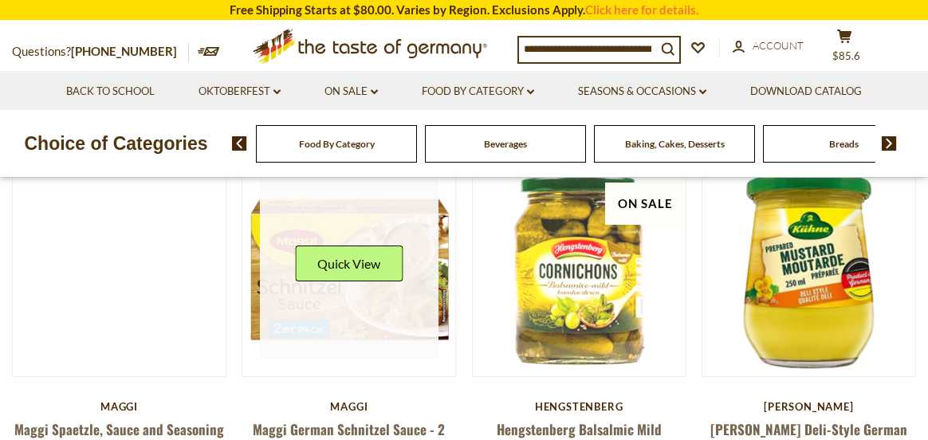
scroll to position [363, 0]
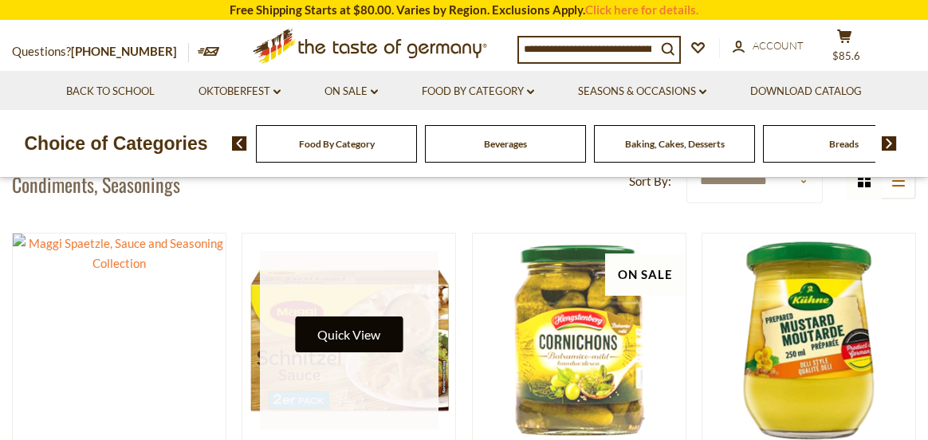
click at [366, 331] on button "Quick View" at bounding box center [349, 335] width 108 height 36
click at [372, 334] on button "Quick View" at bounding box center [349, 335] width 108 height 36
click at [360, 338] on button "Quick View" at bounding box center [349, 335] width 108 height 36
click at [371, 333] on button "Quick View" at bounding box center [349, 335] width 108 height 36
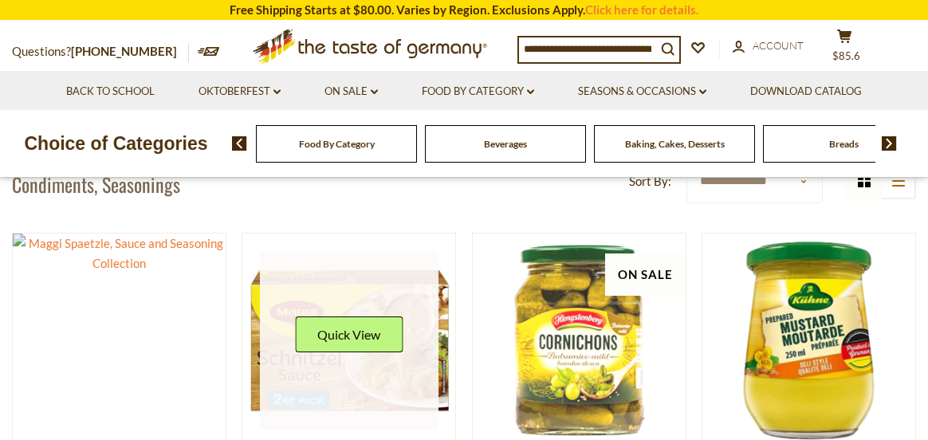
click at [396, 381] on link at bounding box center [349, 340] width 179 height 179
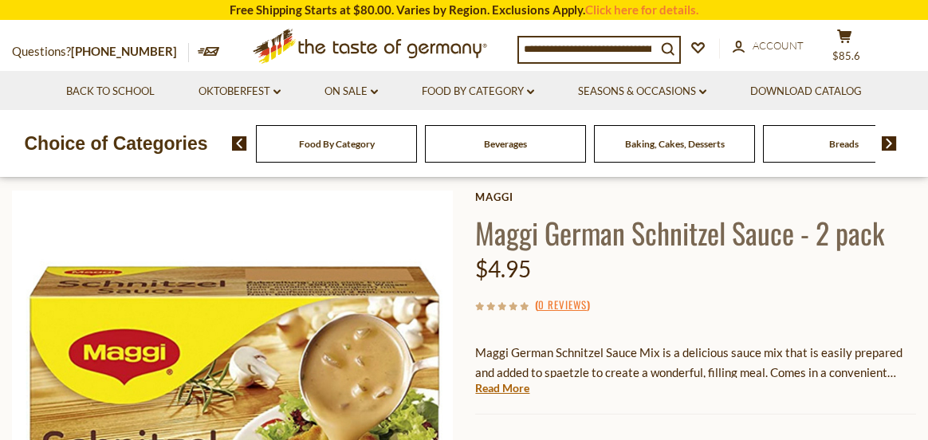
scroll to position [239, 0]
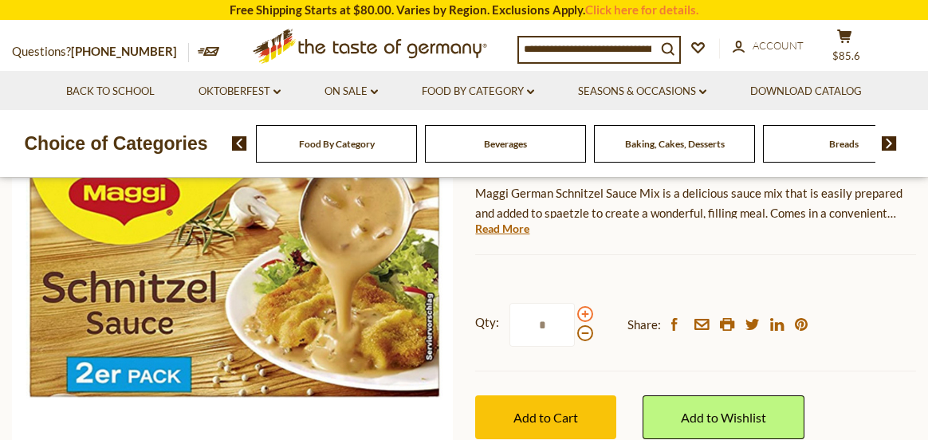
click at [585, 315] on span at bounding box center [585, 314] width 16 height 16
click at [575, 315] on input "*" at bounding box center [542, 325] width 65 height 44
click at [585, 333] on span at bounding box center [585, 333] width 16 height 16
click at [575, 333] on input "*" at bounding box center [542, 325] width 65 height 44
drag, startPoint x: 553, startPoint y: 321, endPoint x: 535, endPoint y: 323, distance: 17.7
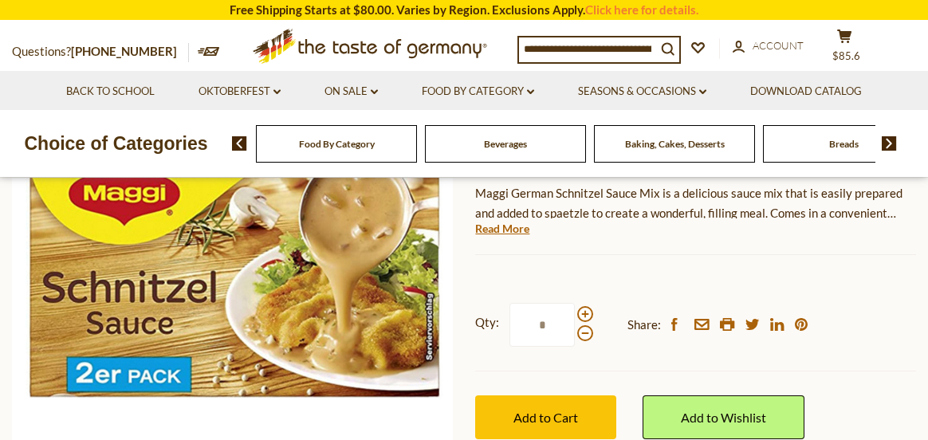
click at [535, 323] on input "*" at bounding box center [542, 325] width 65 height 44
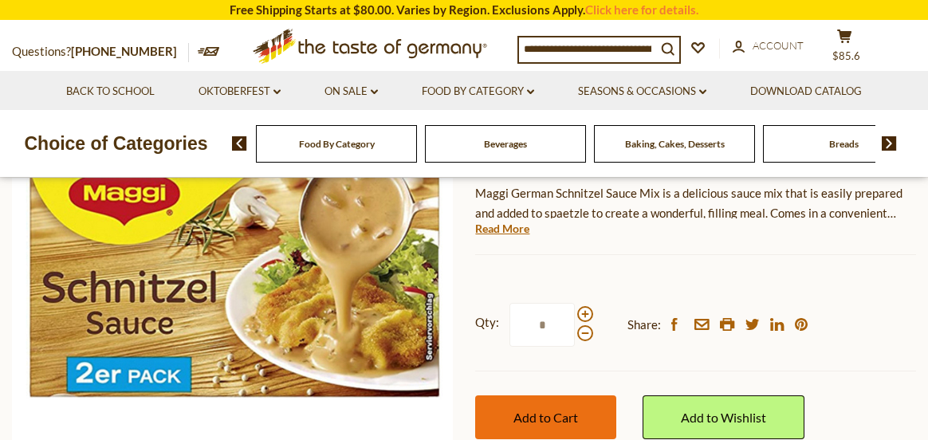
type input "*"
click at [559, 418] on span "Add to Cart" at bounding box center [546, 417] width 65 height 15
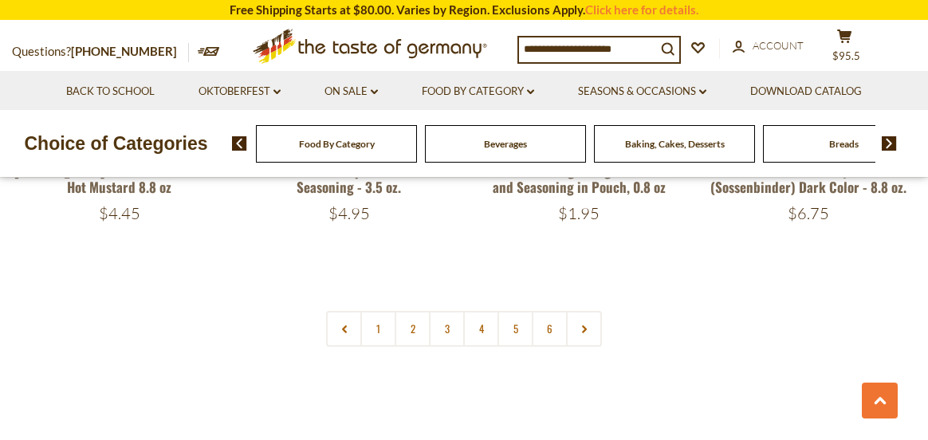
scroll to position [3633, 0]
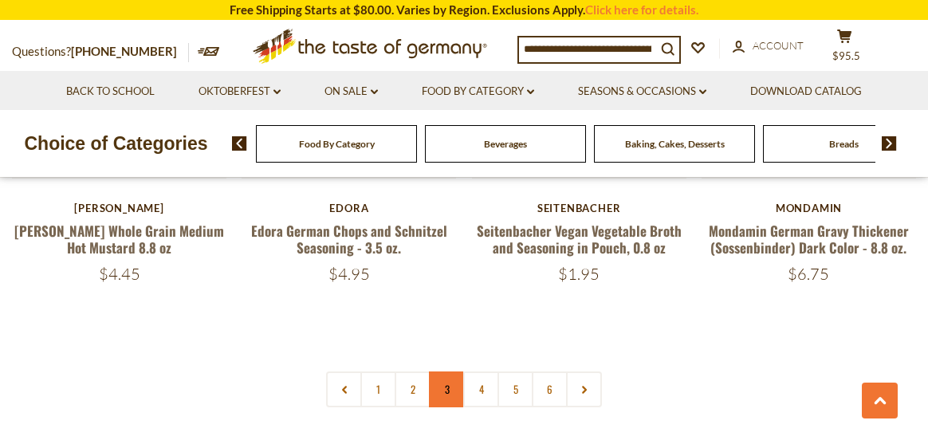
click at [449, 372] on link "3" at bounding box center [447, 390] width 36 height 36
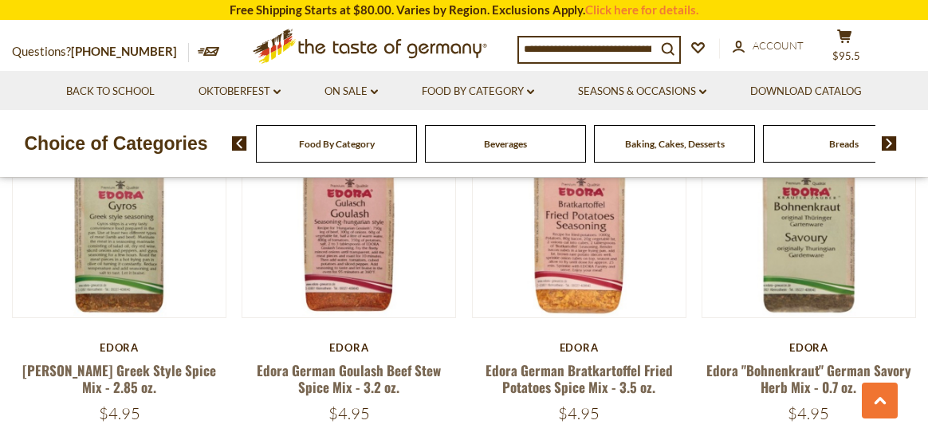
scroll to position [1639, 0]
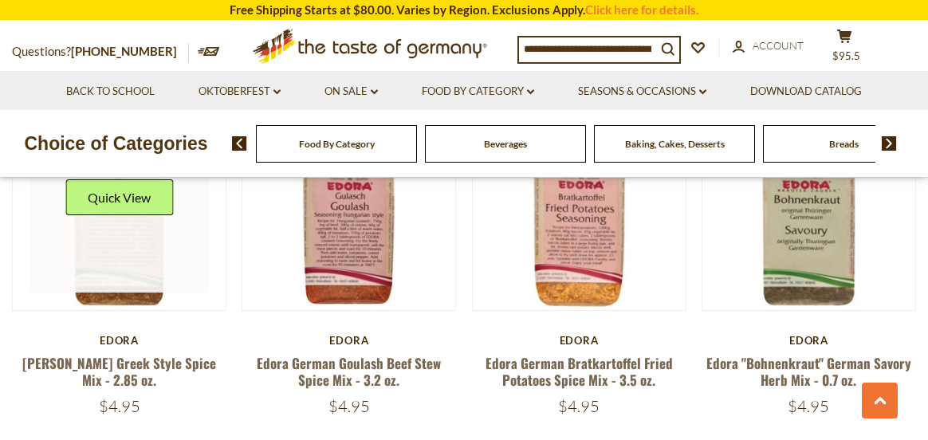
click at [134, 227] on link at bounding box center [119, 203] width 179 height 179
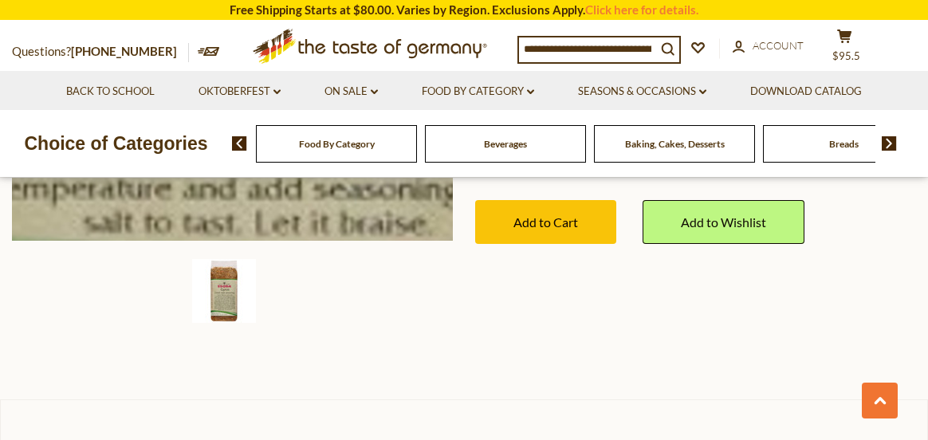
scroll to position [478, 0]
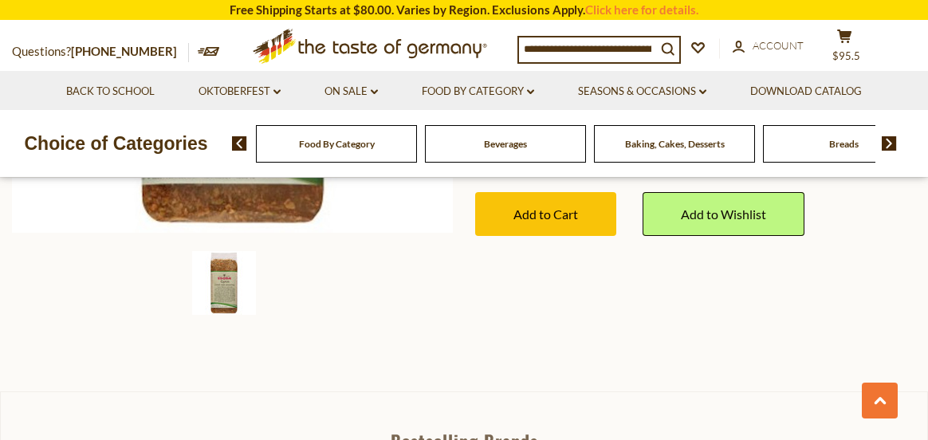
click at [219, 282] on img at bounding box center [224, 283] width 64 height 64
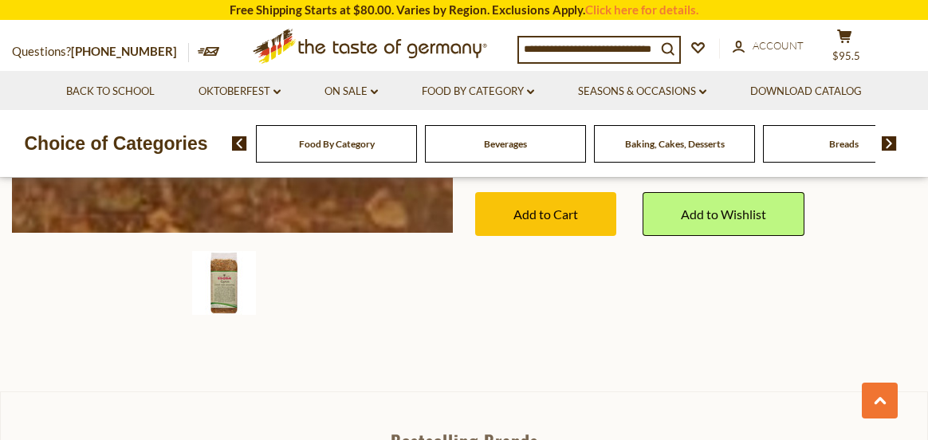
click at [254, 203] on img at bounding box center [232, 12] width 441 height 441
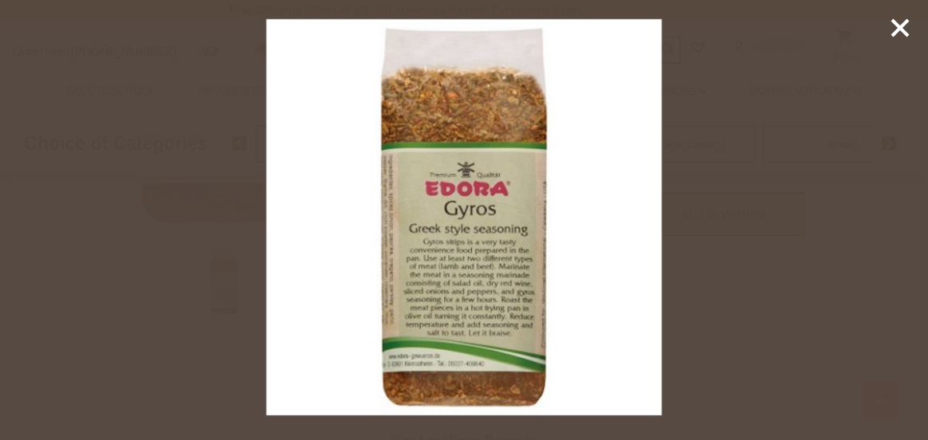
click at [466, 332] on img at bounding box center [464, 217] width 396 height 396
click at [466, 320] on img at bounding box center [464, 217] width 396 height 396
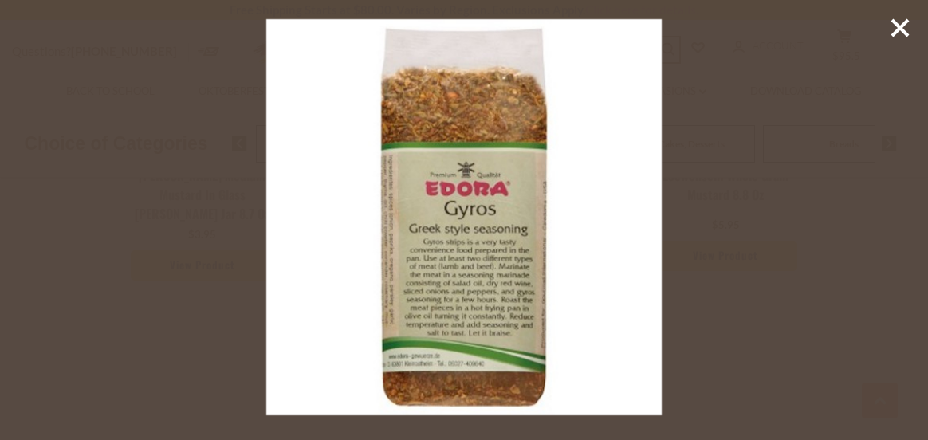
click at [568, 224] on img at bounding box center [464, 217] width 396 height 396
click at [904, 26] on line at bounding box center [900, 28] width 16 height 16
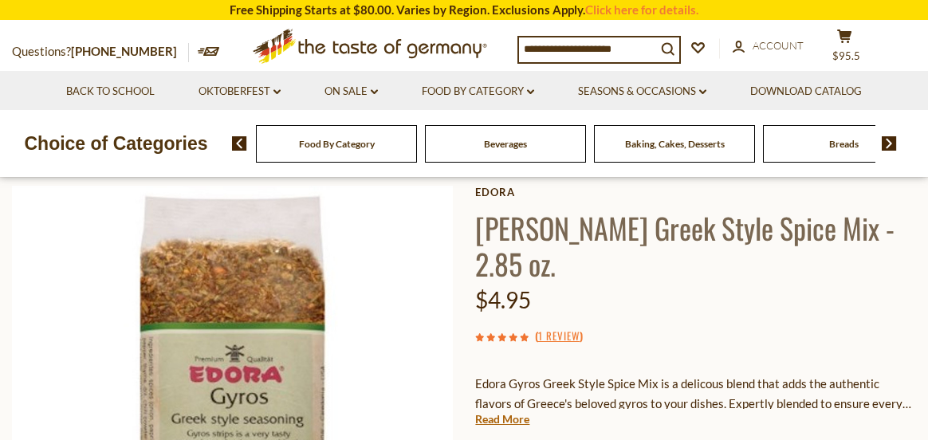
scroll to position [80, 0]
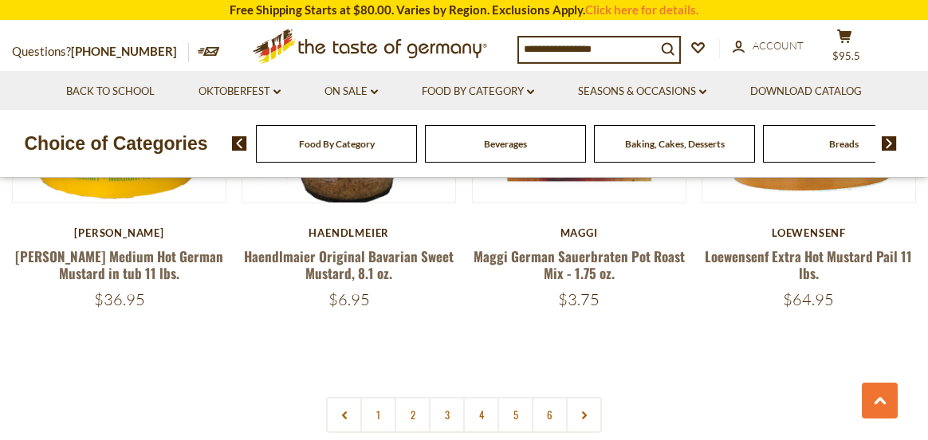
scroll to position [3712, 0]
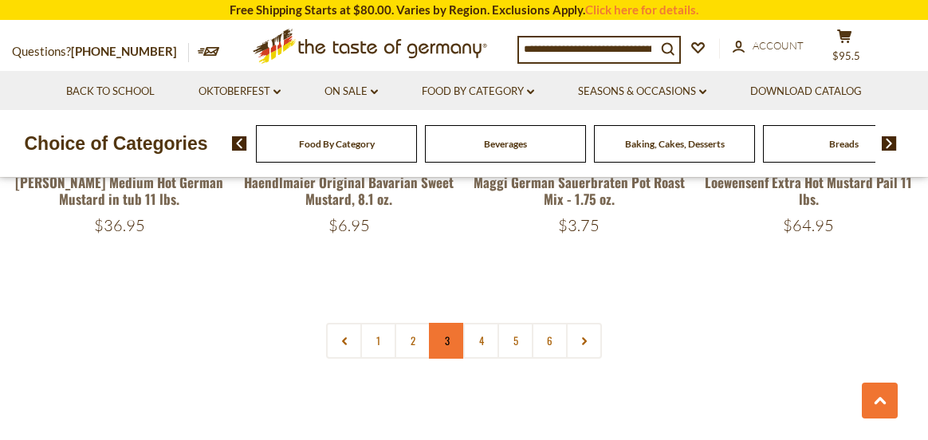
click at [446, 323] on link "3" at bounding box center [447, 341] width 36 height 36
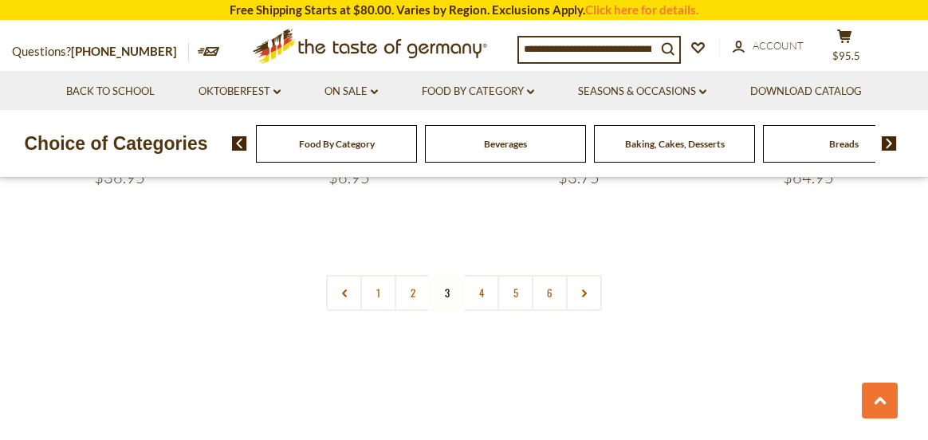
scroll to position [3792, 0]
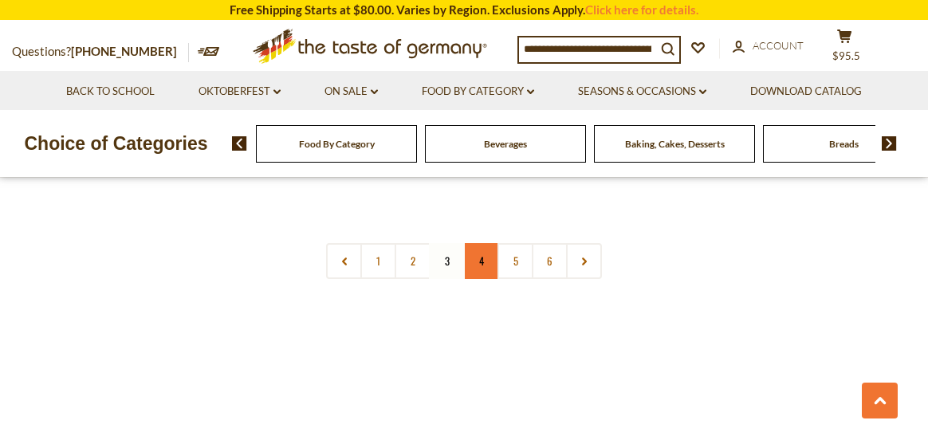
click at [484, 243] on link "4" at bounding box center [481, 261] width 36 height 36
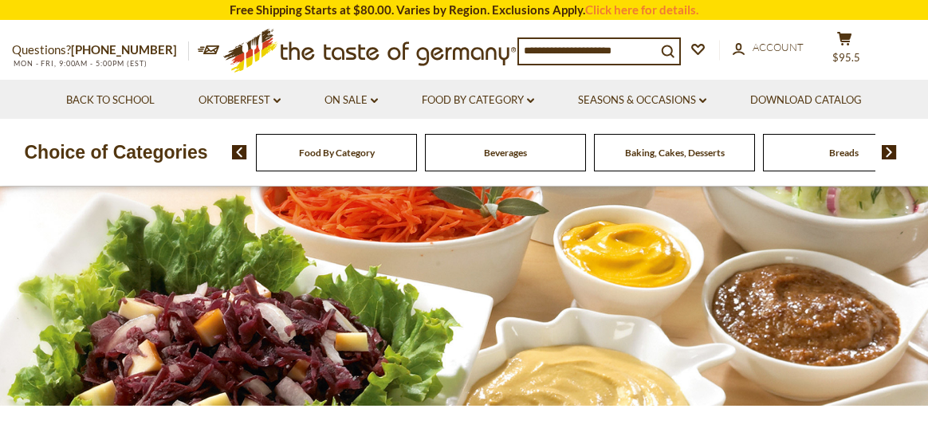
scroll to position [0, 0]
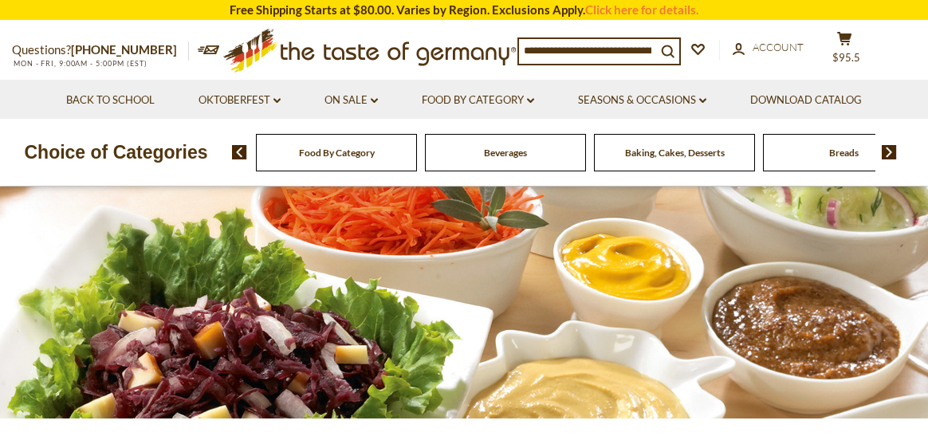
click at [888, 152] on img at bounding box center [889, 152] width 15 height 14
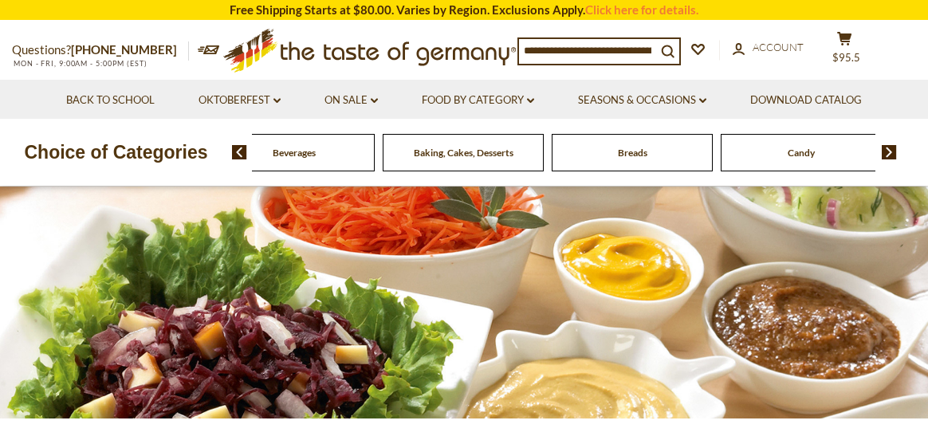
click at [888, 152] on img at bounding box center [889, 152] width 15 height 14
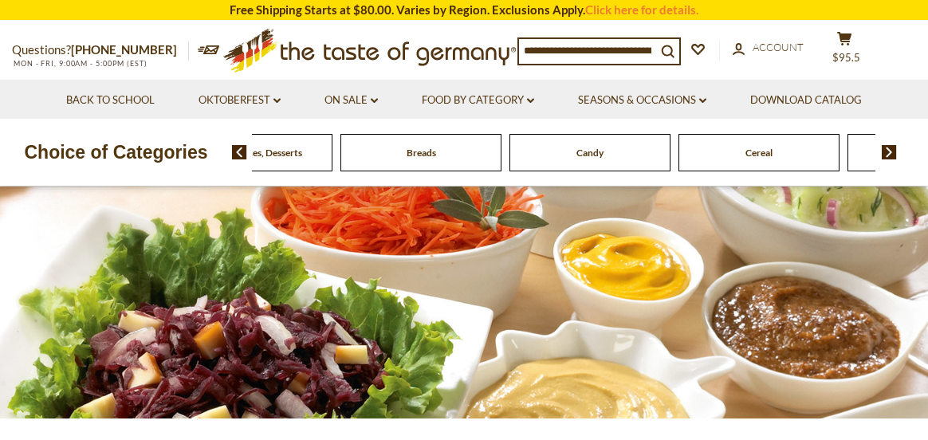
click at [888, 152] on img at bounding box center [889, 152] width 15 height 14
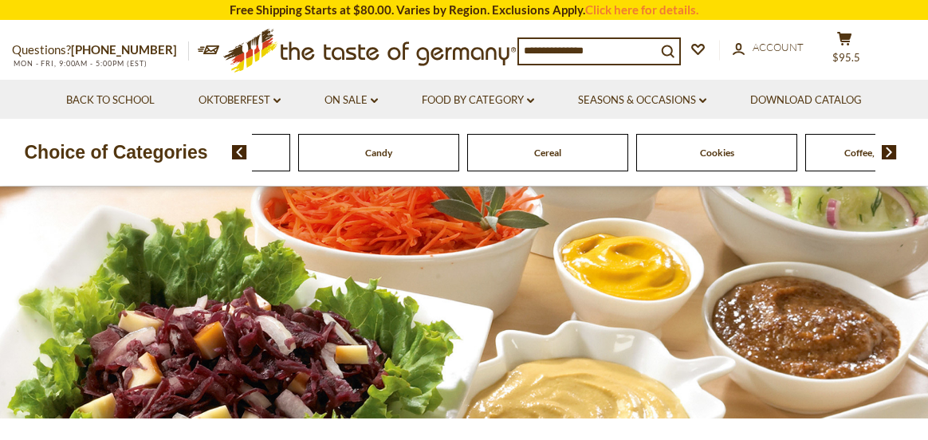
click at [888, 152] on img at bounding box center [889, 152] width 15 height 14
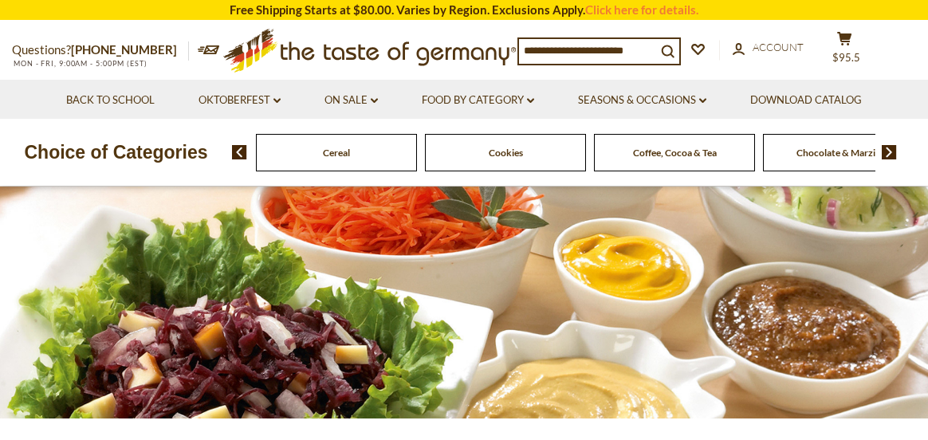
click at [888, 152] on img at bounding box center [889, 152] width 15 height 14
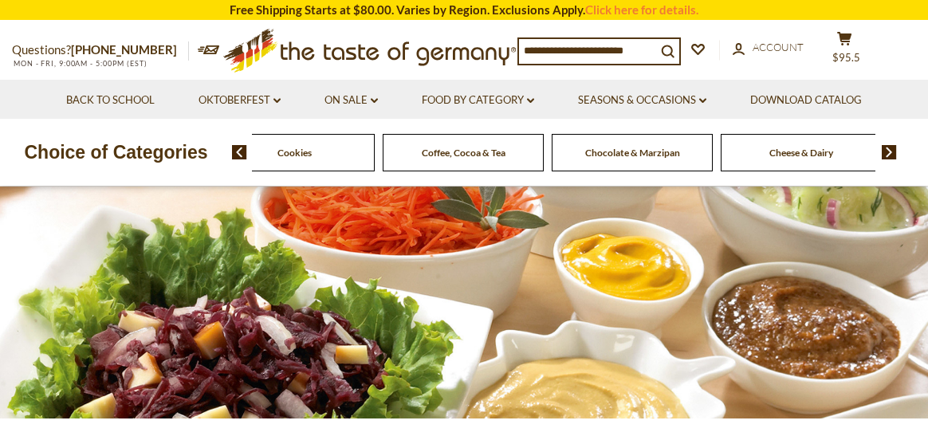
click at [790, 153] on span "Cheese & Dairy" at bounding box center [802, 153] width 64 height 12
